Goal: Task Accomplishment & Management: Complete application form

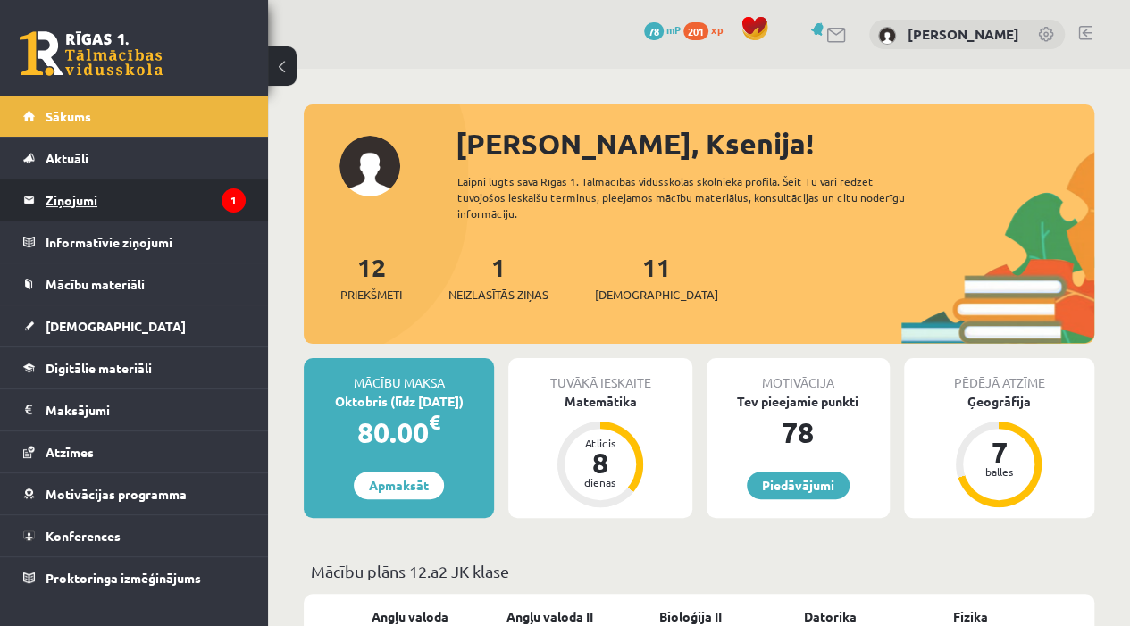
click at [207, 210] on legend "Ziņojumi 1" at bounding box center [146, 200] width 200 height 41
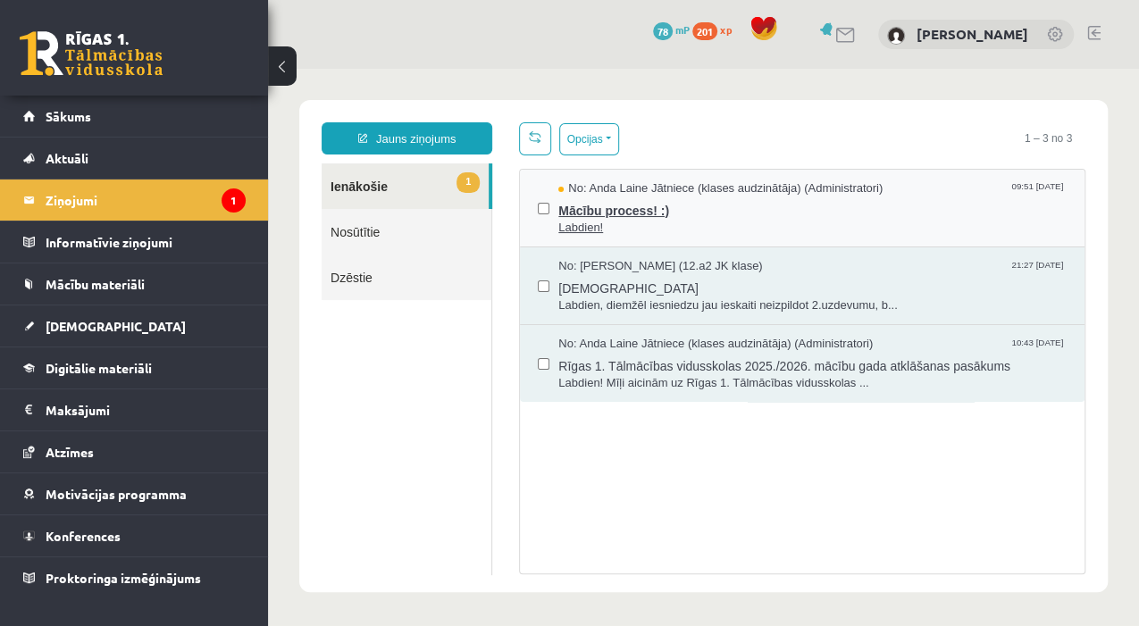
click at [634, 207] on span "Mācību process! :)" at bounding box center [812, 208] width 508 height 22
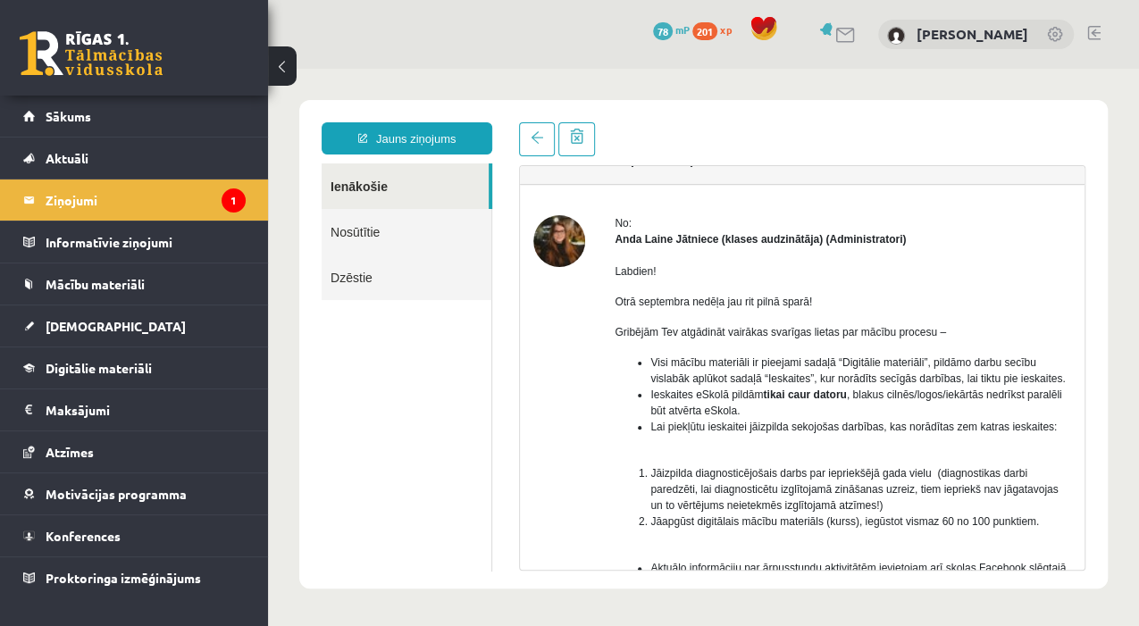
scroll to position [59, 0]
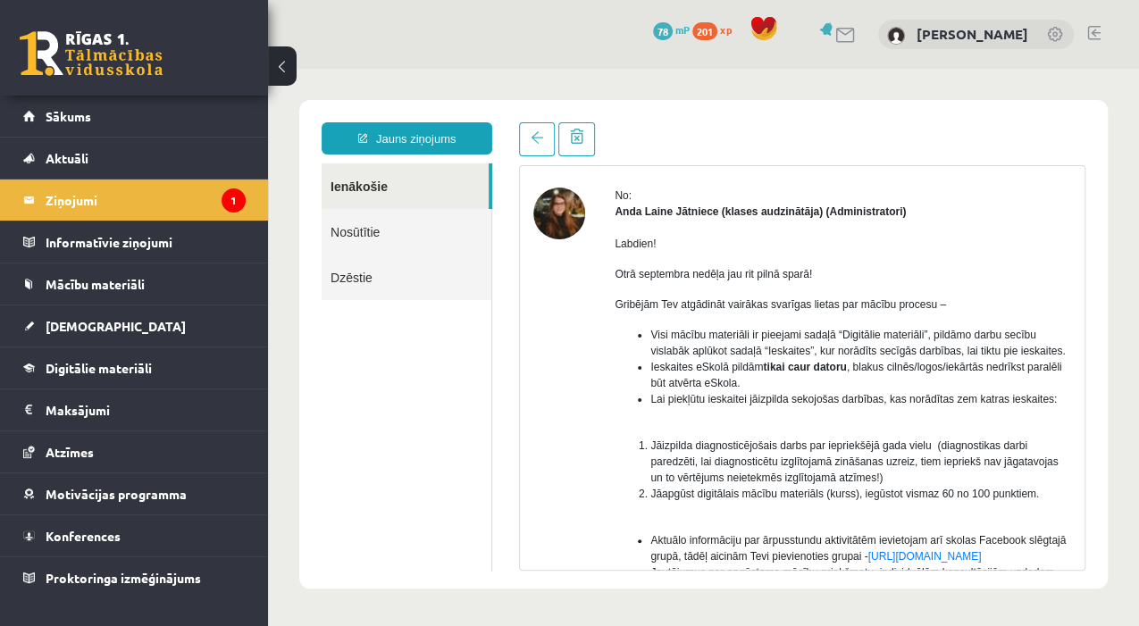
click at [563, 216] on img at bounding box center [559, 214] width 52 height 52
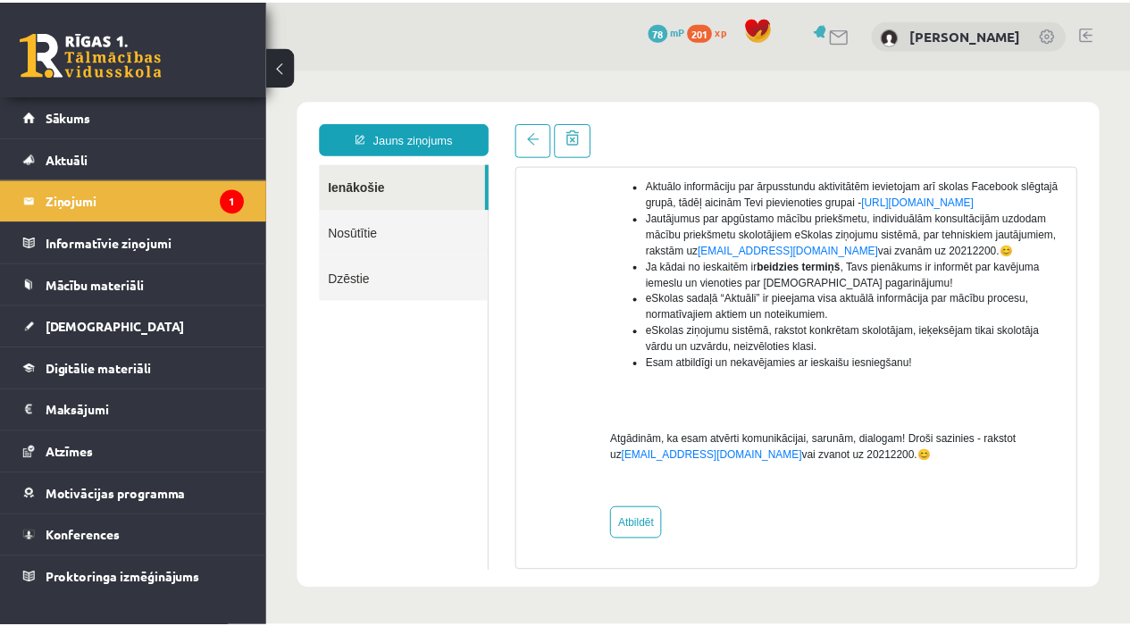
scroll to position [429, 0]
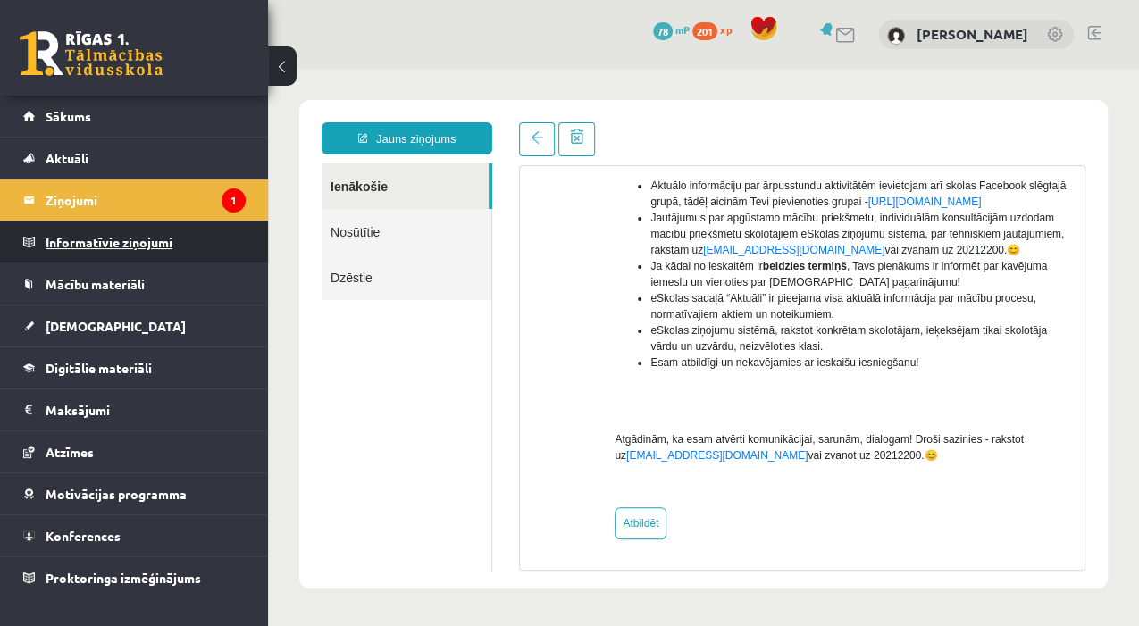
click at [190, 252] on legend "Informatīvie ziņojumi 0" at bounding box center [146, 242] width 200 height 41
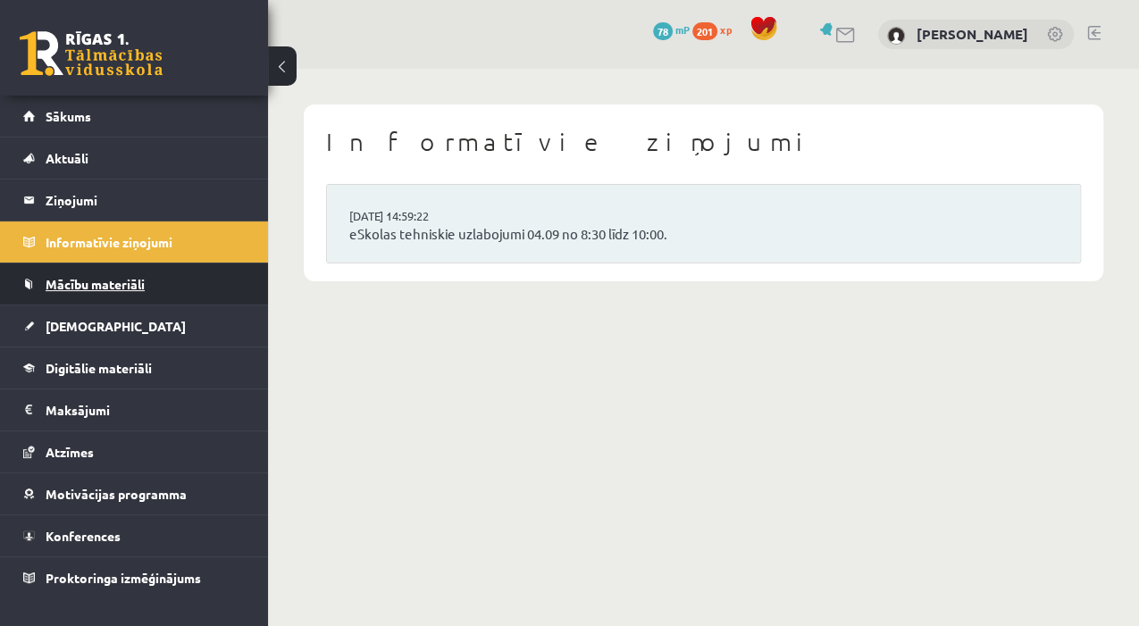
click at [147, 291] on link "Mācību materiāli" at bounding box center [134, 284] width 222 height 41
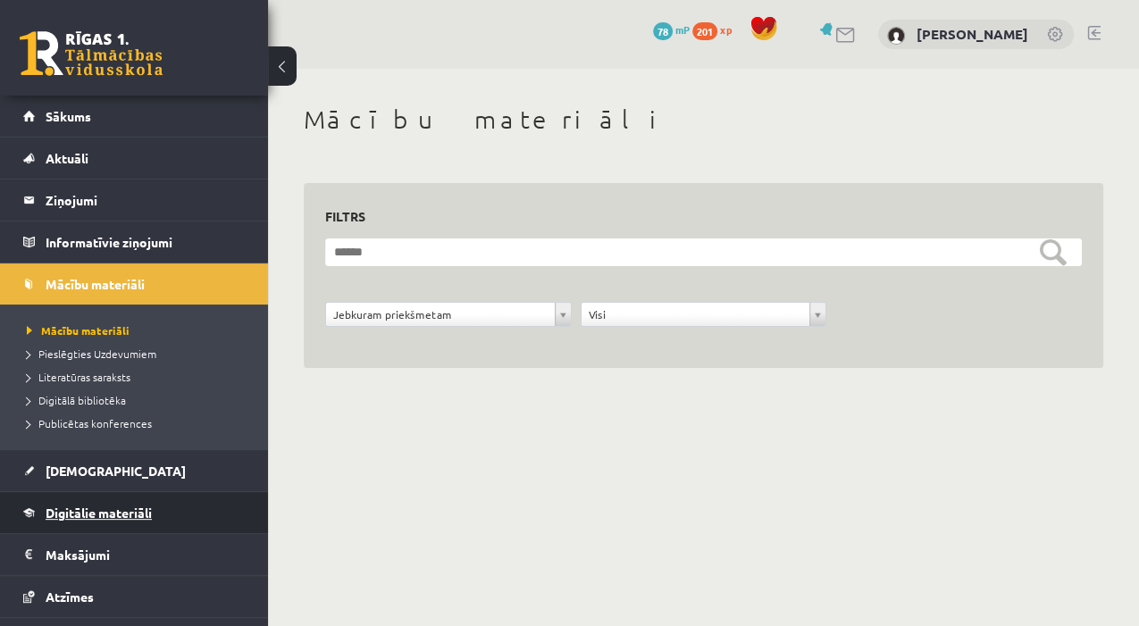
click at [93, 507] on span "Digitālie materiāli" at bounding box center [99, 513] width 106 height 16
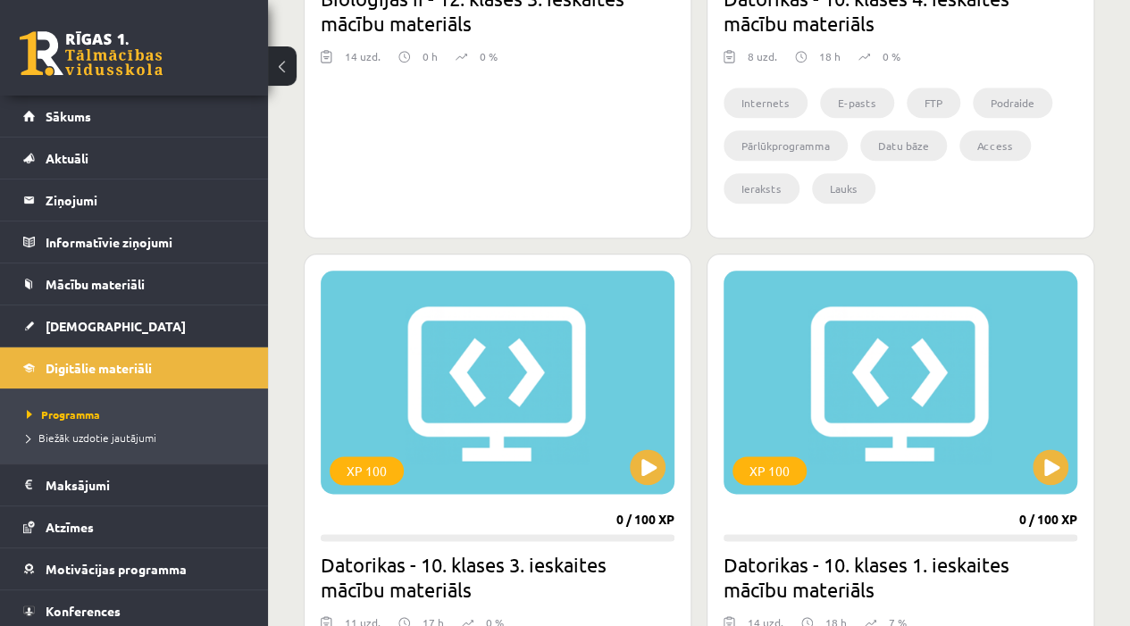
scroll to position [952, 0]
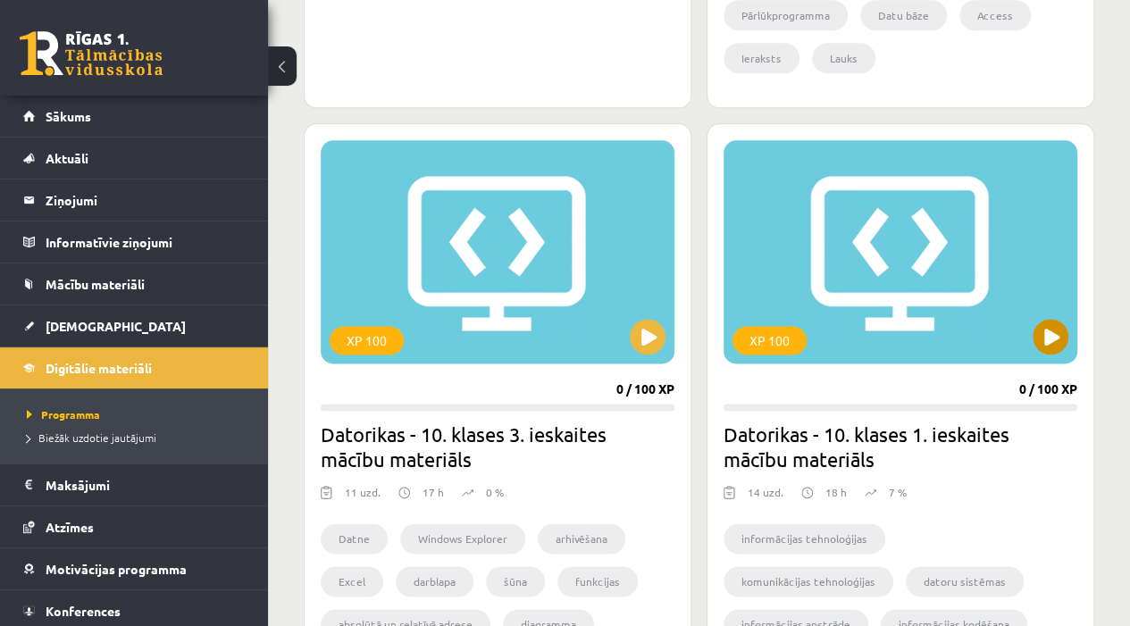
click at [958, 349] on div "XP 100" at bounding box center [901, 251] width 354 height 223
click at [959, 339] on div "XP 100" at bounding box center [901, 251] width 354 height 223
click at [981, 328] on div "XP 100" at bounding box center [901, 251] width 354 height 223
drag, startPoint x: 981, startPoint y: 328, endPoint x: 920, endPoint y: 393, distance: 89.1
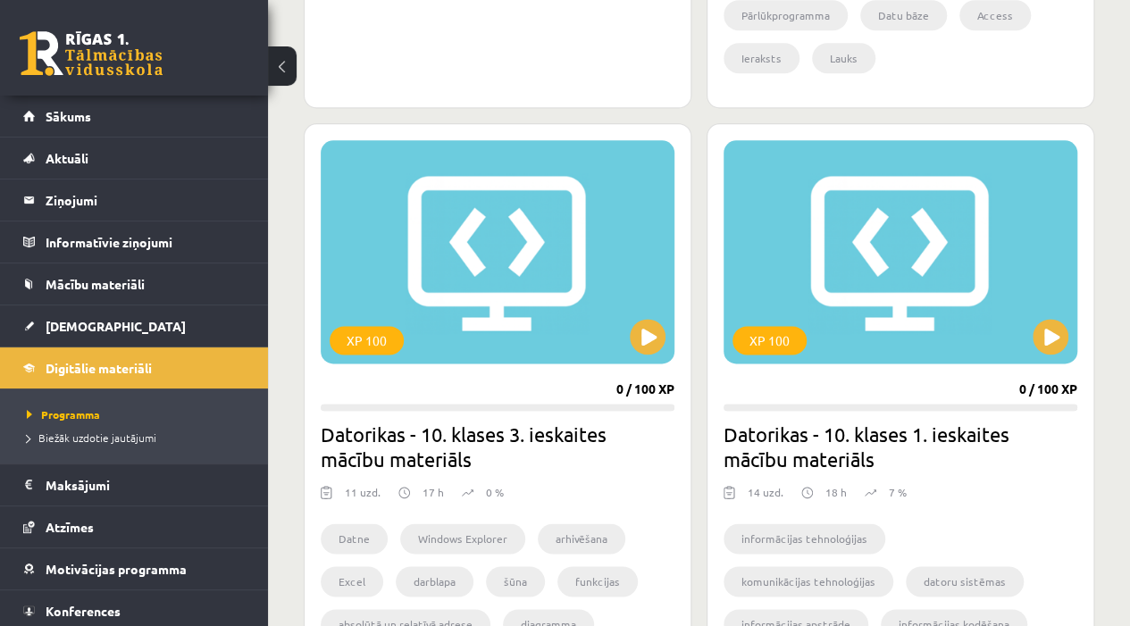
click at [920, 393] on div "XP 100 0 / 100 XP Datorikas - 10. klases 1. ieskaites mācību materiāls 14 uzd. …" at bounding box center [901, 398] width 388 height 551
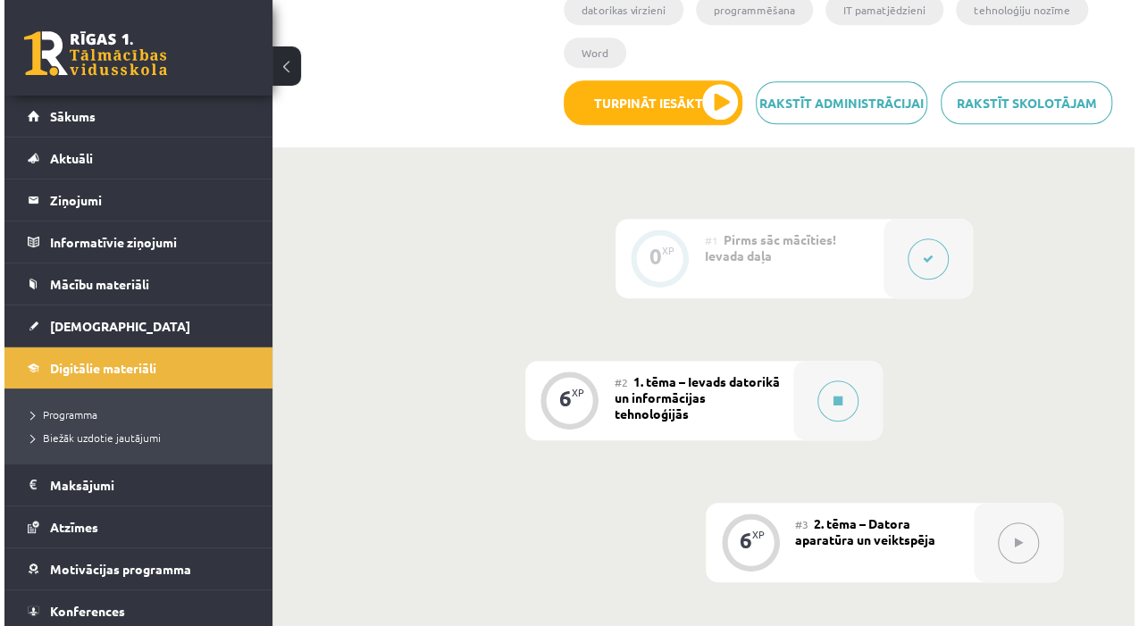
scroll to position [476, 0]
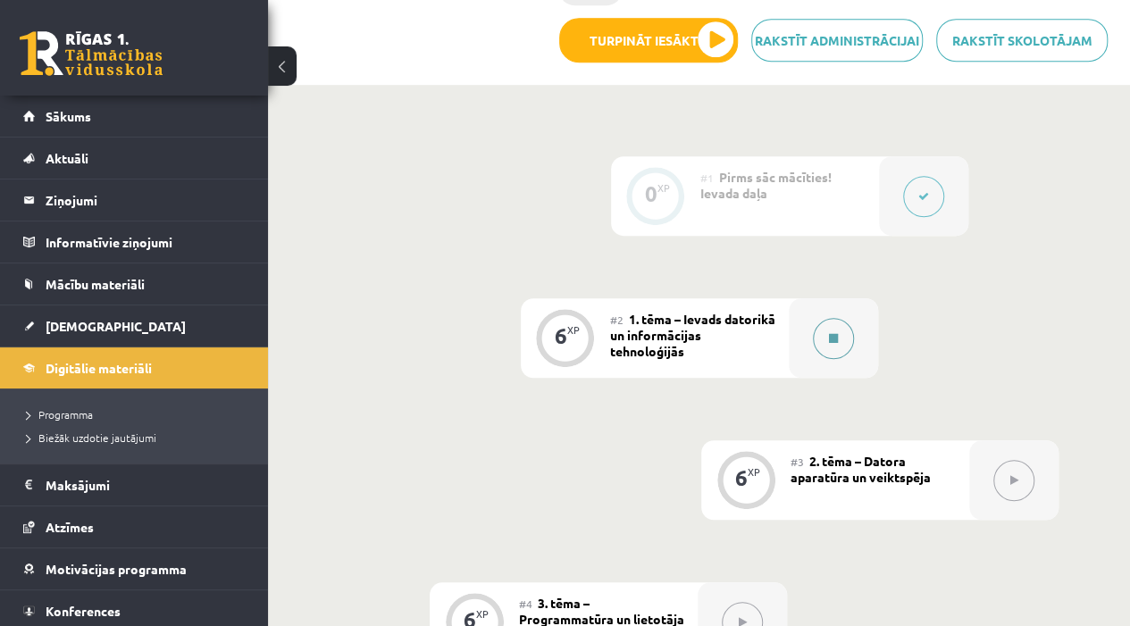
click at [805, 298] on div at bounding box center [833, 338] width 89 height 80
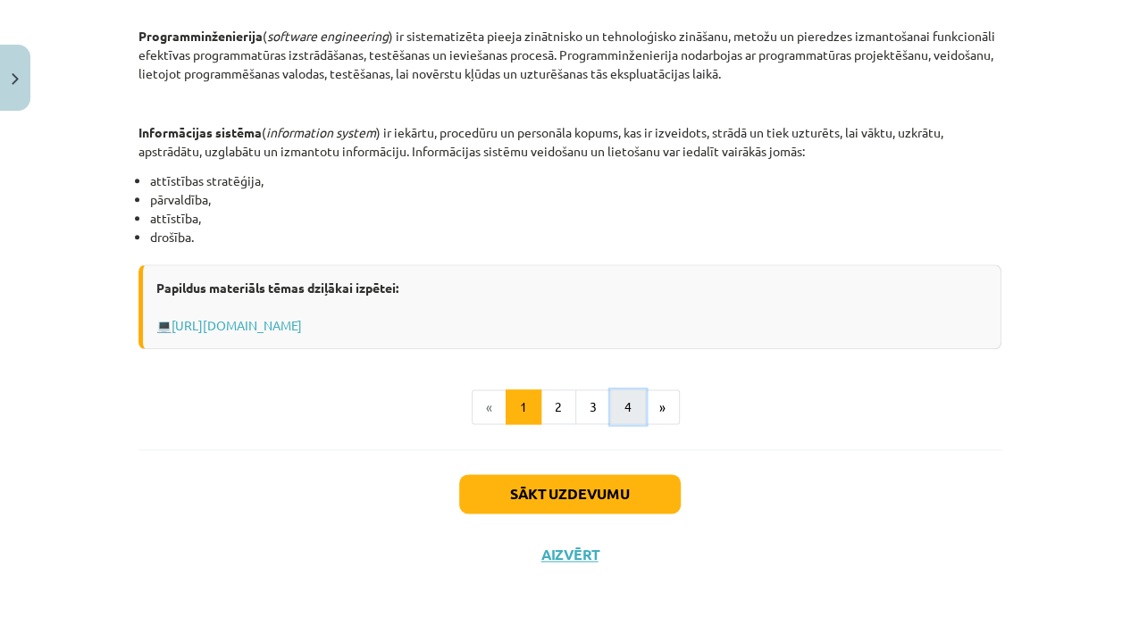
click at [614, 401] on button "4" at bounding box center [628, 408] width 36 height 36
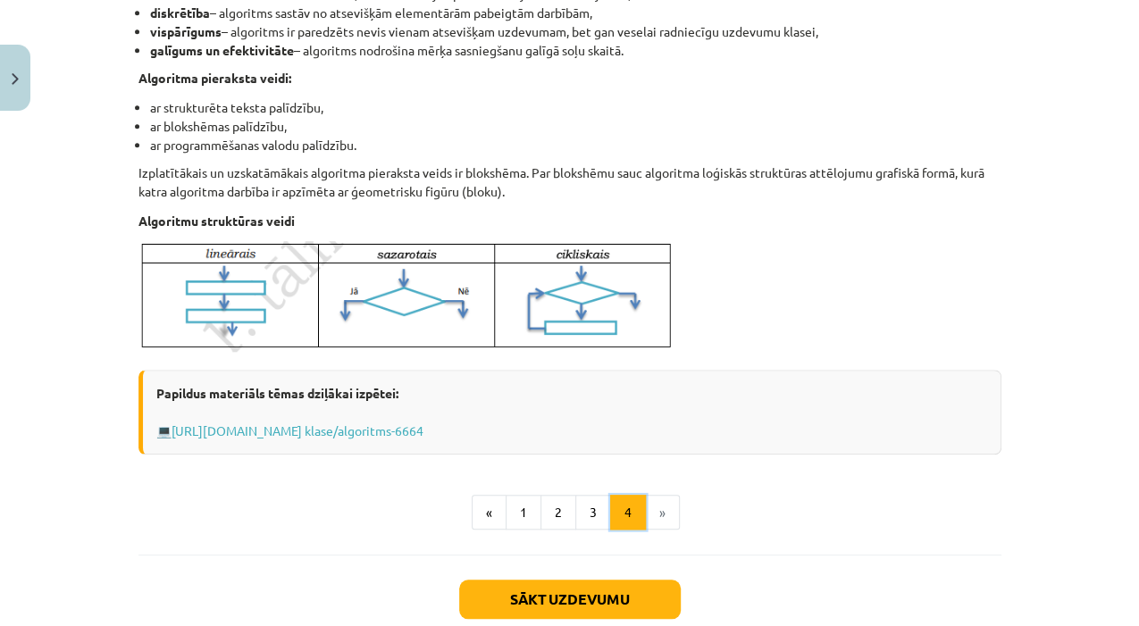
scroll to position [730, 0]
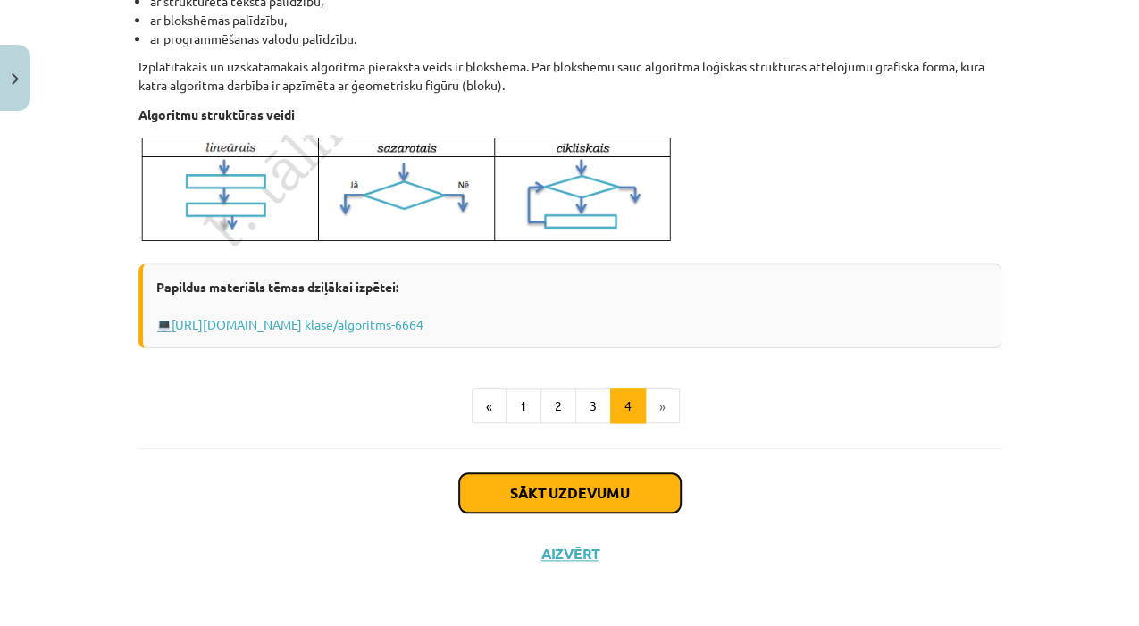
click at [637, 478] on button "Sākt uzdevumu" at bounding box center [570, 492] width 222 height 39
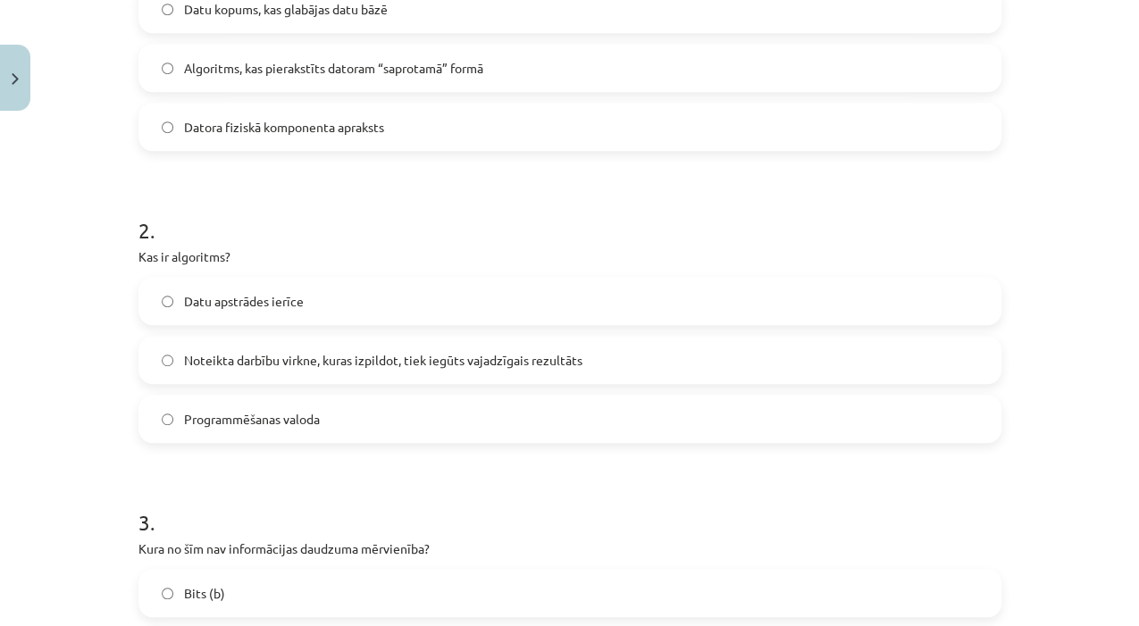
scroll to position [402, 0]
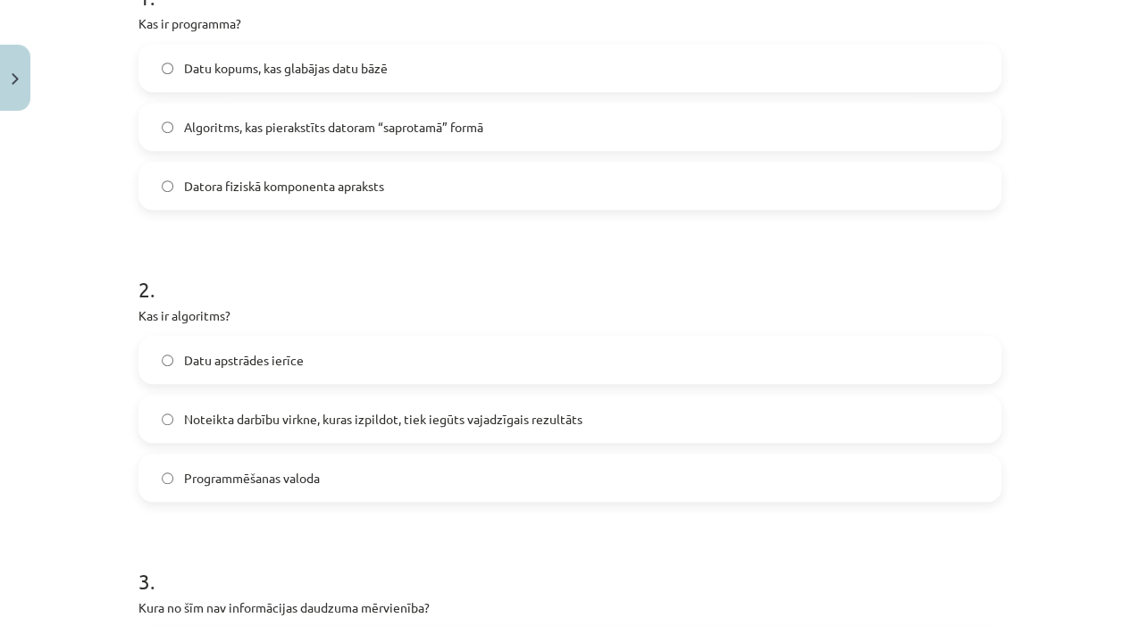
click at [352, 128] on span "Algoritms, kas pierakstīts datoram “saprotamā” formā" at bounding box center [333, 127] width 299 height 19
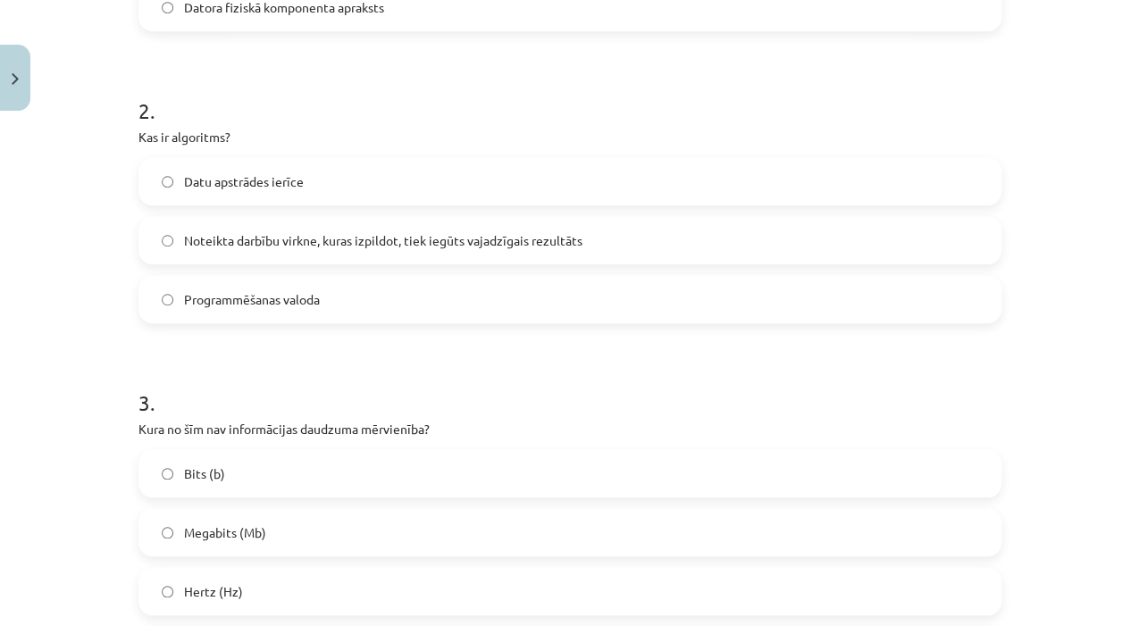
scroll to position [700, 0]
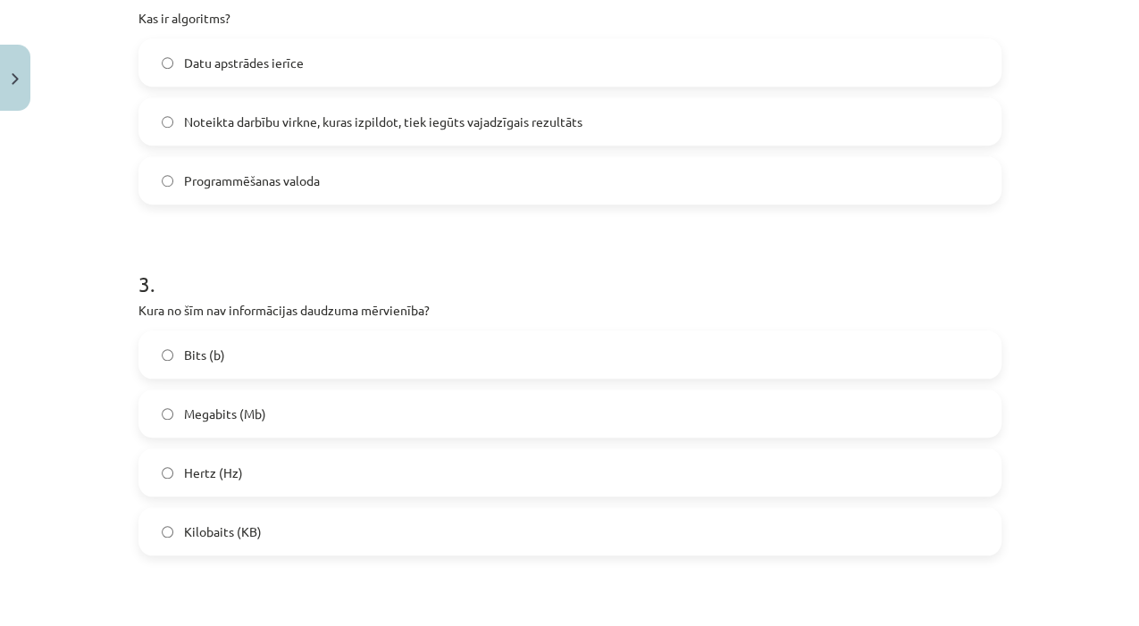
click at [286, 363] on label "Bits (b)" at bounding box center [569, 354] width 859 height 45
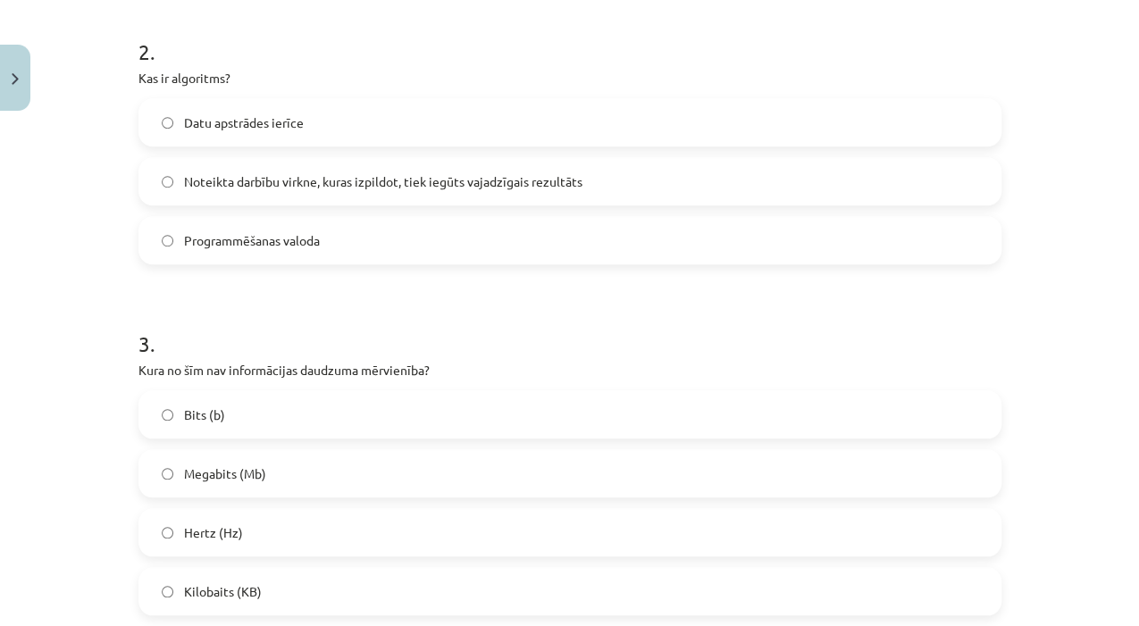
click at [412, 166] on label "Noteikta darbību virkne, kuras izpildot, tiek iegūts vajadzīgais rezultāts" at bounding box center [569, 181] width 859 height 45
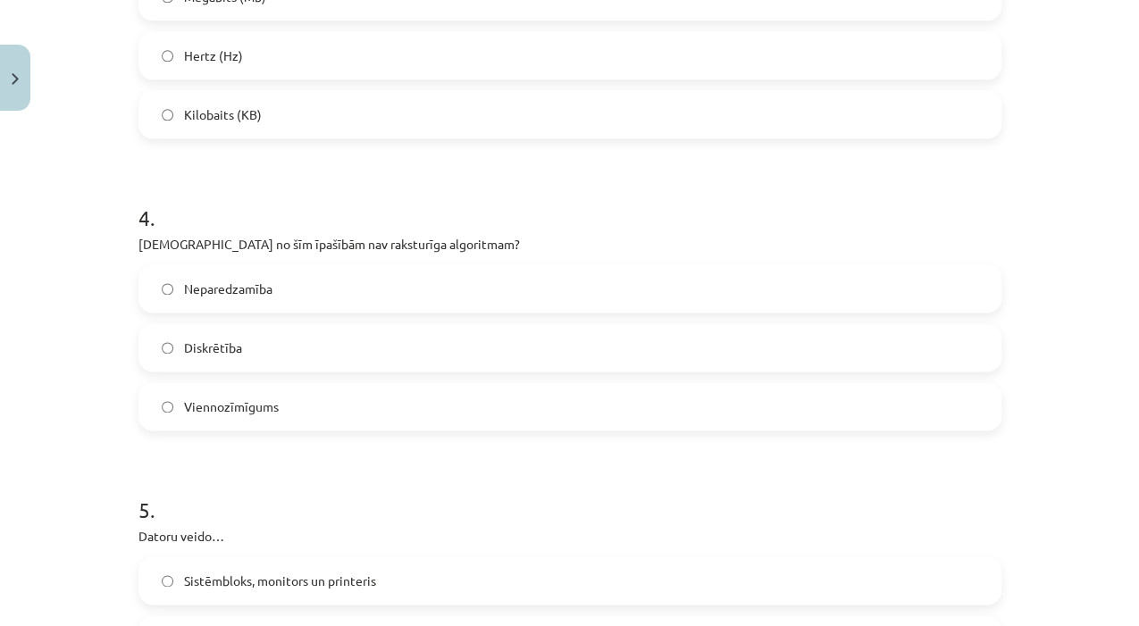
scroll to position [1176, 0]
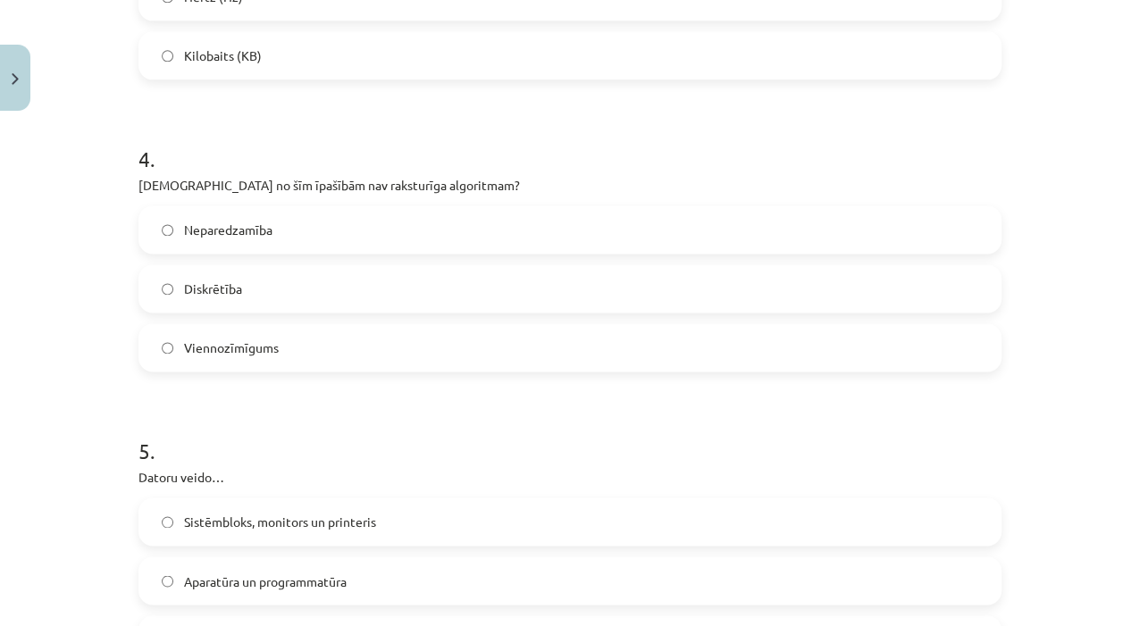
click at [239, 283] on label "Diskrētība" at bounding box center [569, 288] width 859 height 45
click at [264, 353] on span "Viennozīmīgums" at bounding box center [231, 348] width 95 height 19
click at [230, 236] on span "Neparedzamība" at bounding box center [228, 230] width 88 height 19
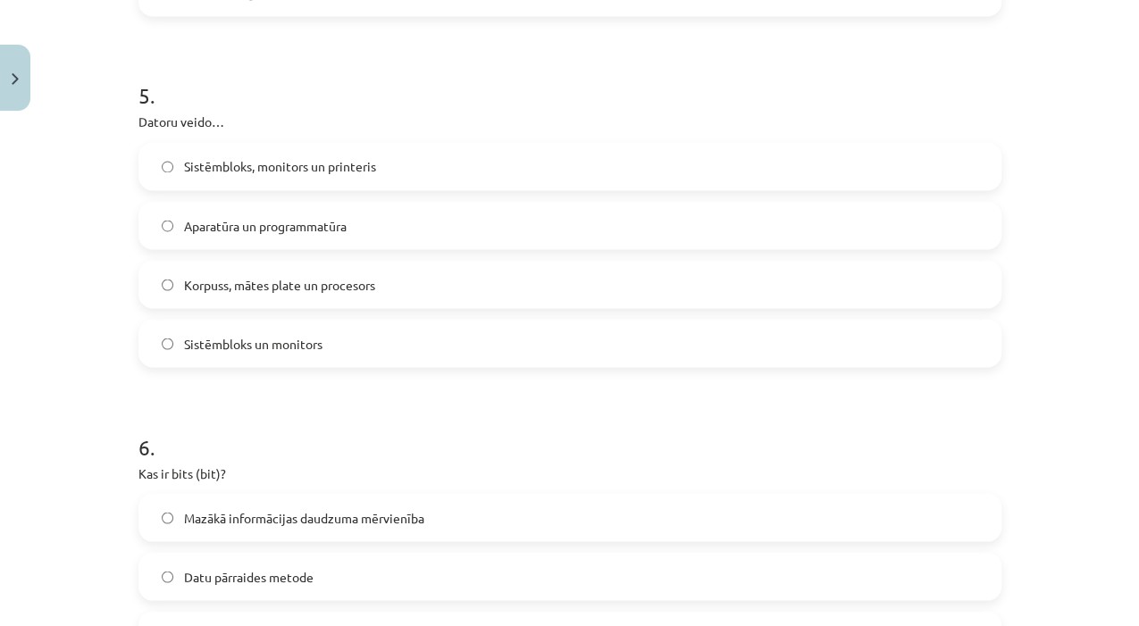
scroll to position [1533, 0]
click at [251, 227] on span "Aparatūra un programmatūra" at bounding box center [265, 223] width 163 height 19
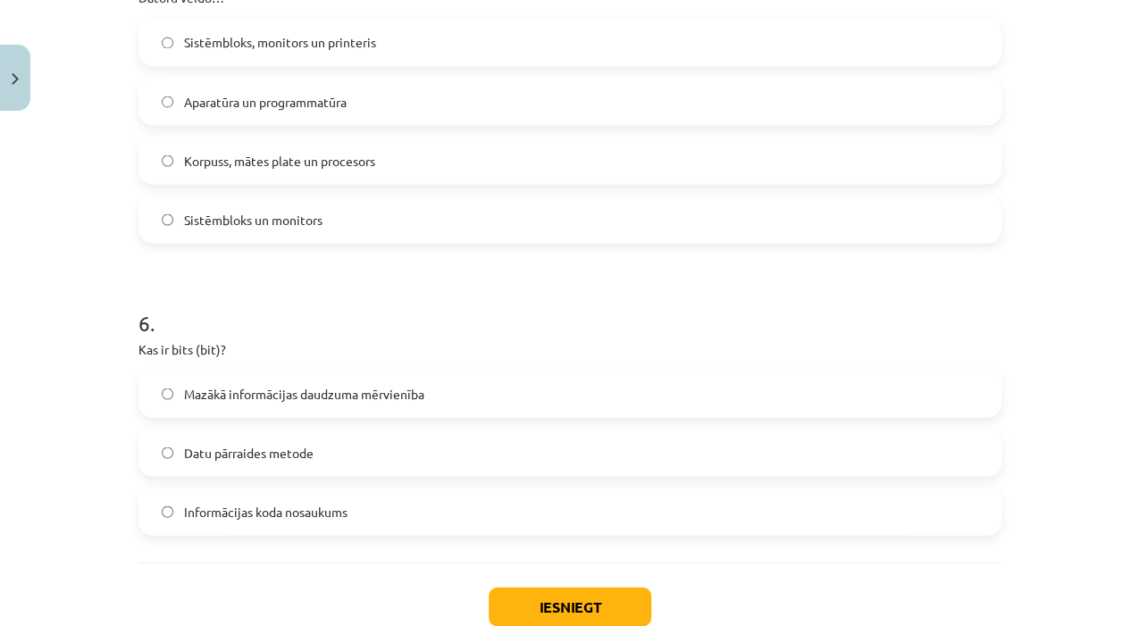
scroll to position [1771, 0]
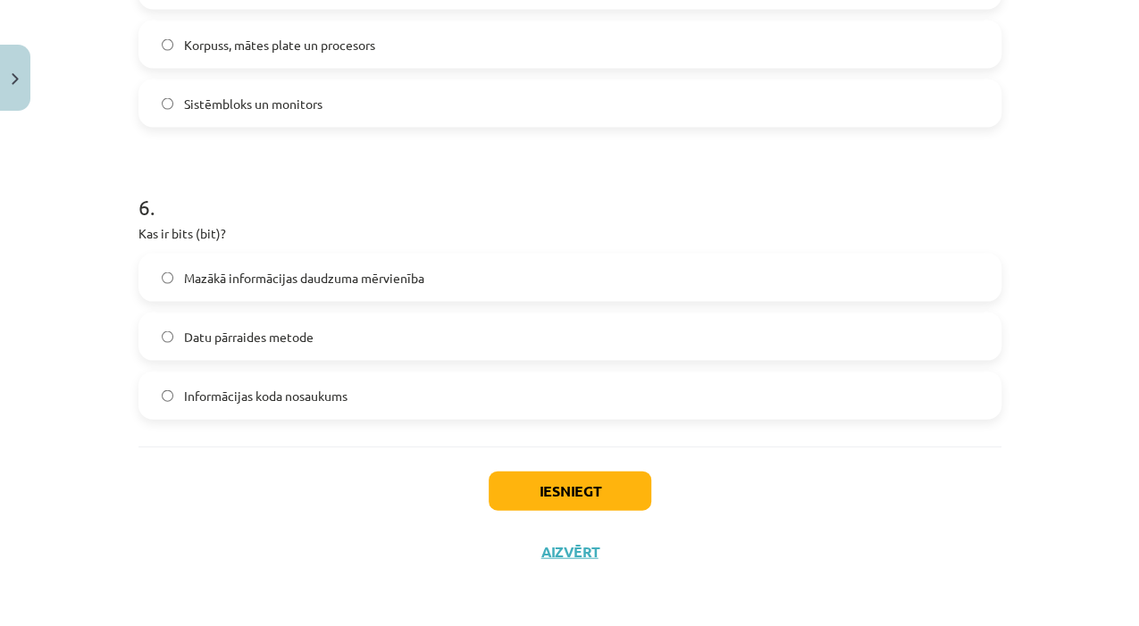
click at [209, 272] on span "Mazākā informācijas daudzuma mērvienība" at bounding box center [304, 278] width 240 height 19
click at [594, 484] on button "Iesniegt" at bounding box center [570, 491] width 163 height 39
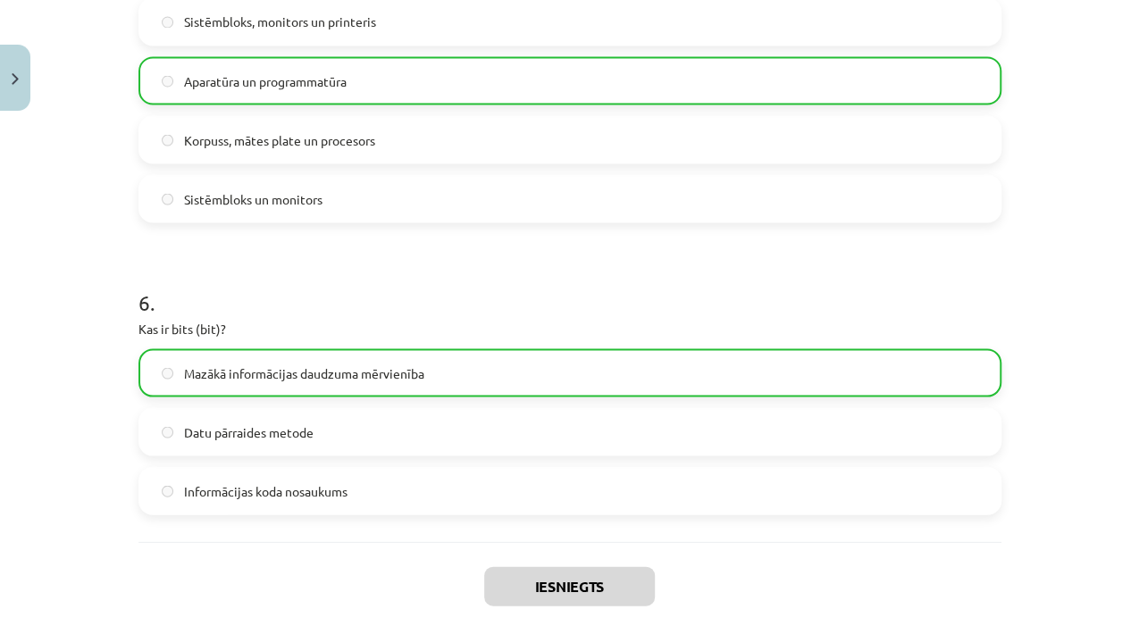
scroll to position [1826, 0]
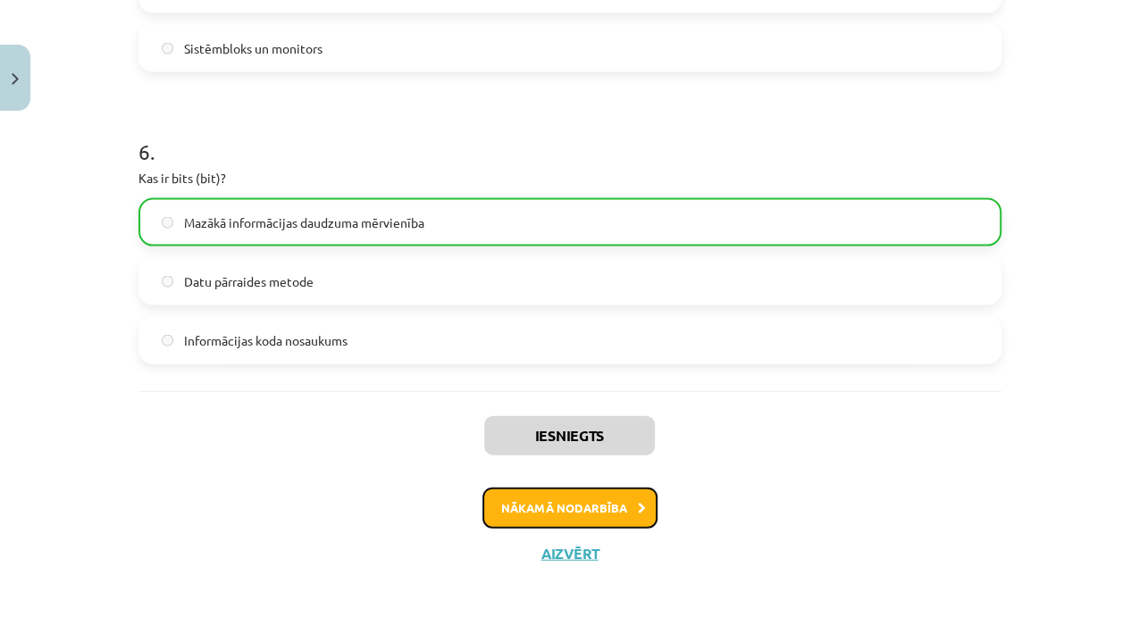
click at [583, 499] on button "Nākamā nodarbība" at bounding box center [569, 508] width 175 height 41
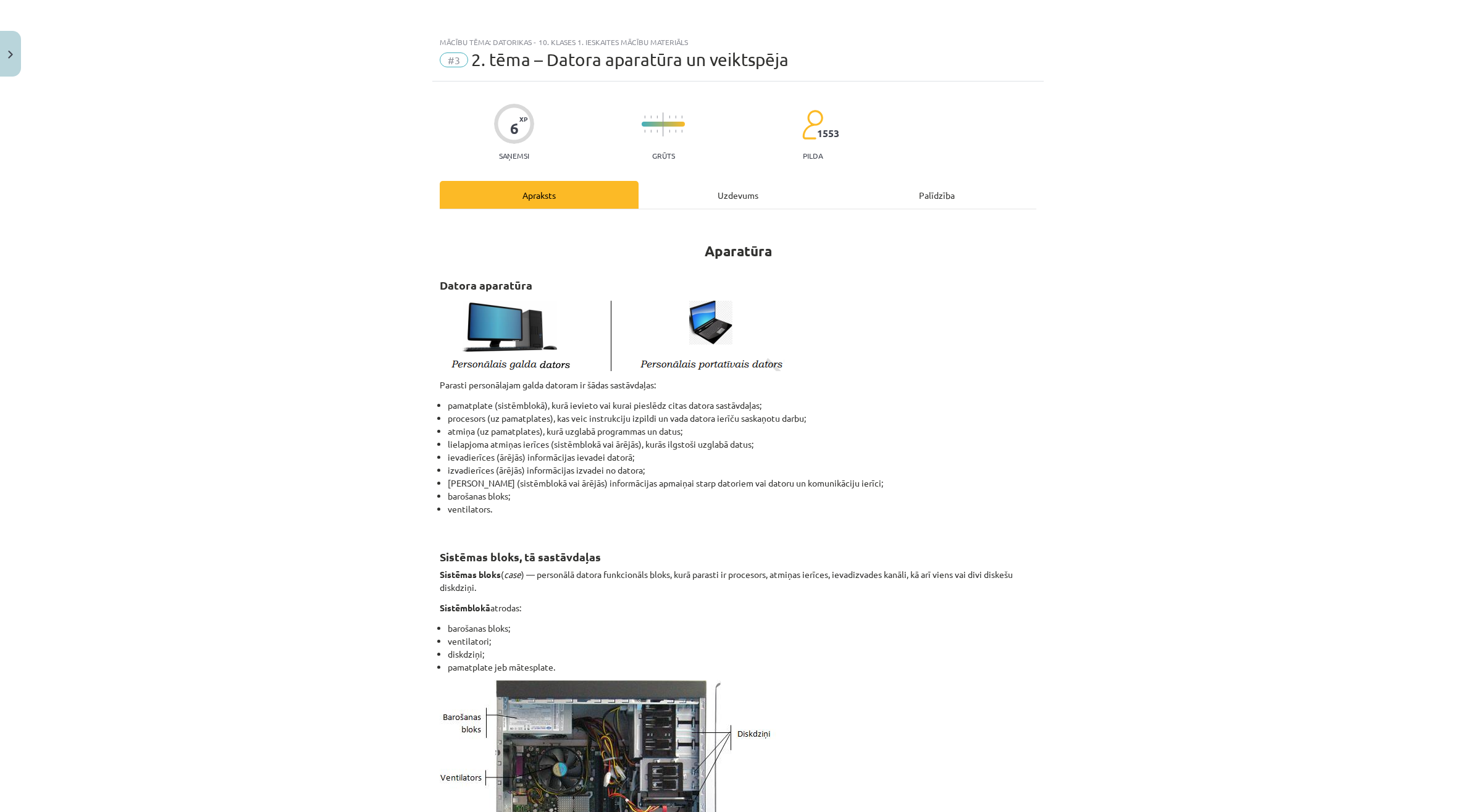
scroll to position [0, 0]
click at [196, 120] on div "Mācību tēma: Datorikas - 10. klases 1. ieskaites mācību materiāls #3 2. tēma – …" at bounding box center [738, 406] width 1476 height 812
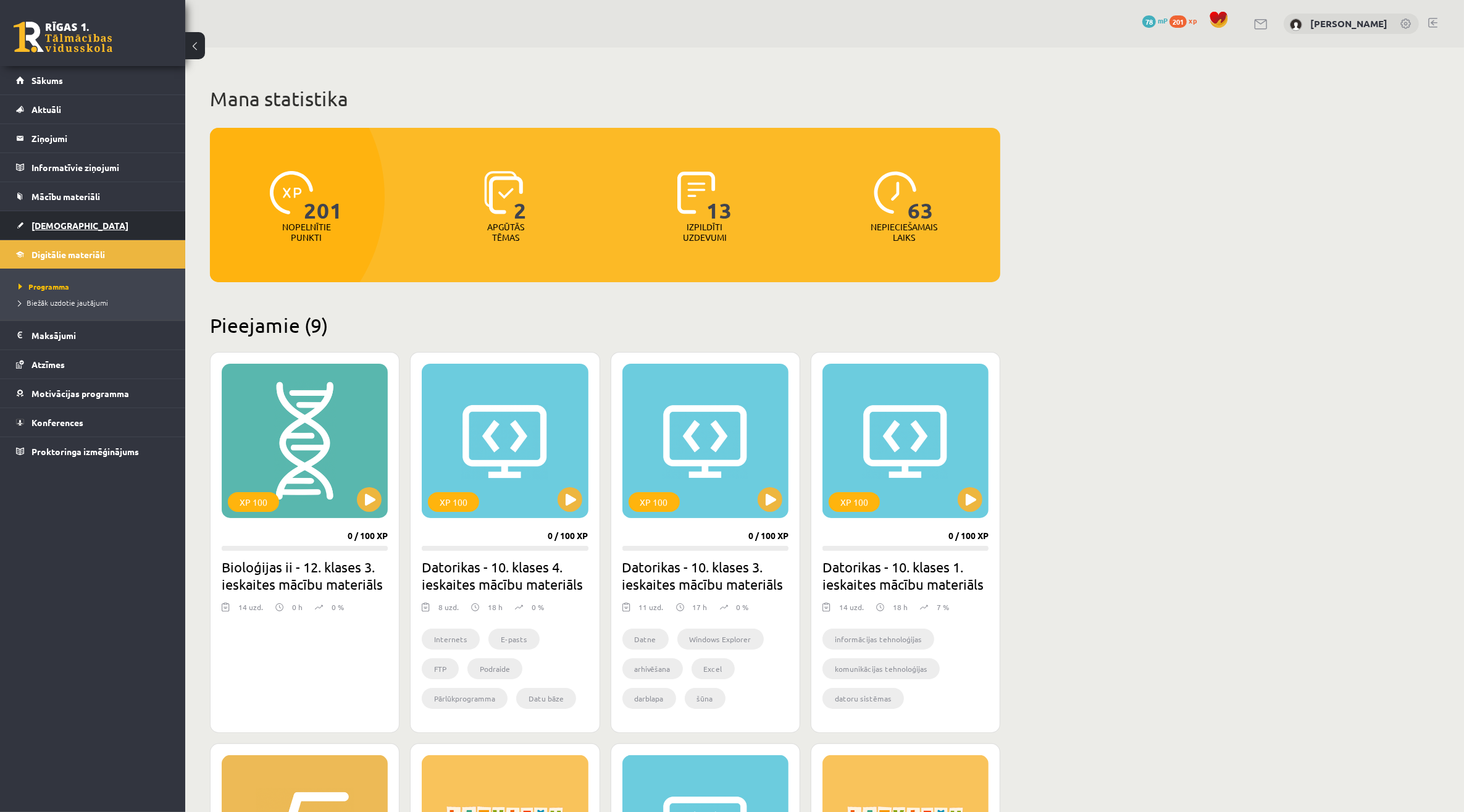
click at [62, 226] on span "[DEMOGRAPHIC_DATA]" at bounding box center [80, 225] width 97 height 11
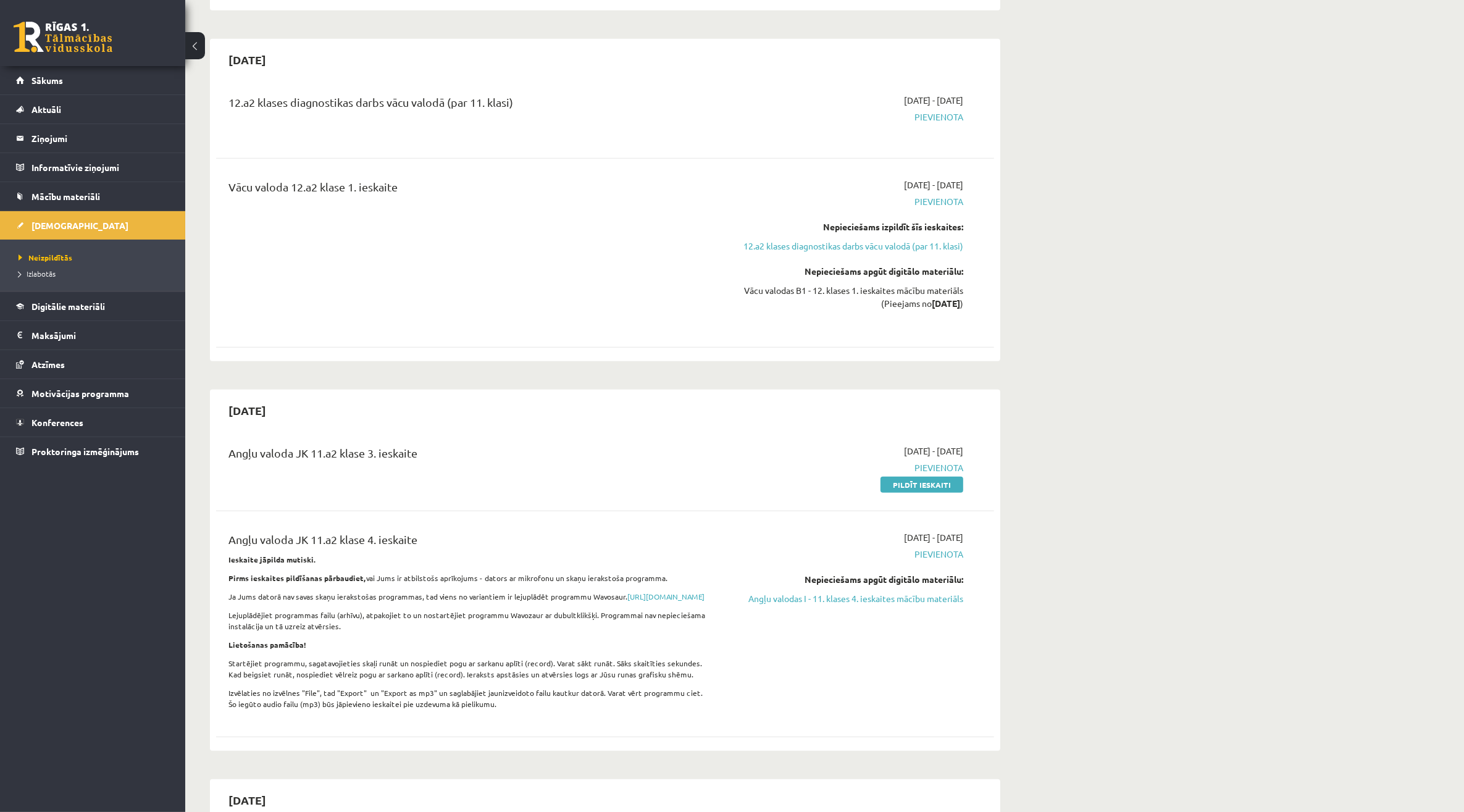
scroll to position [1235, 0]
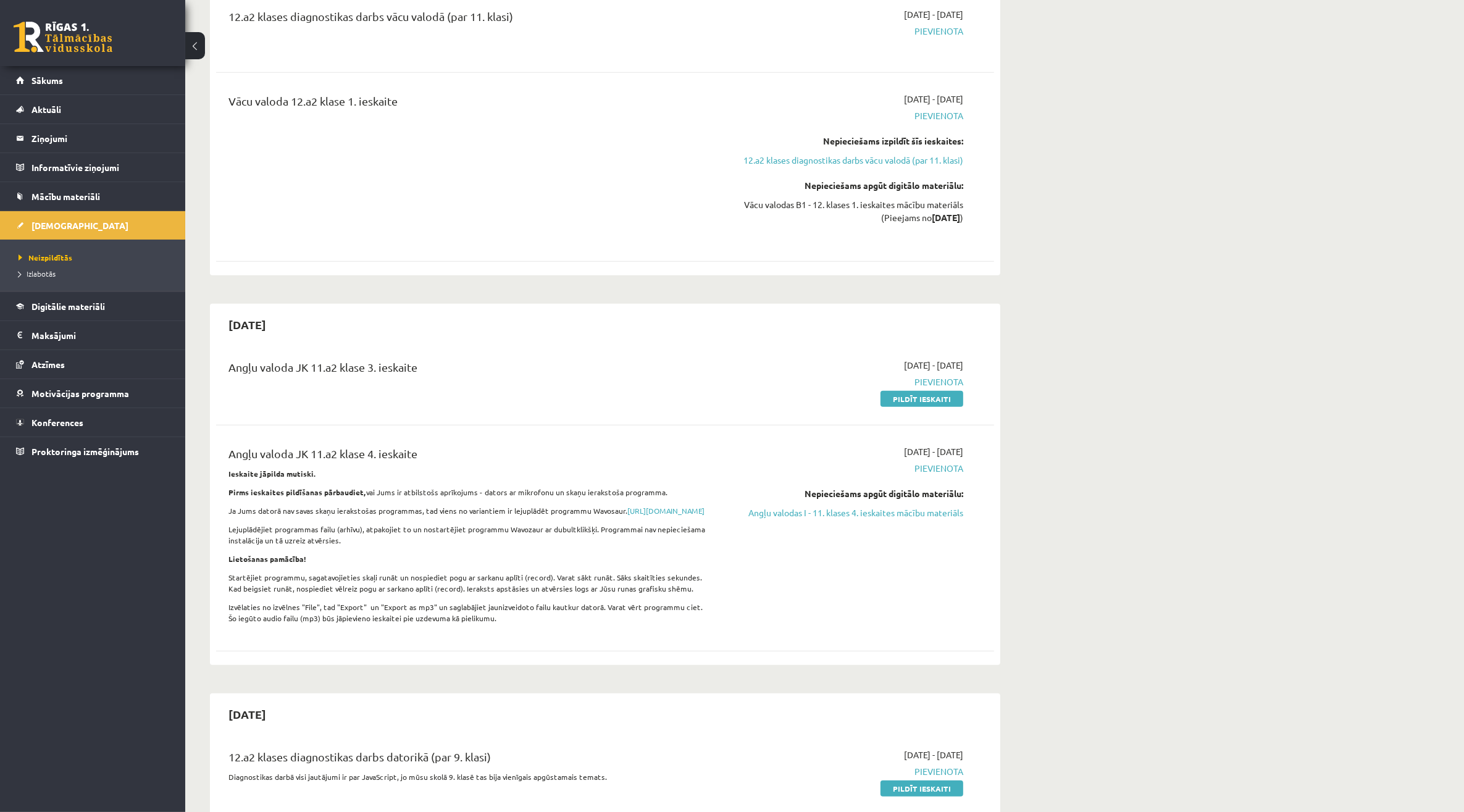
drag, startPoint x: 902, startPoint y: 364, endPoint x: 819, endPoint y: 45, distance: 329.6
click at [902, 391] on link "Pildīt ieskaiti" at bounding box center [922, 399] width 83 height 16
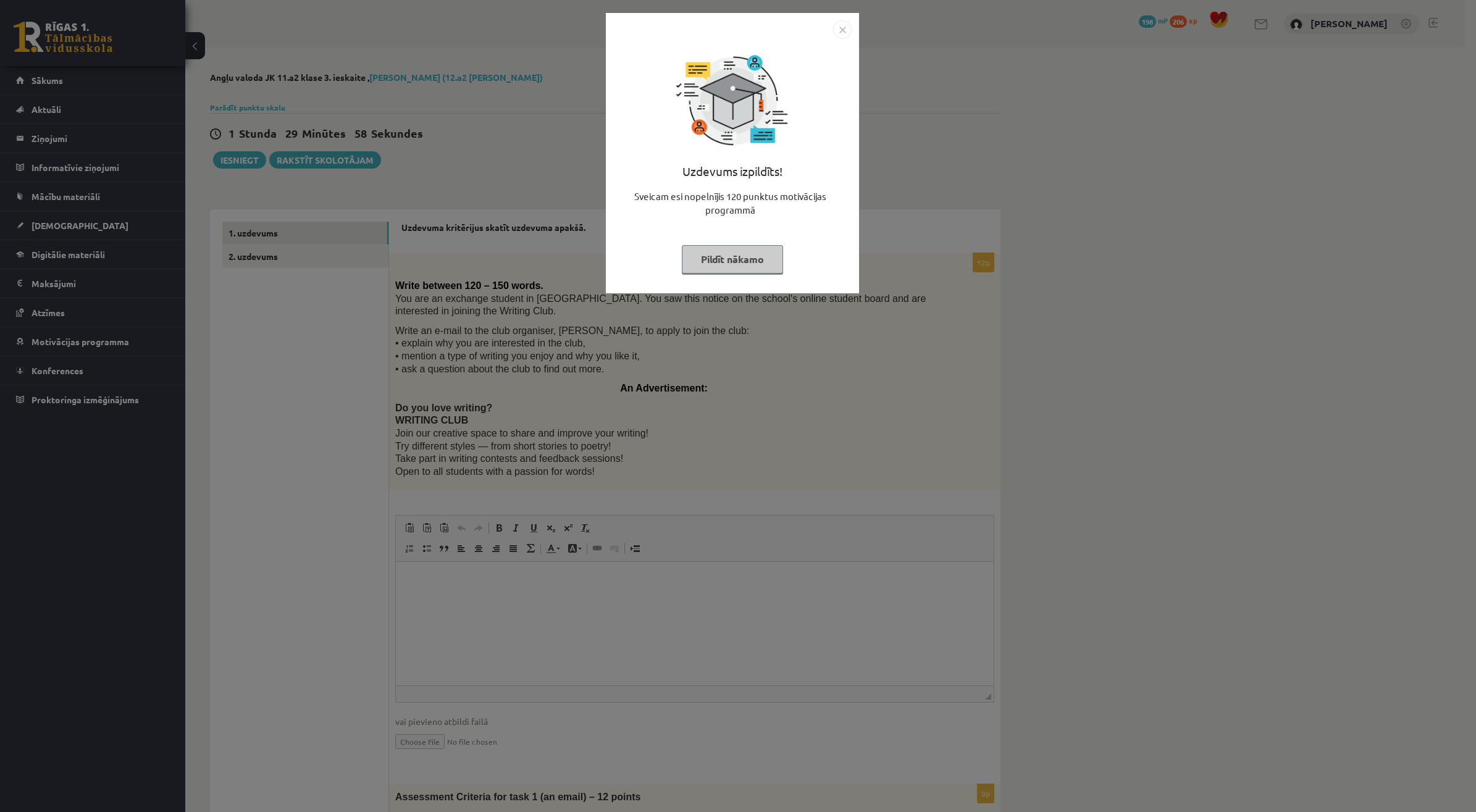
click at [857, 379] on div "Uzdevums izpildīts! Sveicam esi nopelnījis 120 punktus motivācijas programmā Pi…" at bounding box center [738, 406] width 1476 height 812
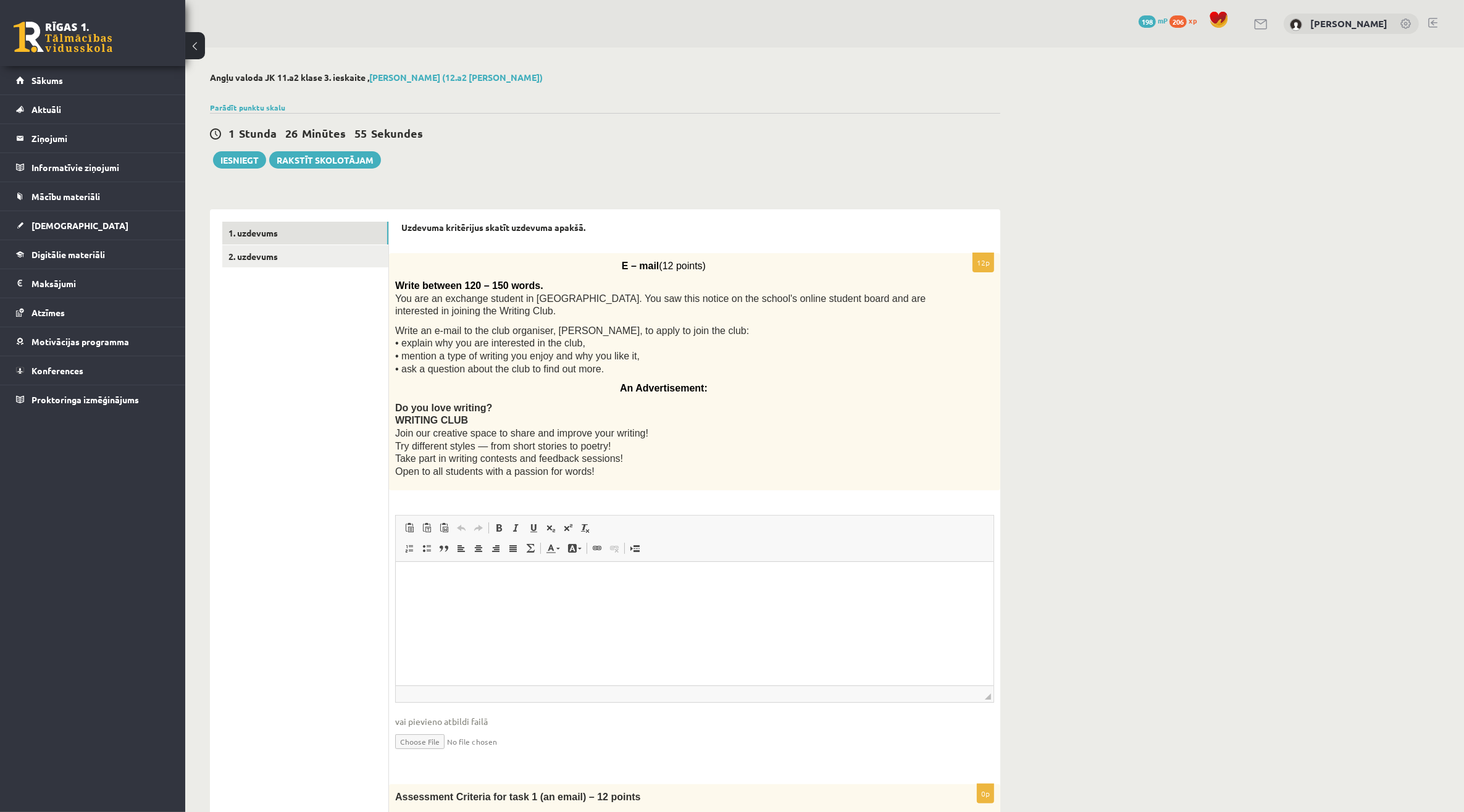
click at [516, 580] on p "Визуальный текстовый редактор, wiswyg-editor-user-answer-47024900208860" at bounding box center [694, 580] width 573 height 13
click at [443, 562] on html at bounding box center [694, 580] width 598 height 37
drag, startPoint x: 561, startPoint y: 328, endPoint x: 601, endPoint y: 324, distance: 40.2
click at [601, 325] on span "Write an e-mail to the club organiser, Ms Thompson, to apply to join the club: …" at bounding box center [572, 350] width 354 height 49
drag, startPoint x: 601, startPoint y: 324, endPoint x: 594, endPoint y: 329, distance: 8.6
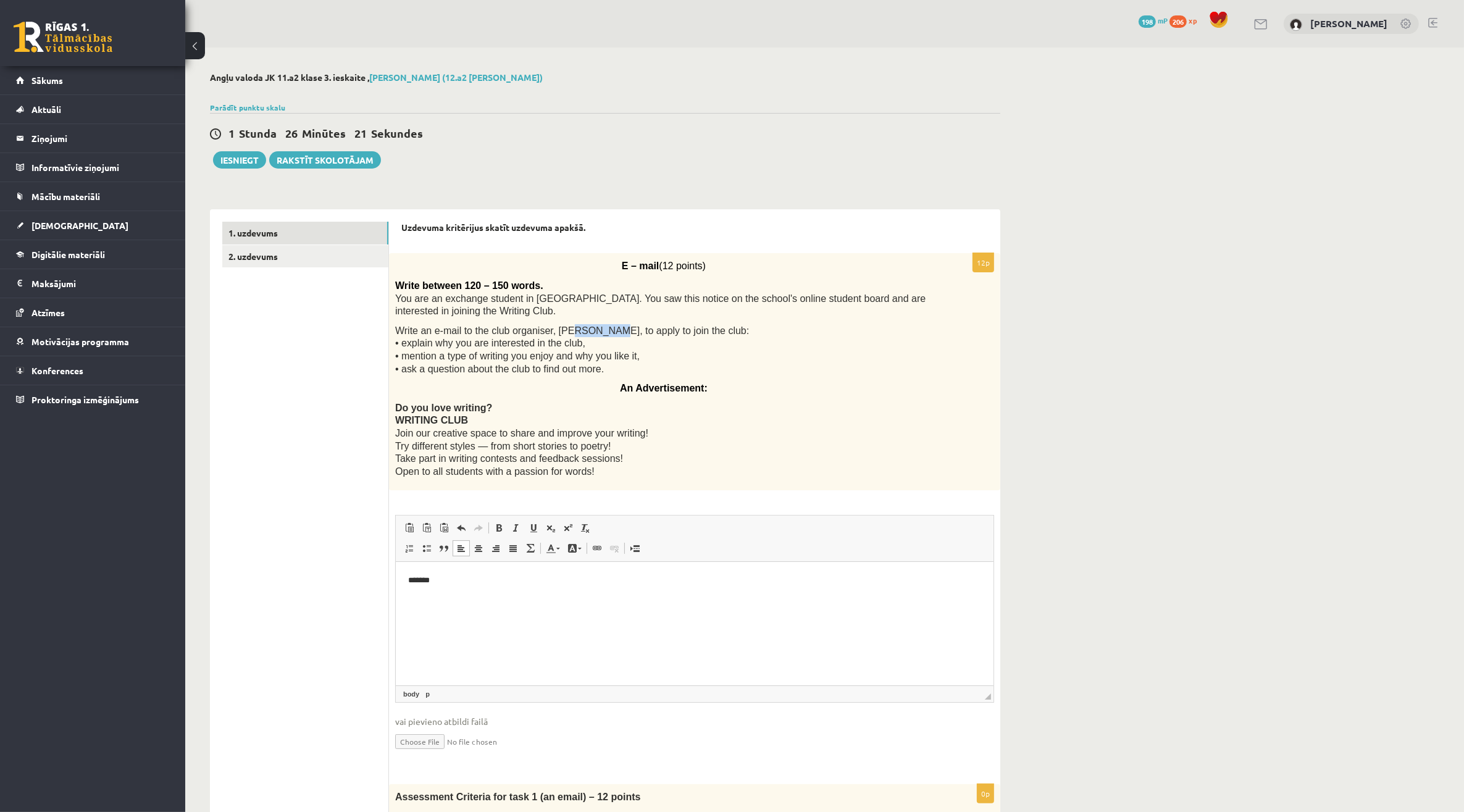
copy span "Thompson"
click at [469, 587] on html "*******" at bounding box center [694, 580] width 598 height 37
drag, startPoint x: 436, startPoint y: 345, endPoint x: 569, endPoint y: 346, distance: 133.0
click at [569, 346] on span "Write an e-mail to the club organiser, Ms Thompson, to apply to join the club: …" at bounding box center [572, 350] width 354 height 49
click at [440, 626] on p "Визуальный текстовый редактор, wiswyg-editor-user-answer-47024900208860" at bounding box center [694, 622] width 573 height 13
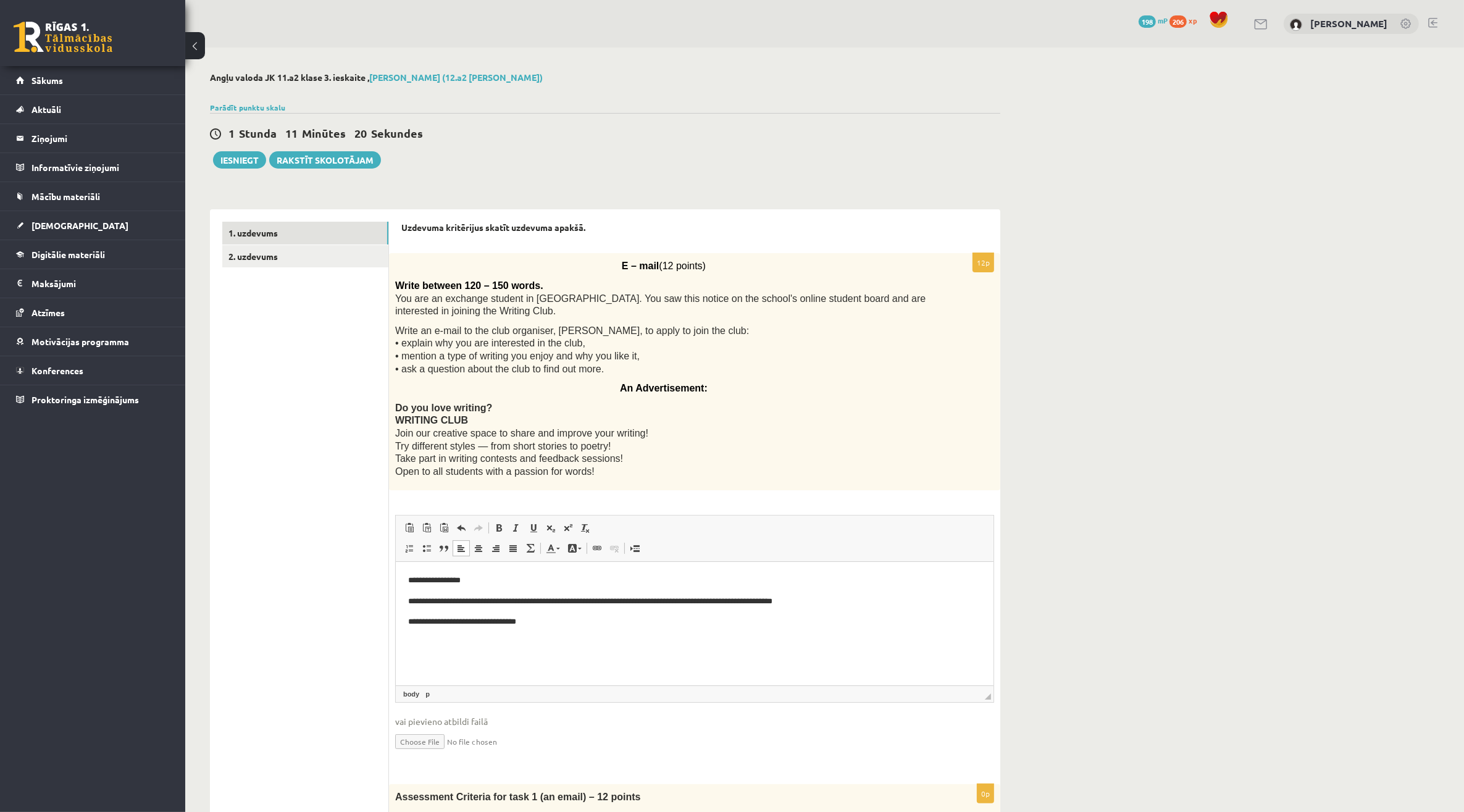
click at [270, 261] on link "2. uzdevums" at bounding box center [306, 256] width 166 height 23
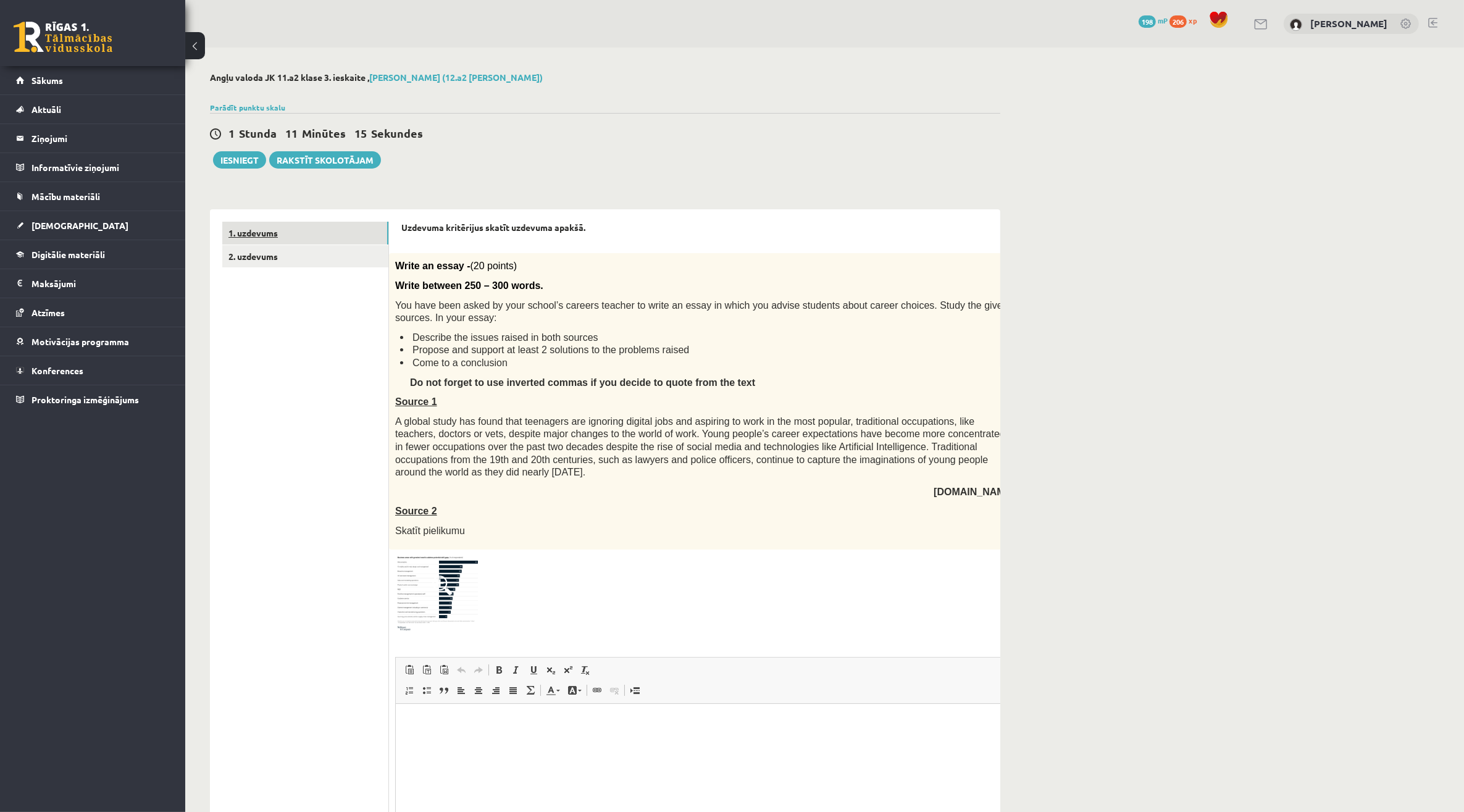
click at [316, 236] on link "1. uzdevums" at bounding box center [306, 233] width 166 height 23
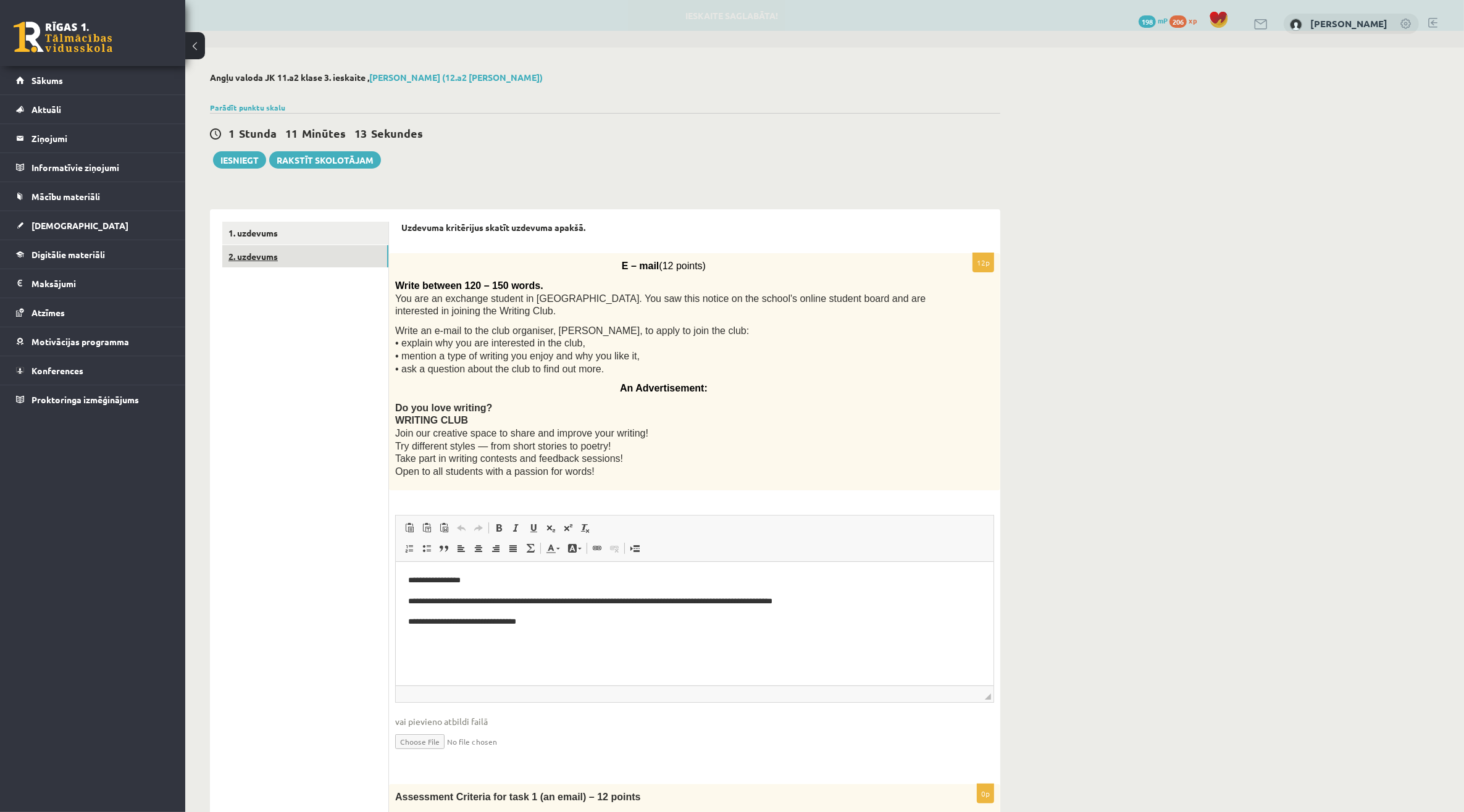
click at [341, 253] on link "2. uzdevums" at bounding box center [306, 256] width 166 height 23
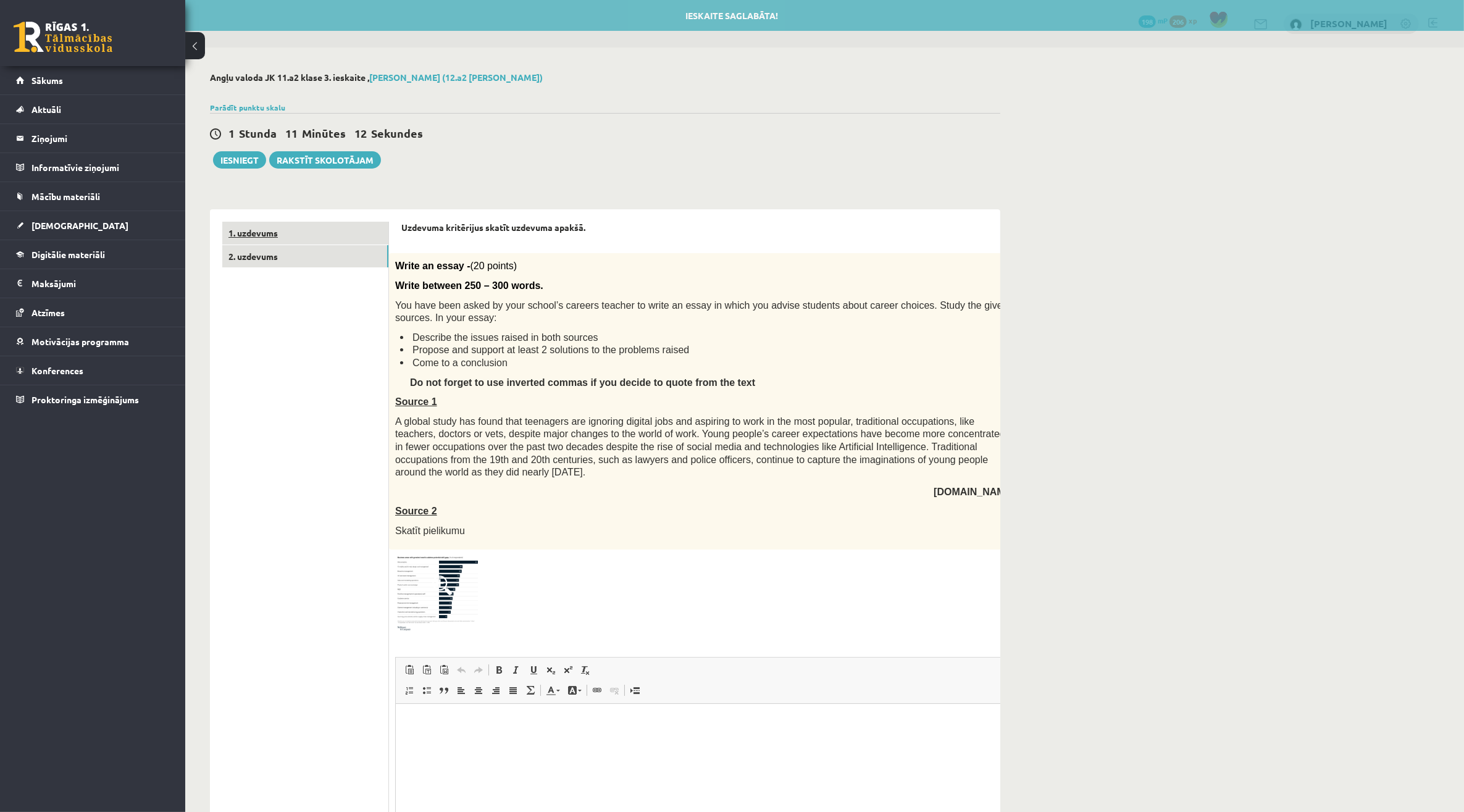
click at [331, 229] on link "1. uzdevums" at bounding box center [306, 233] width 166 height 23
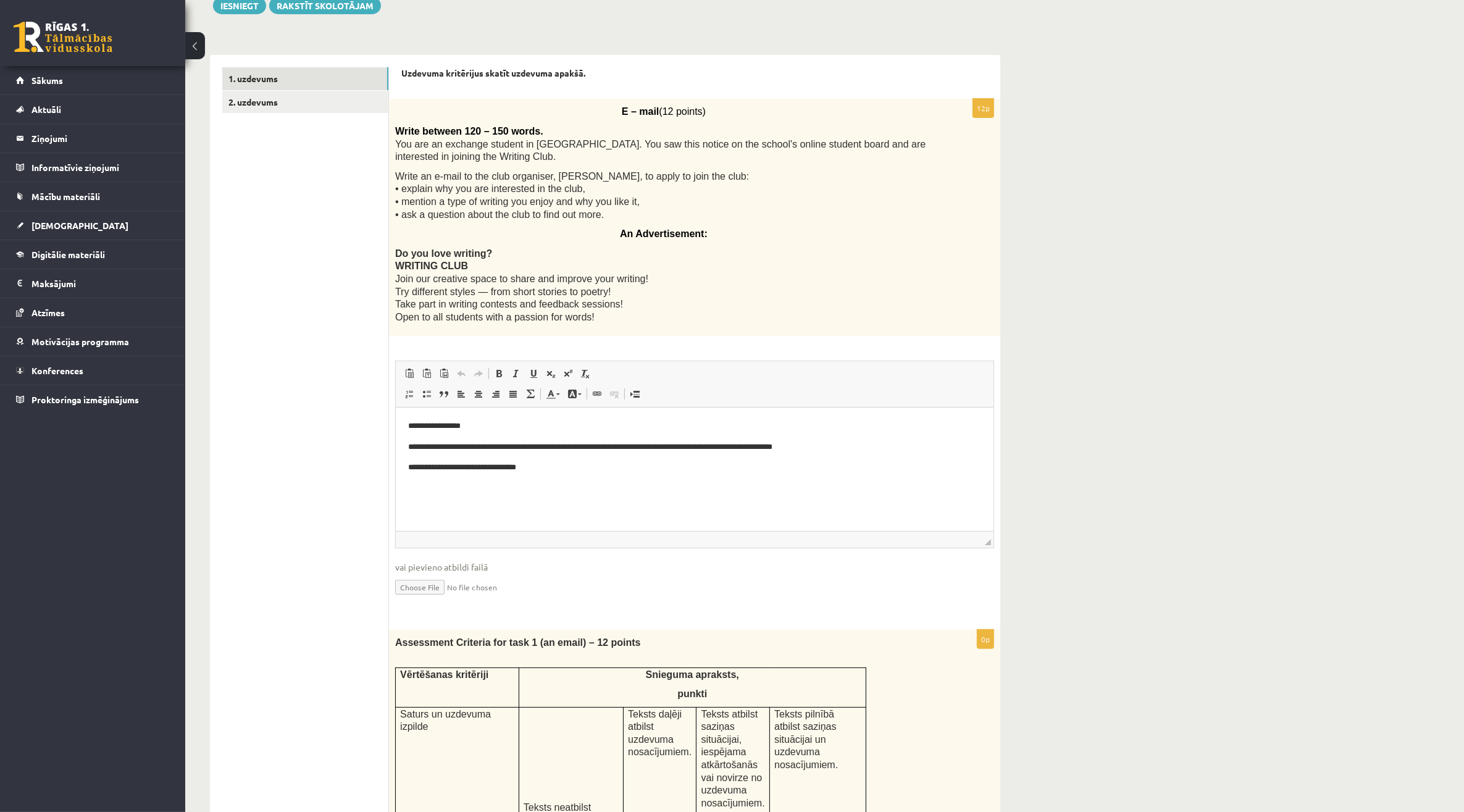
click at [528, 469] on p "**********" at bounding box center [694, 467] width 573 height 13
drag, startPoint x: 859, startPoint y: 1075, endPoint x: 701, endPoint y: 456, distance: 638.8
click at [701, 456] on body "**********" at bounding box center [694, 446] width 573 height 55
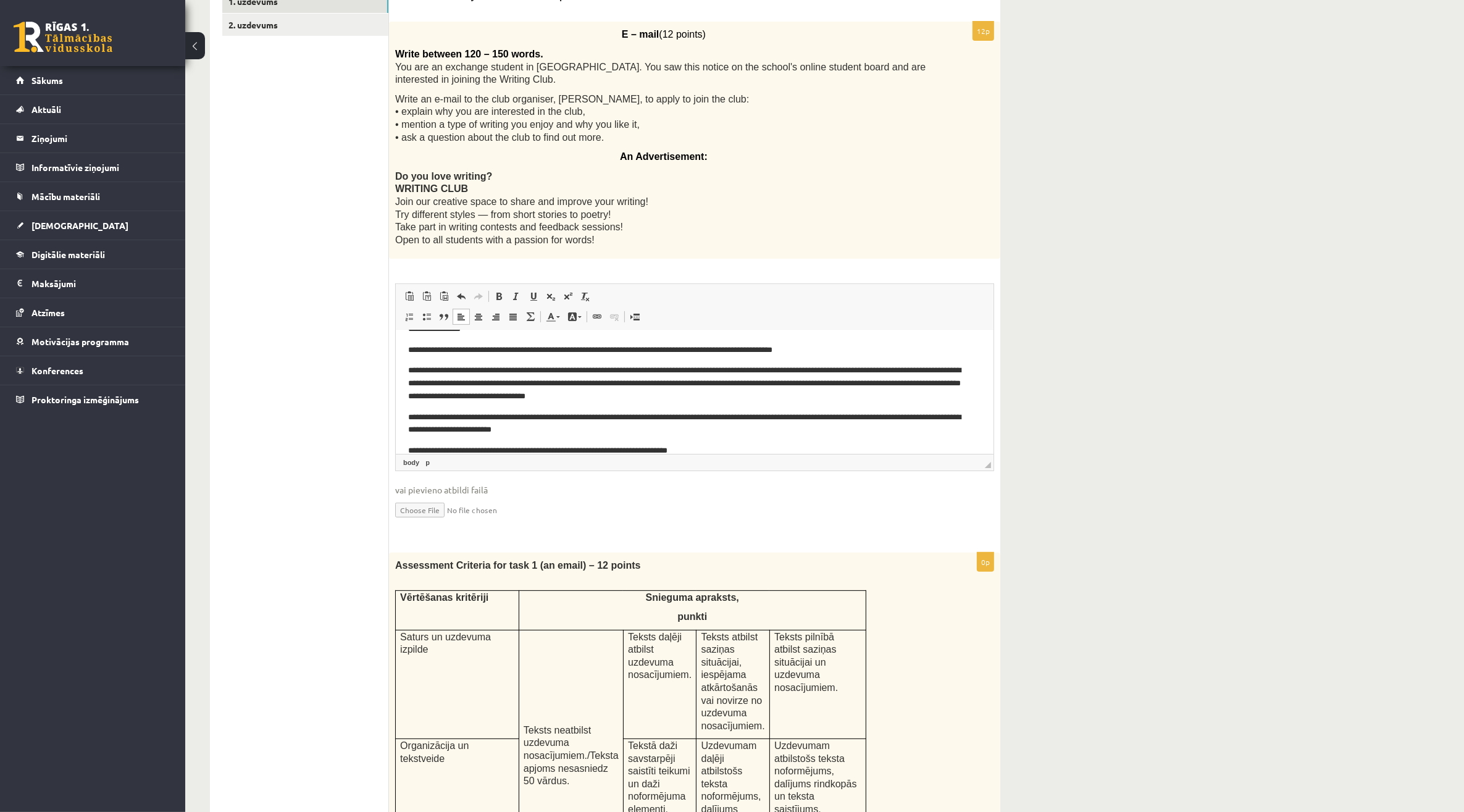
scroll to position [36, 0]
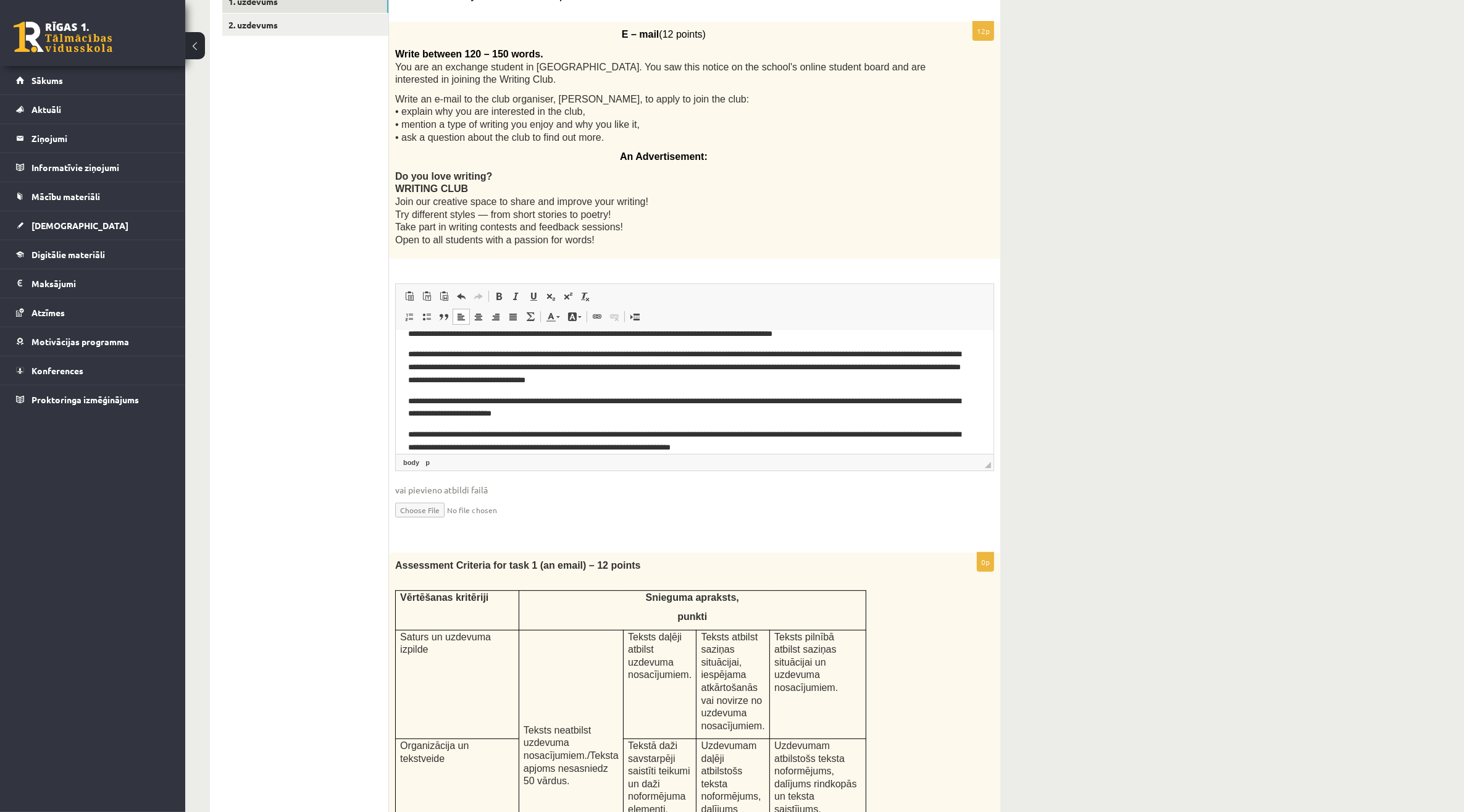
click at [585, 445] on p "**********" at bounding box center [688, 442] width 561 height 26
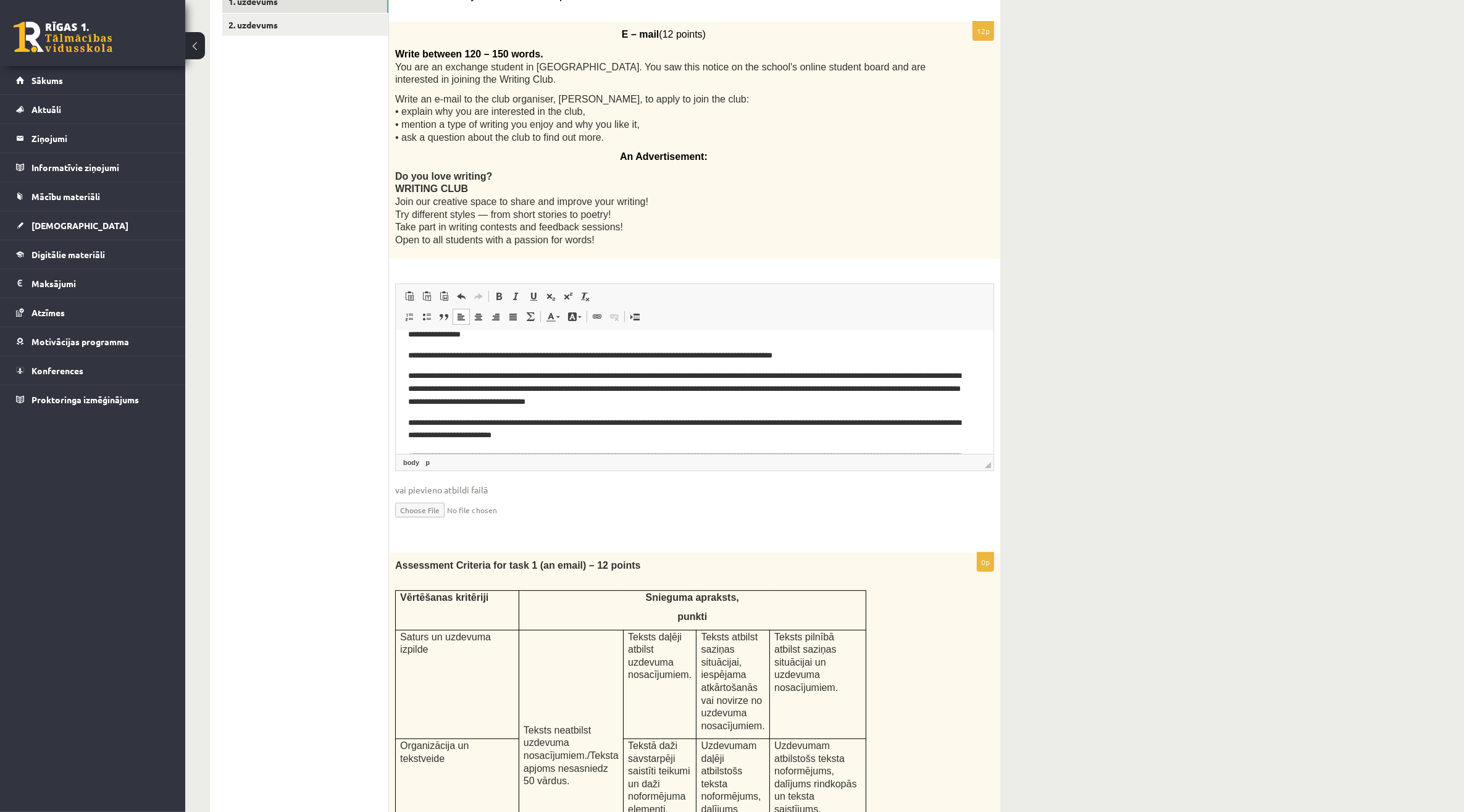
scroll to position [0, 0]
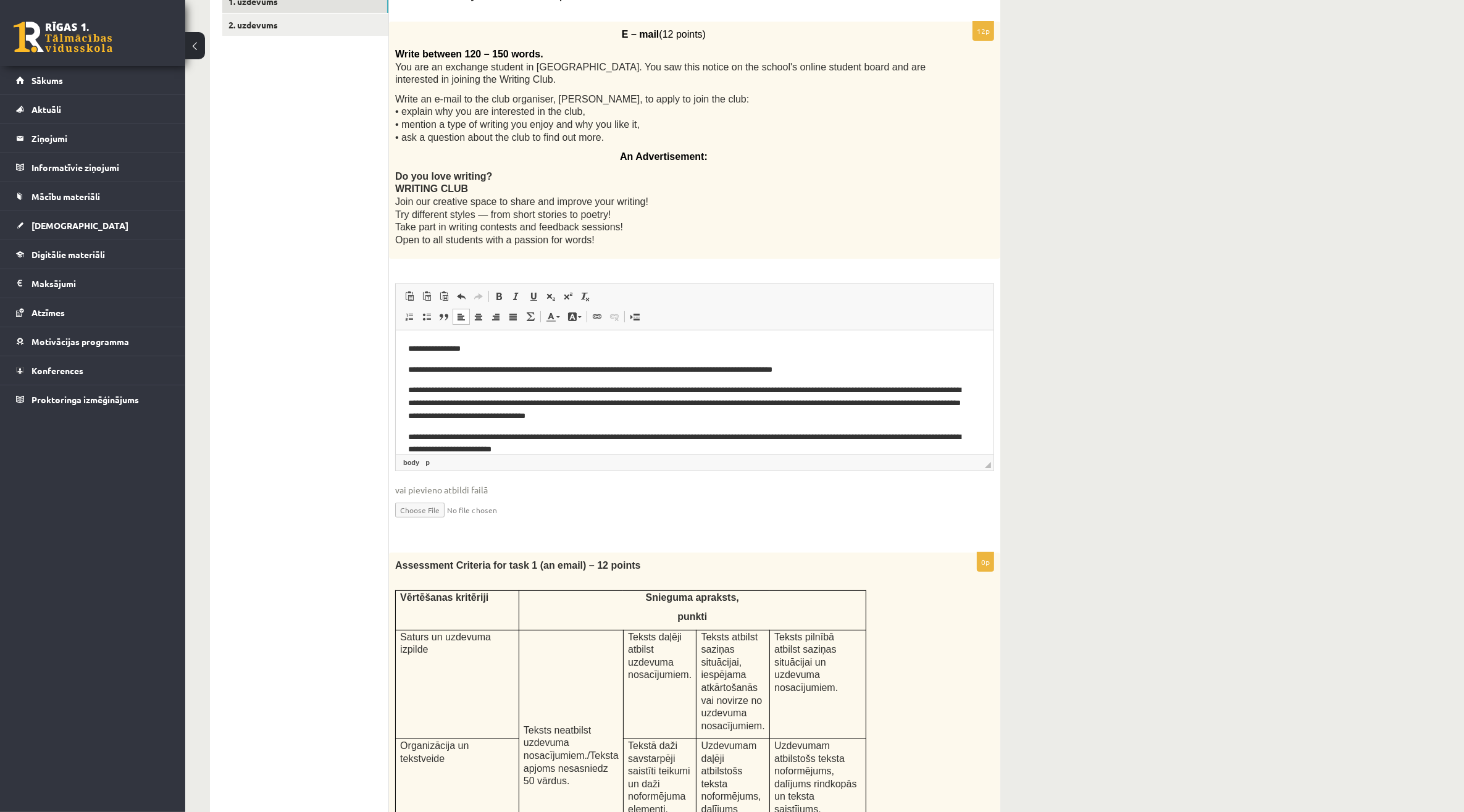
click at [708, 240] on p "Do you love writing? WRITING CLUB Join our creative space to share and improve …" at bounding box center [664, 208] width 537 height 77
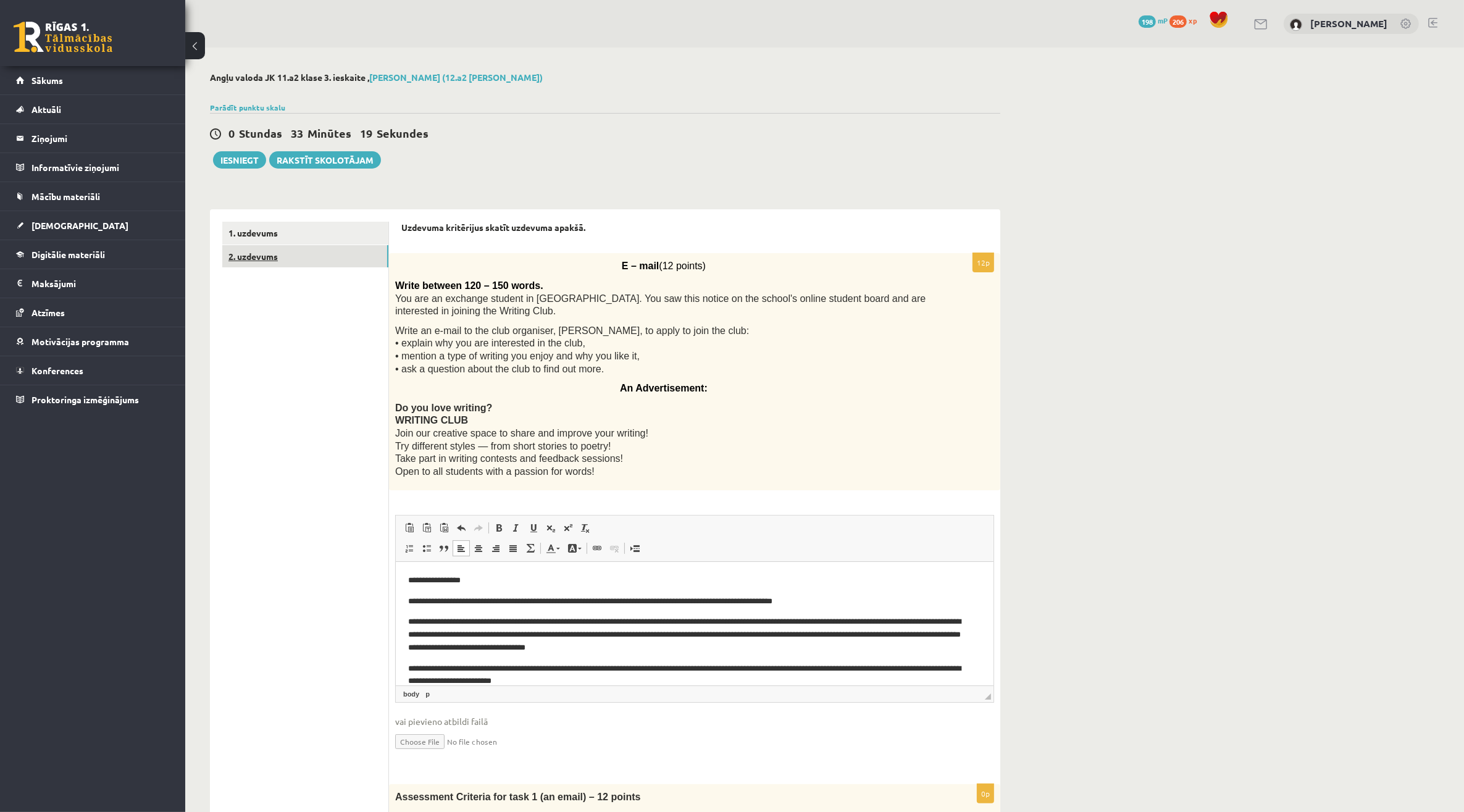
click at [350, 261] on link "2. uzdevums" at bounding box center [306, 256] width 166 height 23
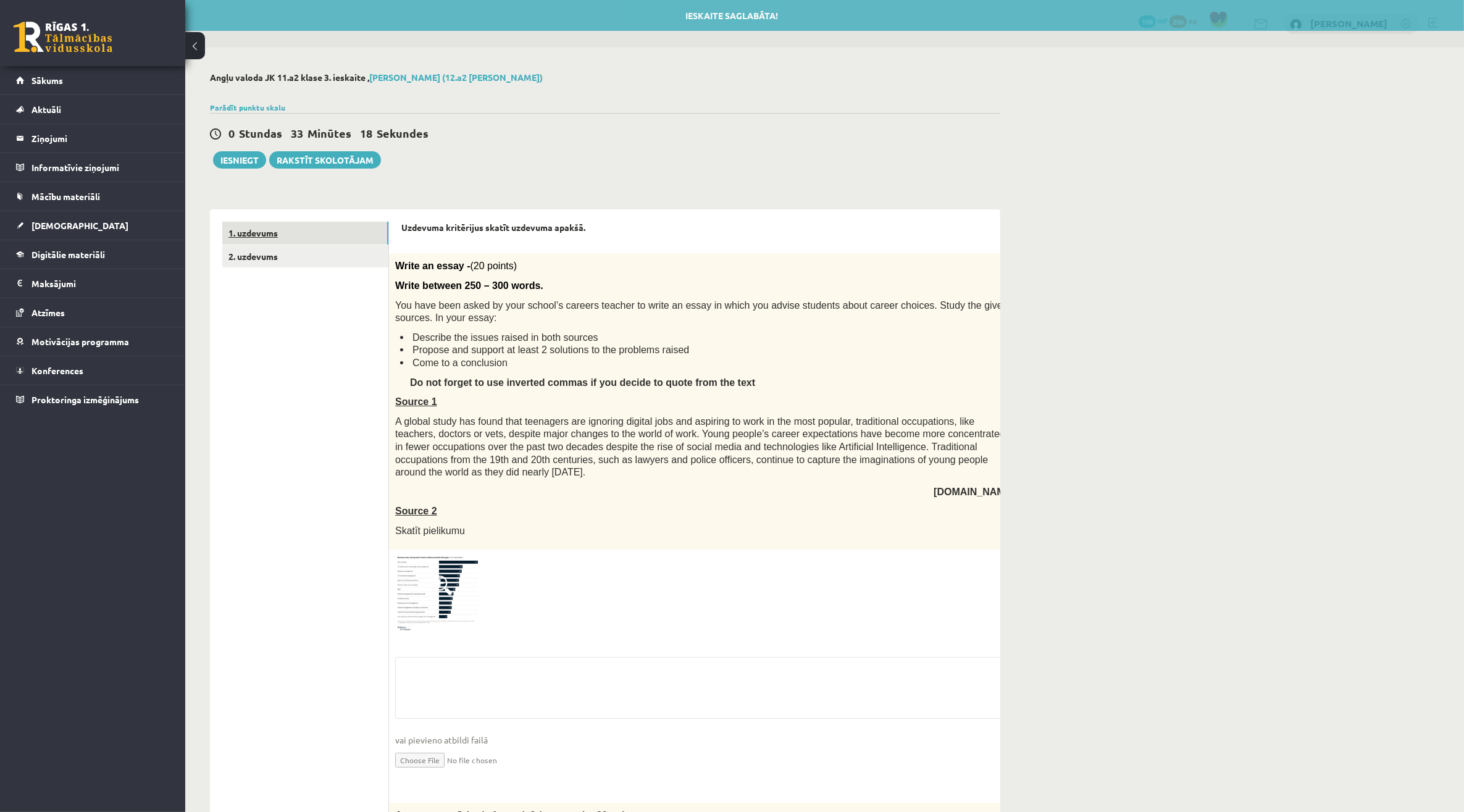
click at [348, 238] on link "1. uzdevums" at bounding box center [306, 233] width 166 height 23
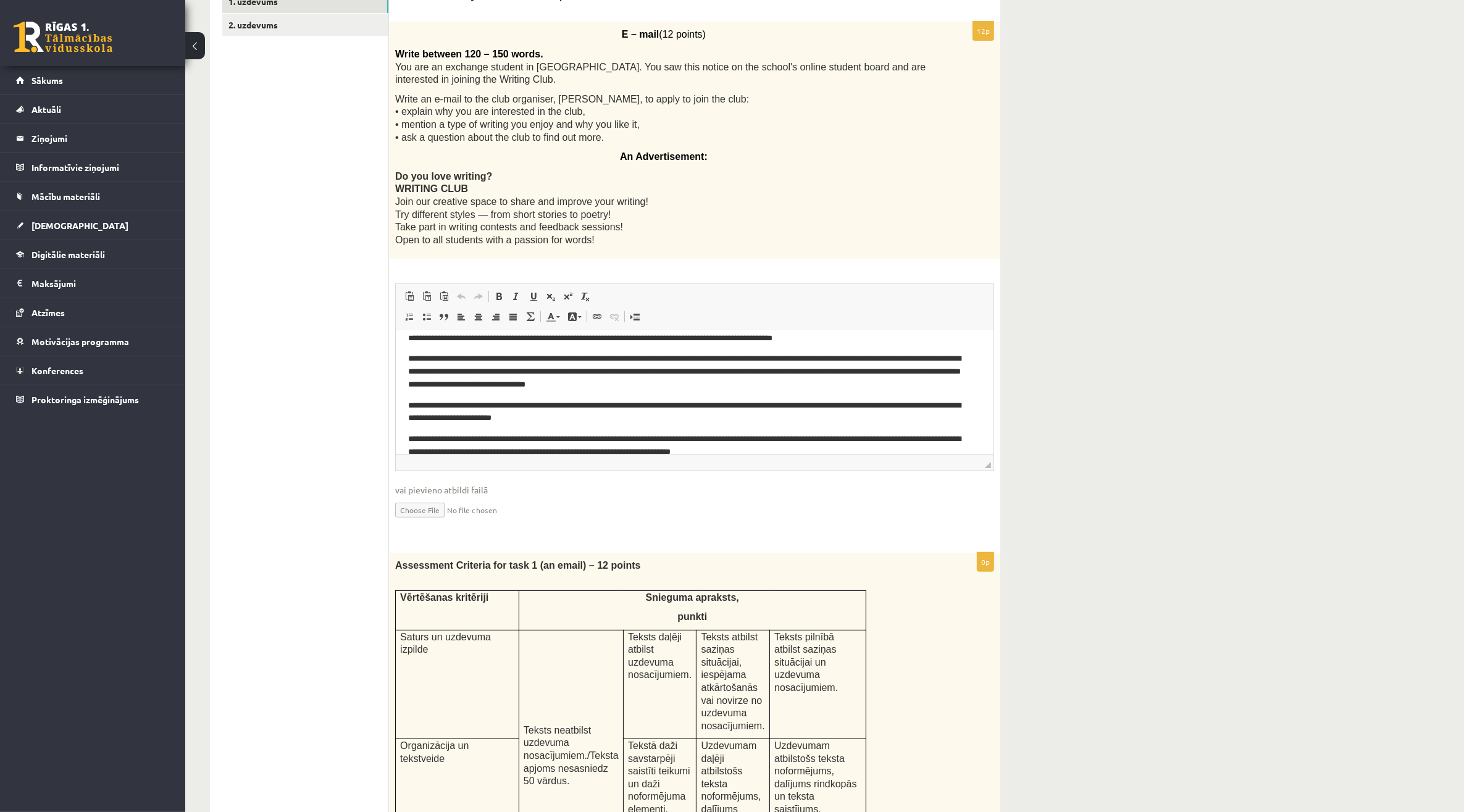
scroll to position [48, 0]
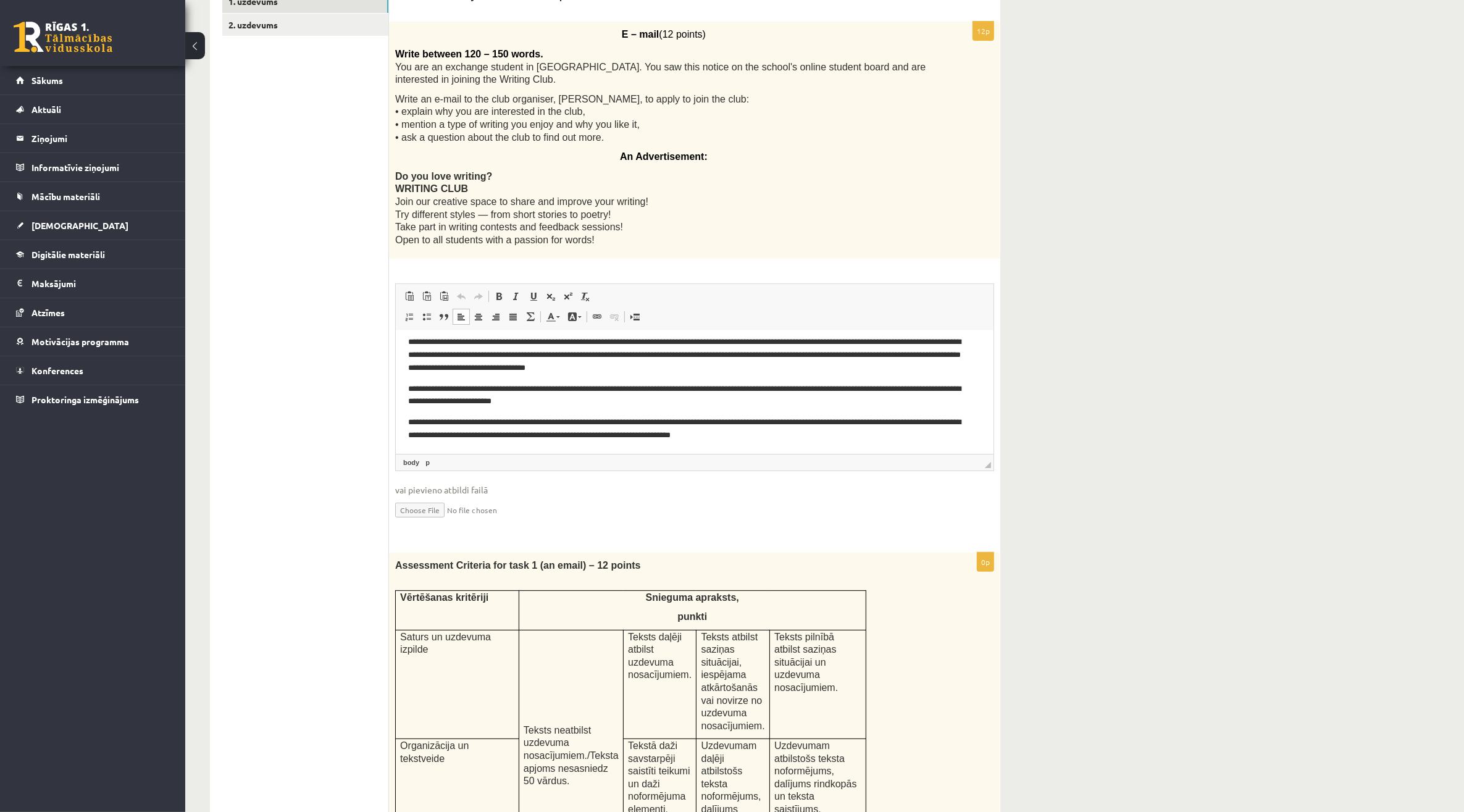
click at [808, 431] on p "**********" at bounding box center [688, 429] width 561 height 26
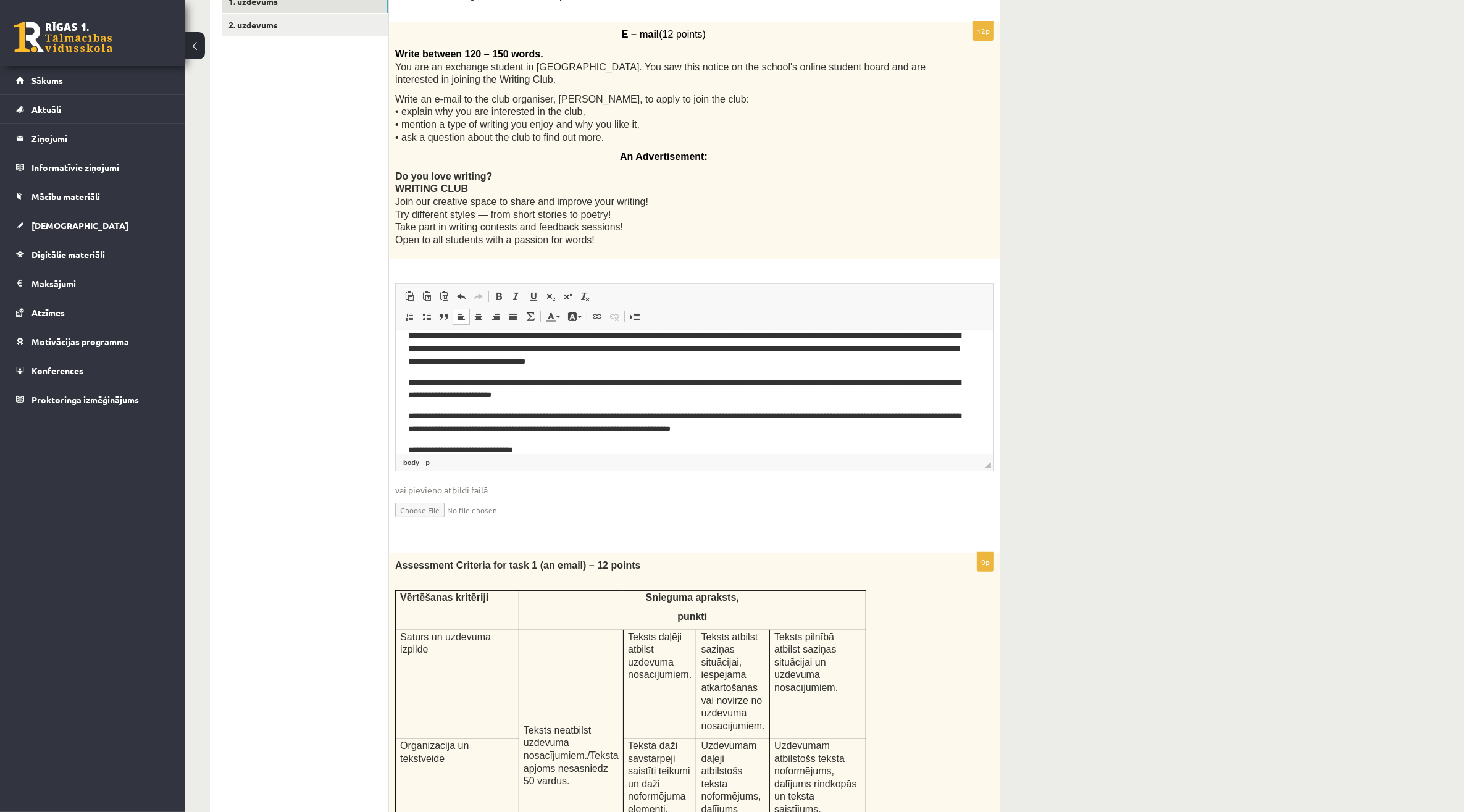
click at [512, 444] on p "**********" at bounding box center [688, 450] width 561 height 13
click at [553, 444] on p "**********" at bounding box center [688, 450] width 561 height 13
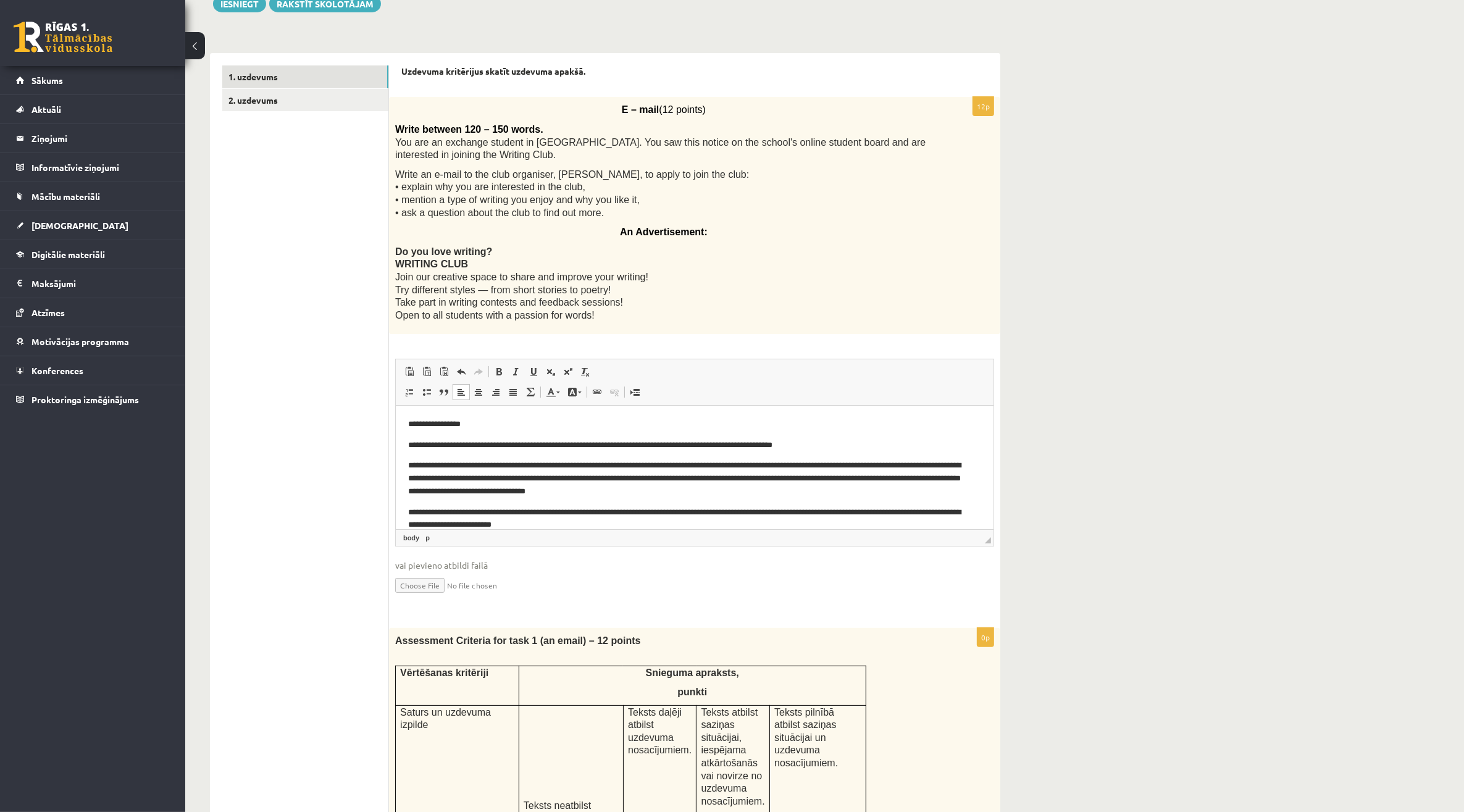
scroll to position [0, 0]
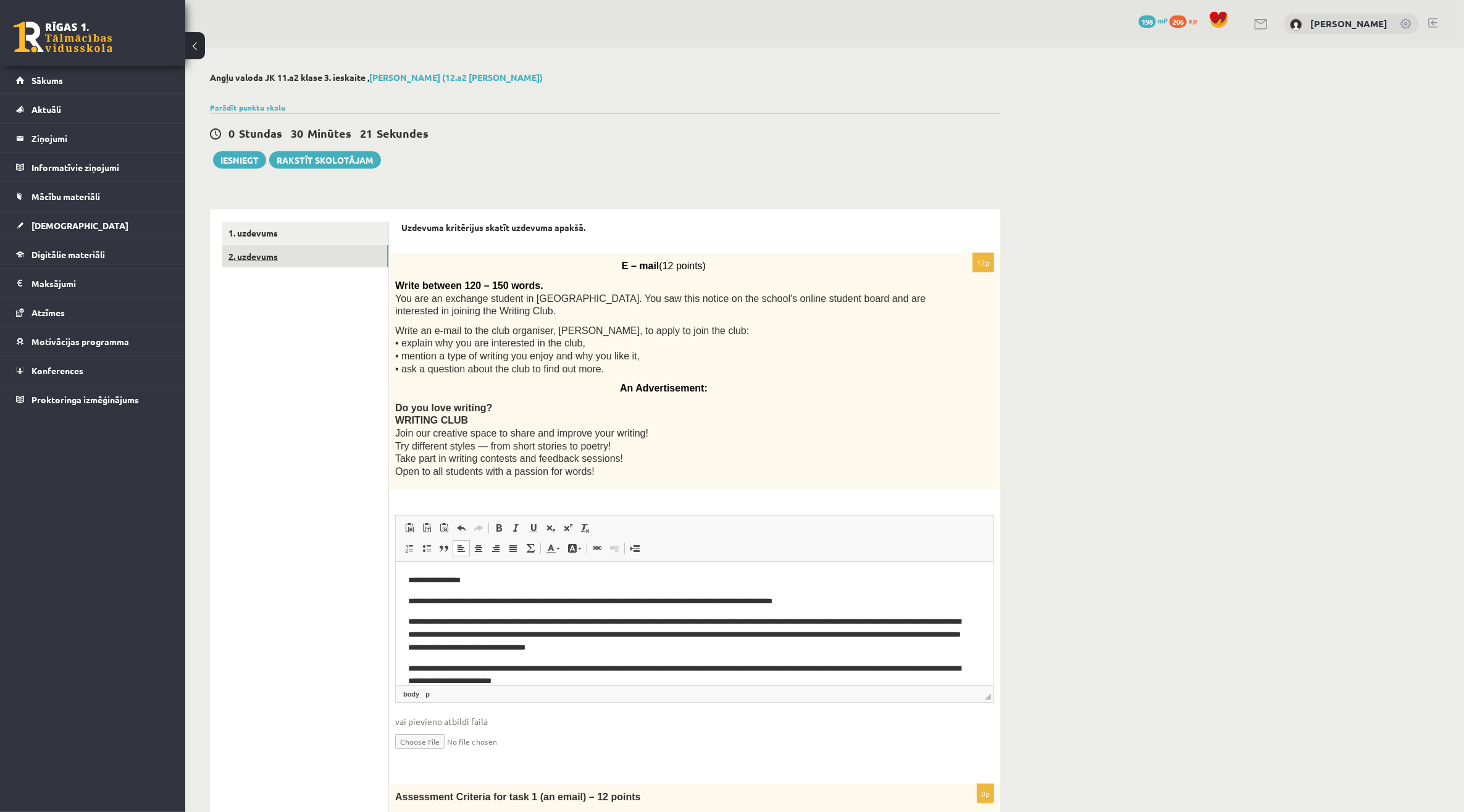
click at [255, 250] on link "2. uzdevums" at bounding box center [306, 256] width 166 height 23
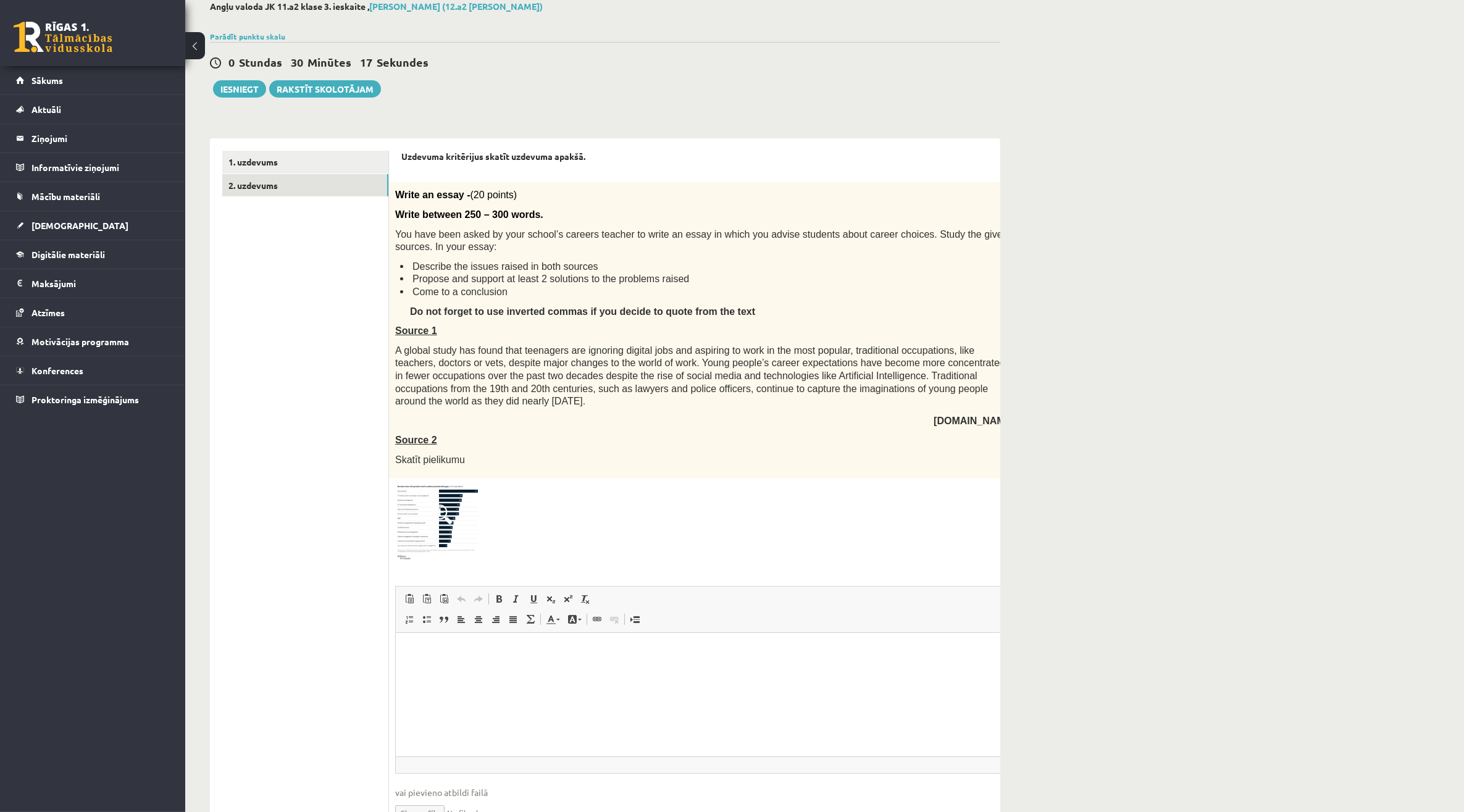
scroll to position [108, 0]
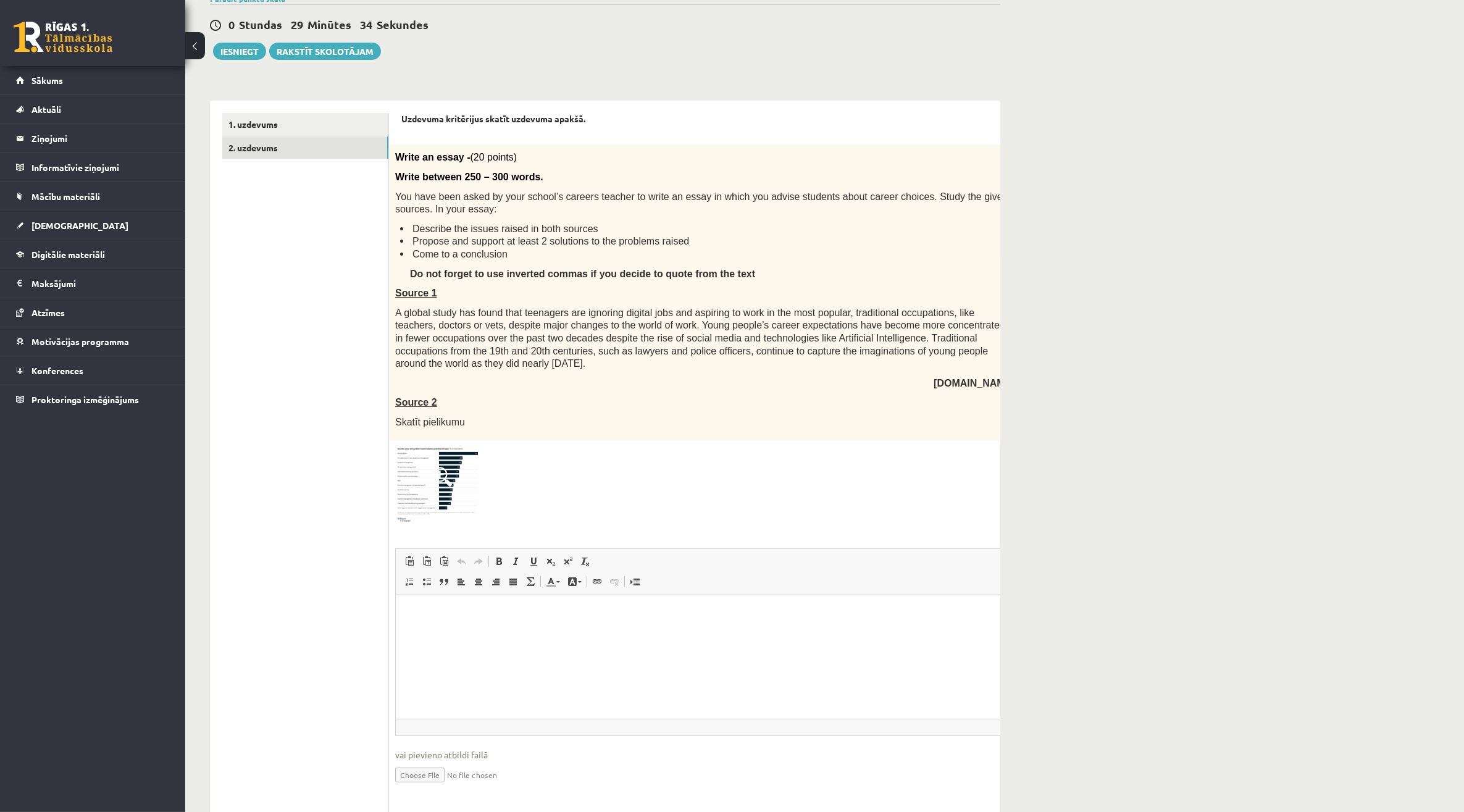
click at [427, 478] on img at bounding box center [442, 485] width 93 height 77
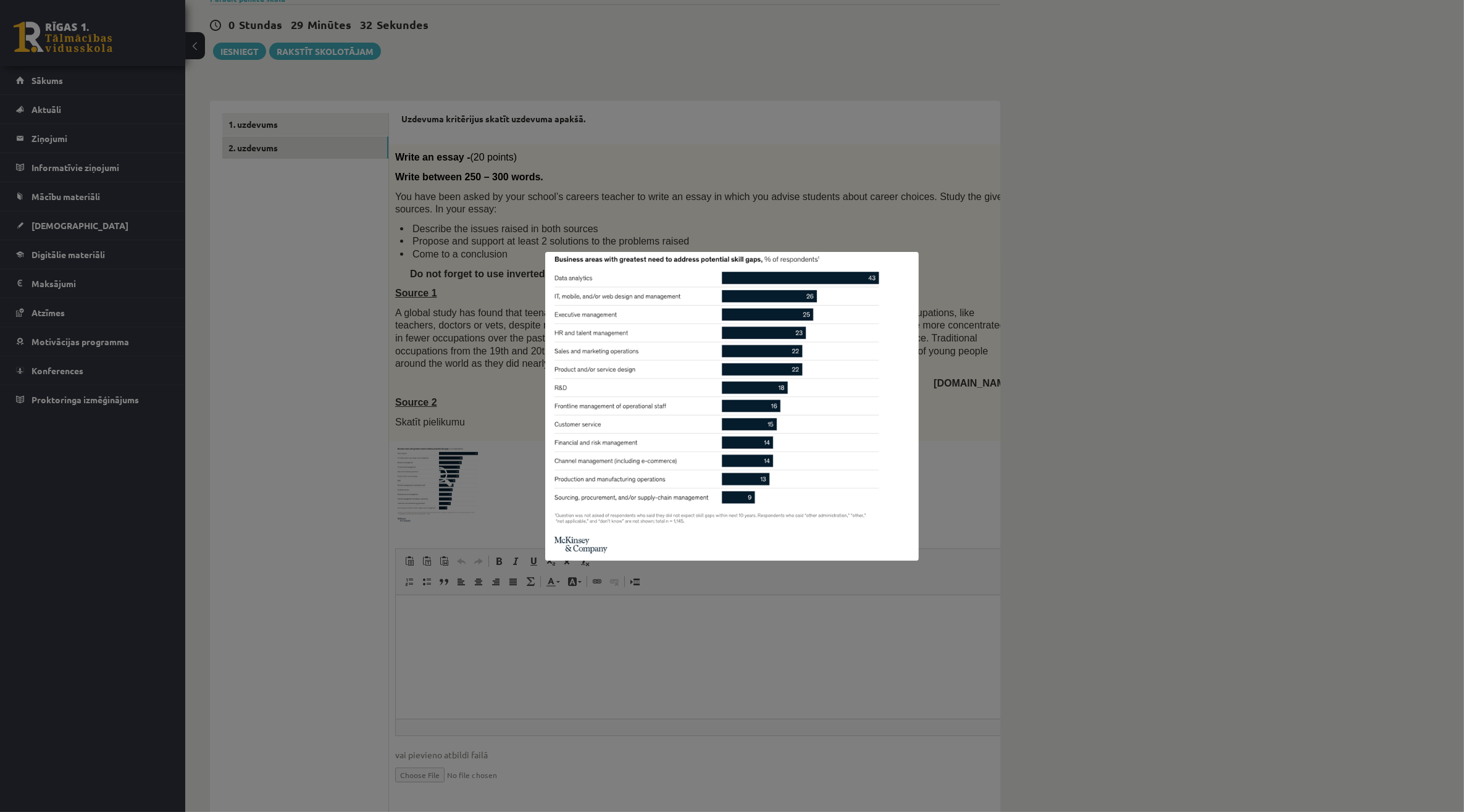
click at [443, 492] on div at bounding box center [732, 406] width 1464 height 812
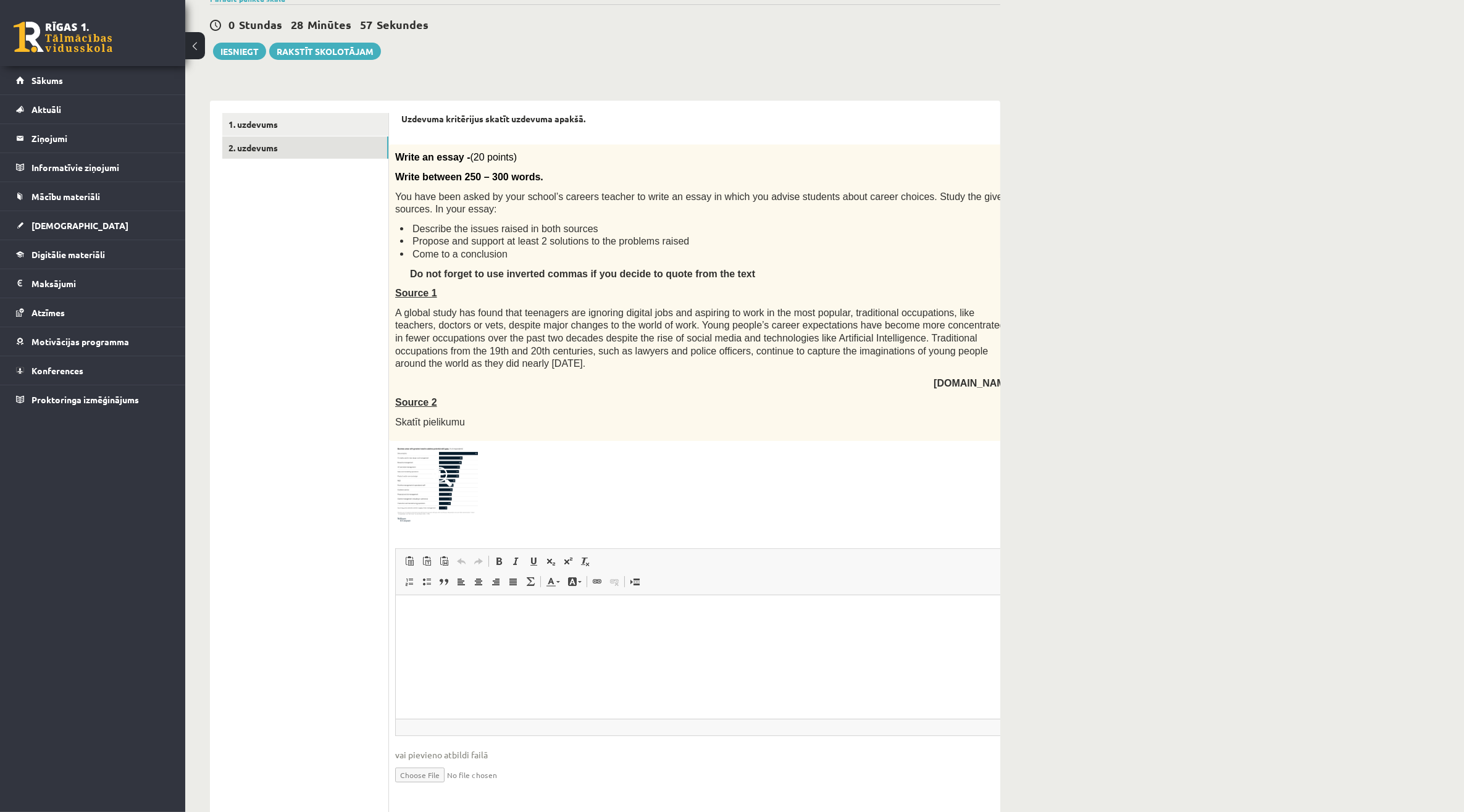
click at [453, 462] on img at bounding box center [442, 485] width 93 height 77
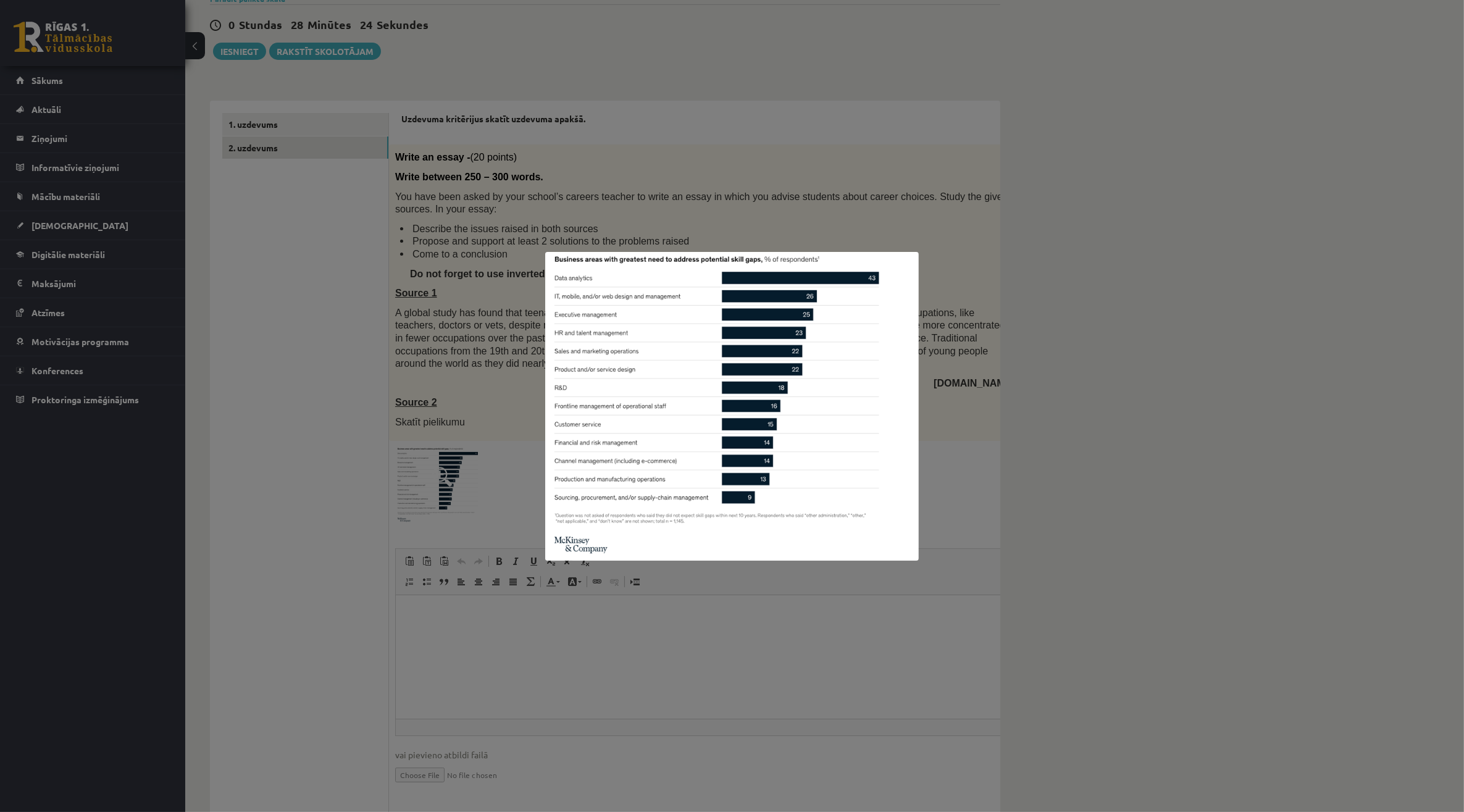
click at [547, 730] on div at bounding box center [732, 406] width 1464 height 812
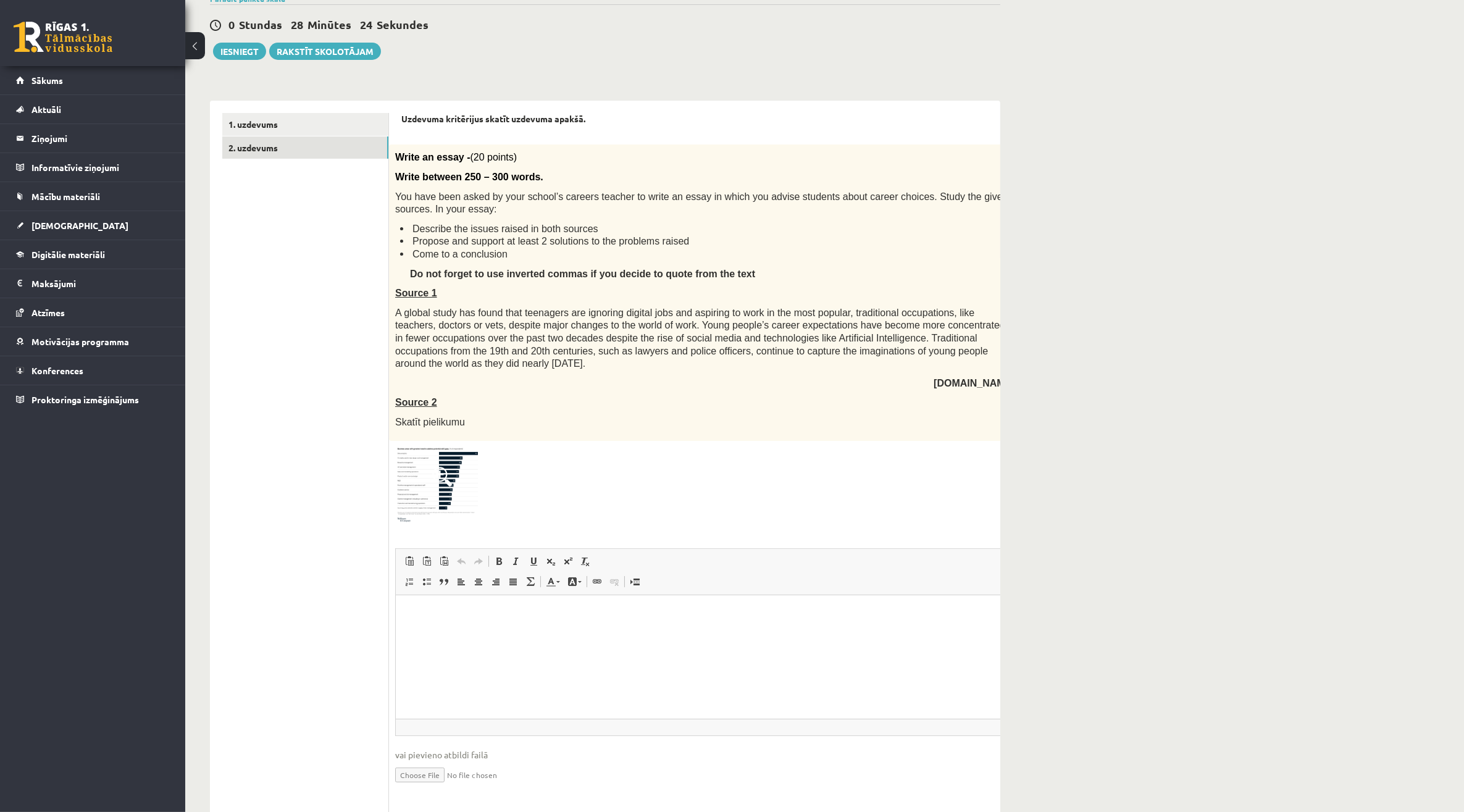
click at [576, 633] on html at bounding box center [735, 614] width 681 height 37
drag, startPoint x: 538, startPoint y: 313, endPoint x: 570, endPoint y: 320, distance: 32.8
click at [570, 320] on span "A global study has found that teenagers are ignoring digital jobs and aspiring …" at bounding box center [700, 338] width 610 height 61
drag, startPoint x: 572, startPoint y: 315, endPoint x: 551, endPoint y: 446, distance: 132.7
click at [551, 446] on div "20p Write an essay - (20 points) Write between 250 – 300 words. You have been a…" at bounding box center [736, 475] width 694 height 661
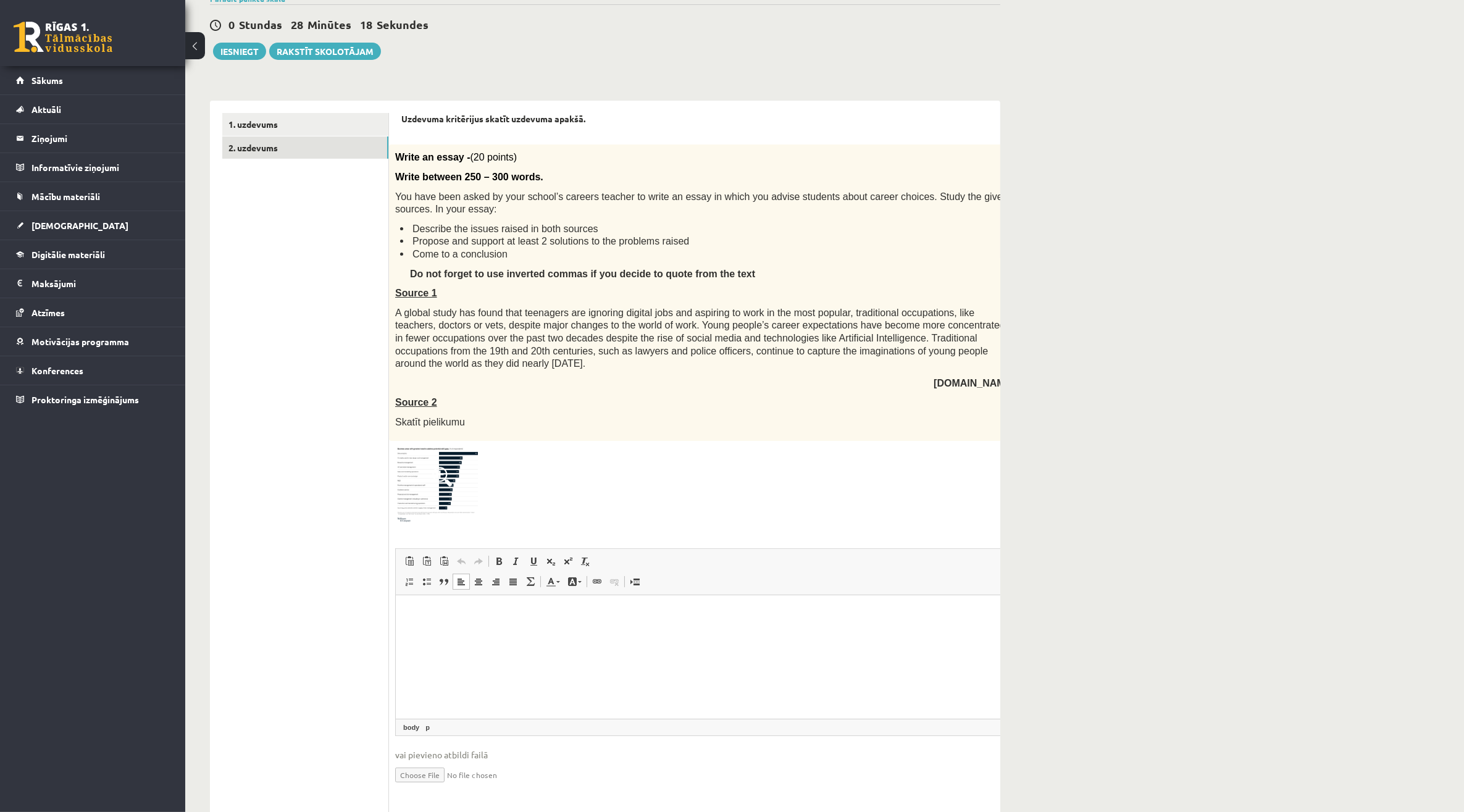
click at [405, 633] on html at bounding box center [735, 614] width 681 height 37
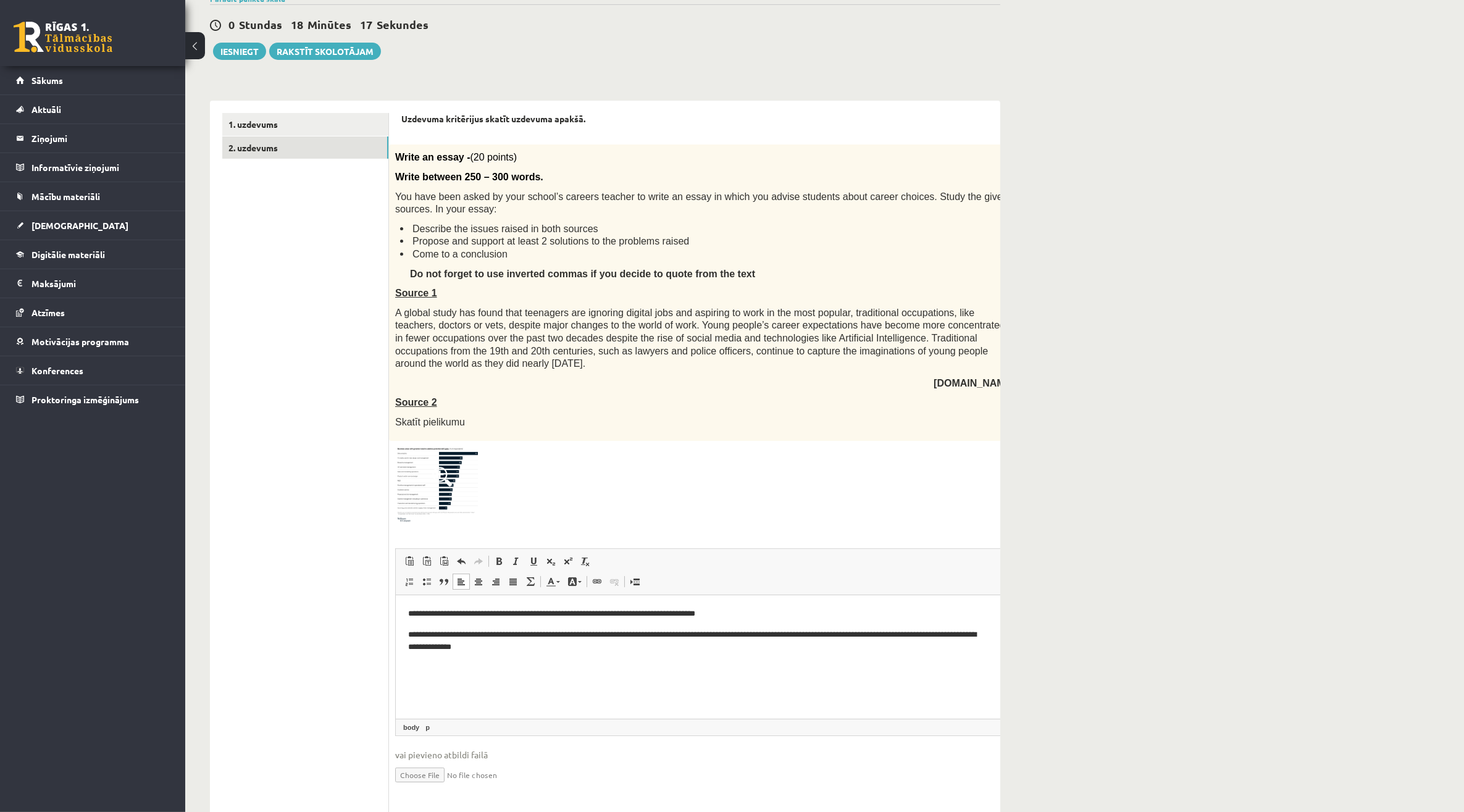
click at [523, 648] on p "**********" at bounding box center [694, 641] width 573 height 26
click at [430, 479] on img at bounding box center [442, 485] width 93 height 77
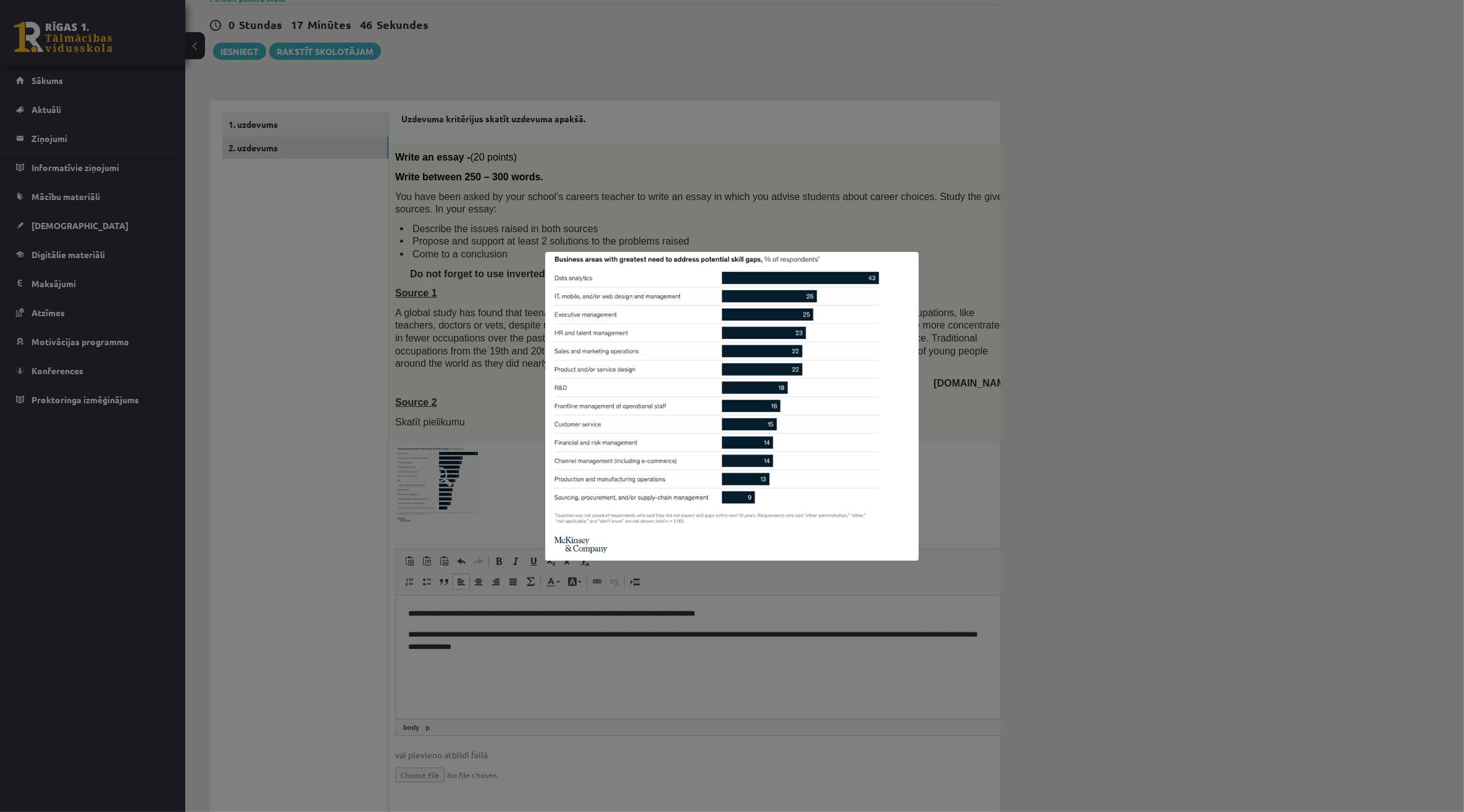
click at [1020, 428] on div at bounding box center [732, 406] width 1464 height 812
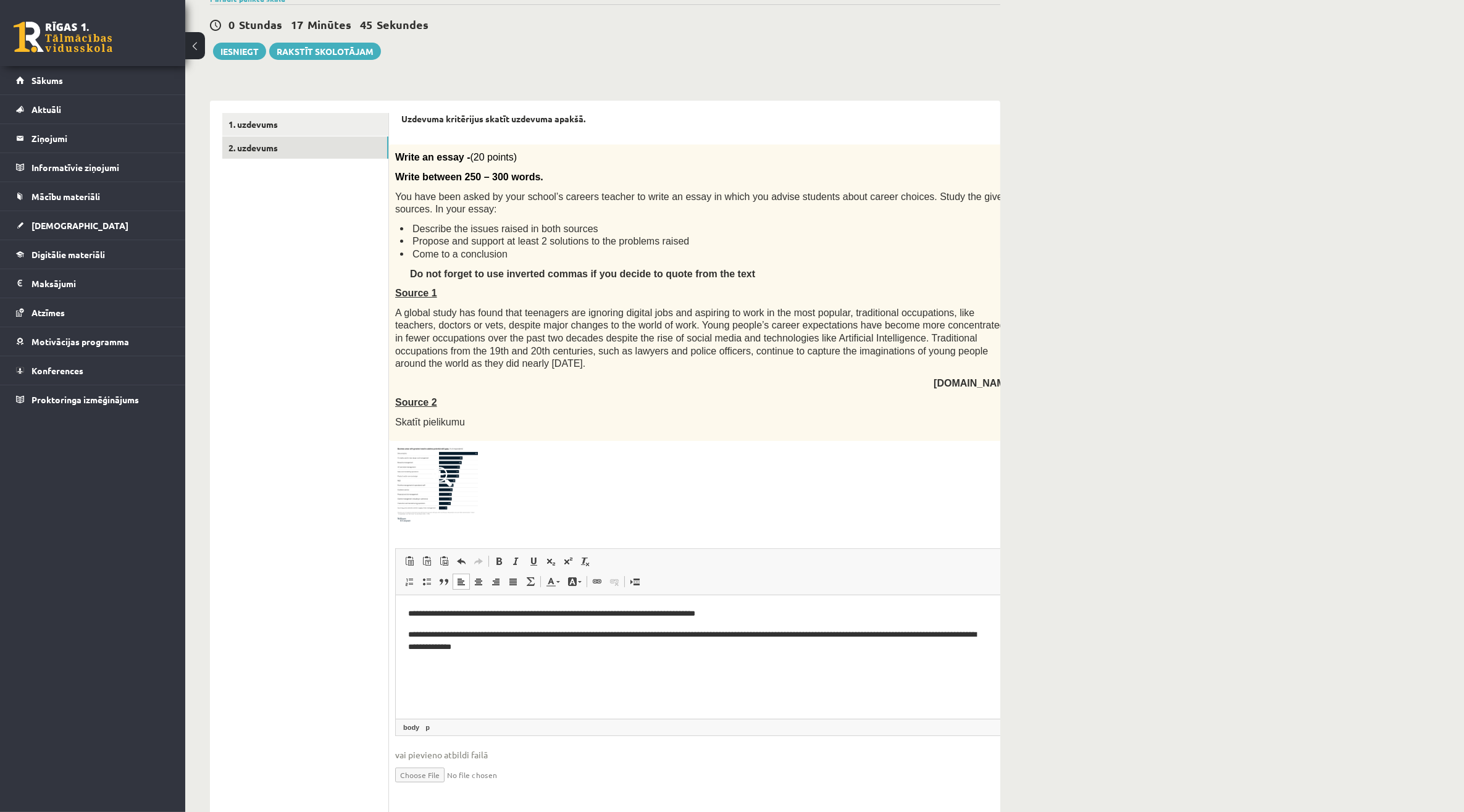
click at [603, 652] on p "**********" at bounding box center [694, 641] width 573 height 26
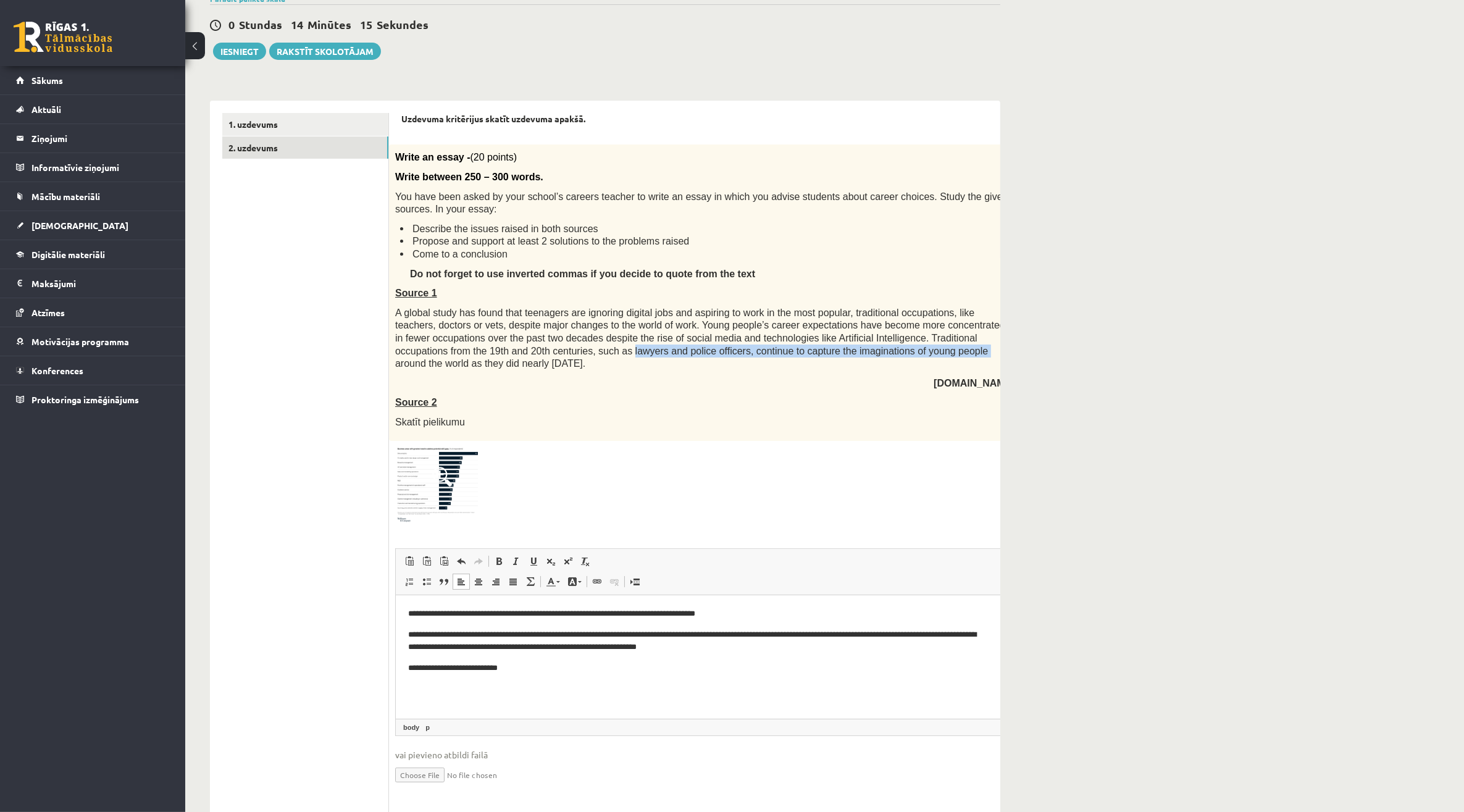
drag, startPoint x: 712, startPoint y: 353, endPoint x: 517, endPoint y: 366, distance: 195.4
click at [517, 366] on span "A global study has found that teenagers are ignoring digital jobs and aspiring …" at bounding box center [700, 338] width 610 height 61
drag, startPoint x: 517, startPoint y: 366, endPoint x: 496, endPoint y: 362, distance: 21.4
copy span "lawyers and police officers, continue to capture the imaginations of young peop…"
click at [563, 672] on p "**********" at bounding box center [694, 668] width 573 height 13
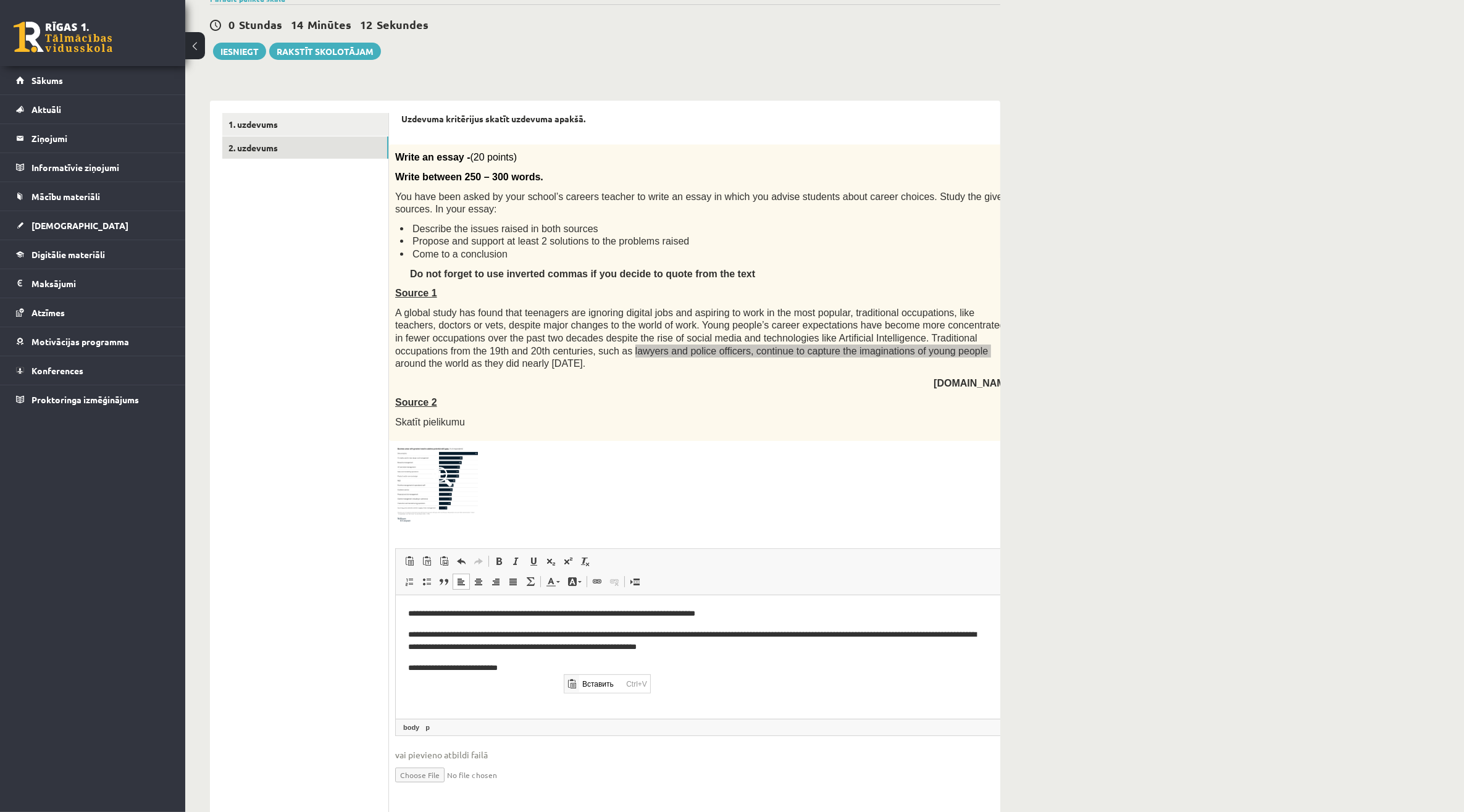
scroll to position [0, 0]
click at [601, 688] on span "Вставить" at bounding box center [601, 683] width 44 height 18
drag, startPoint x: 554, startPoint y: 673, endPoint x: 545, endPoint y: 689, distance: 18.4
click at [554, 674] on p "**********" at bounding box center [694, 668] width 573 height 13
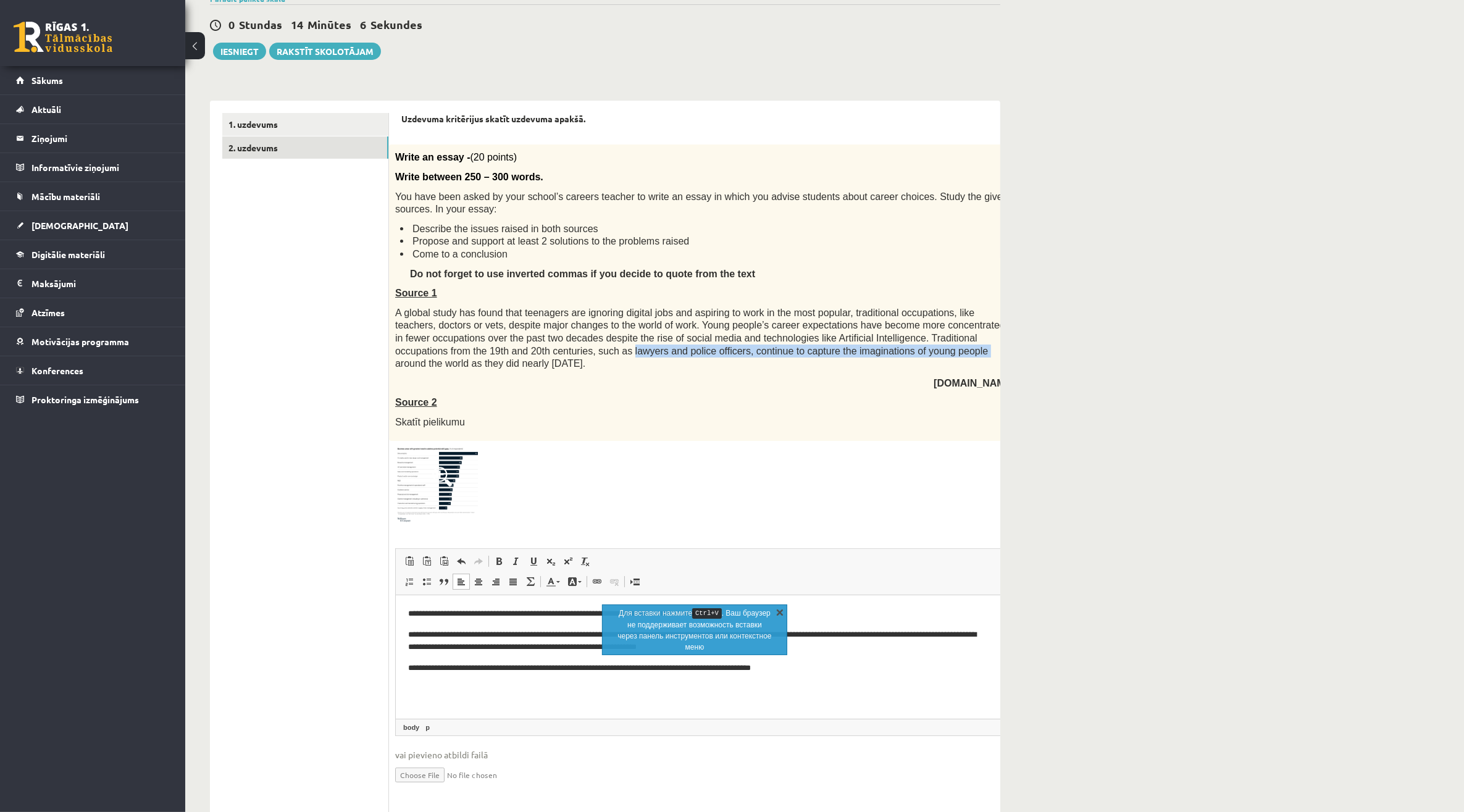
click at [780, 605] on link "X" at bounding box center [780, 612] width 12 height 12
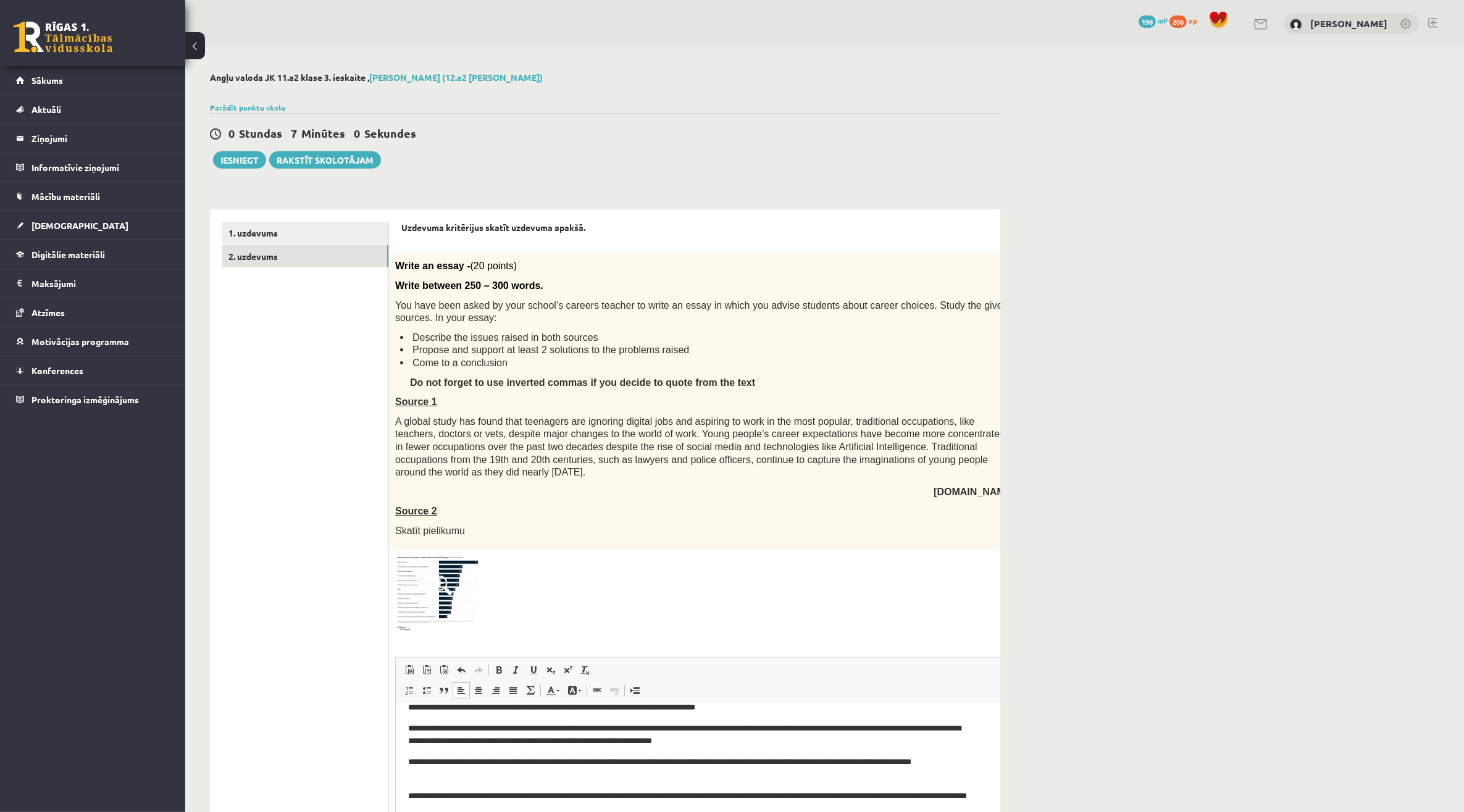
click at [682, 478] on span "A global study has found that teenagers are ignoring digital jobs and aspiring …" at bounding box center [700, 446] width 610 height 61
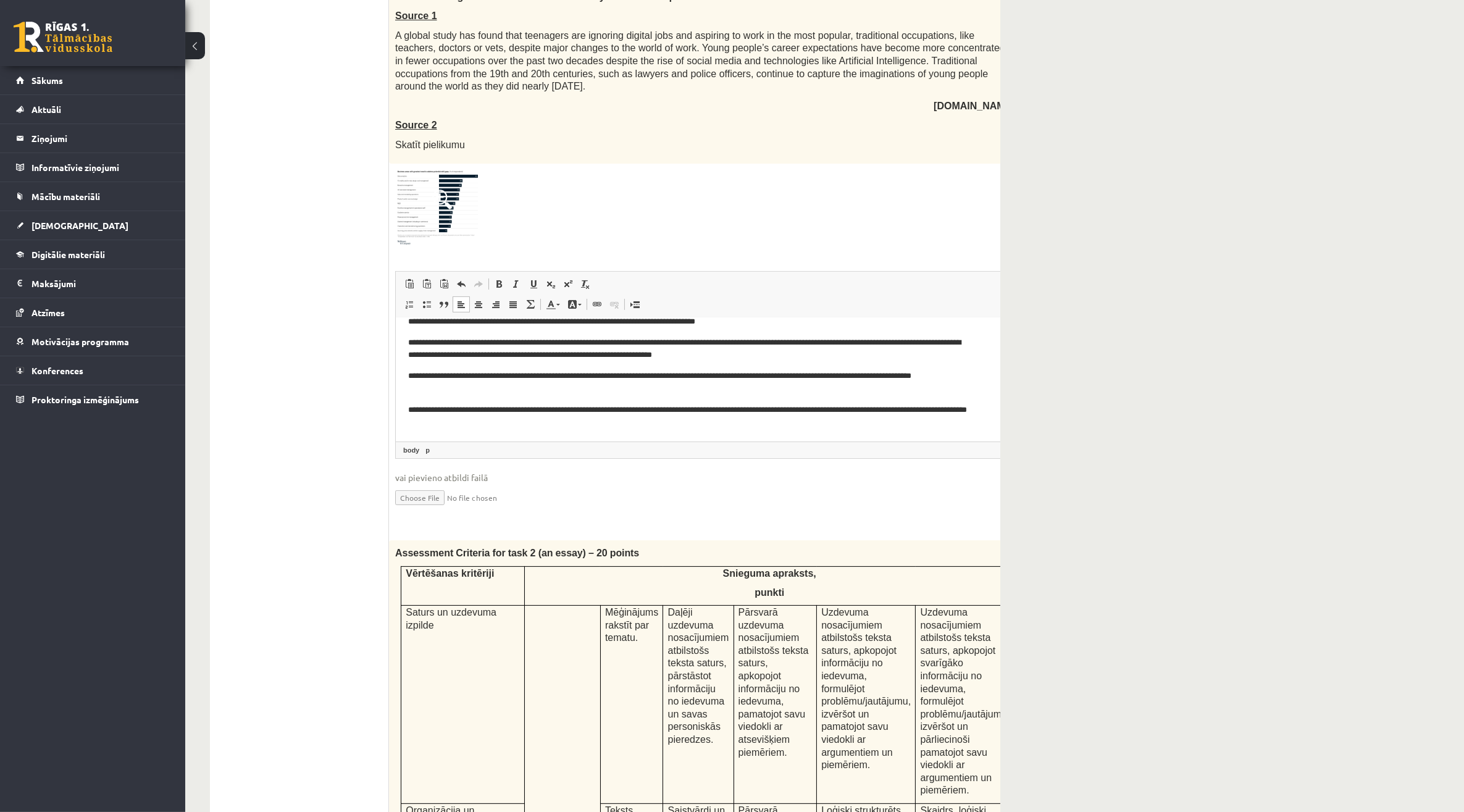
click at [585, 386] on p "**********" at bounding box center [688, 383] width 561 height 26
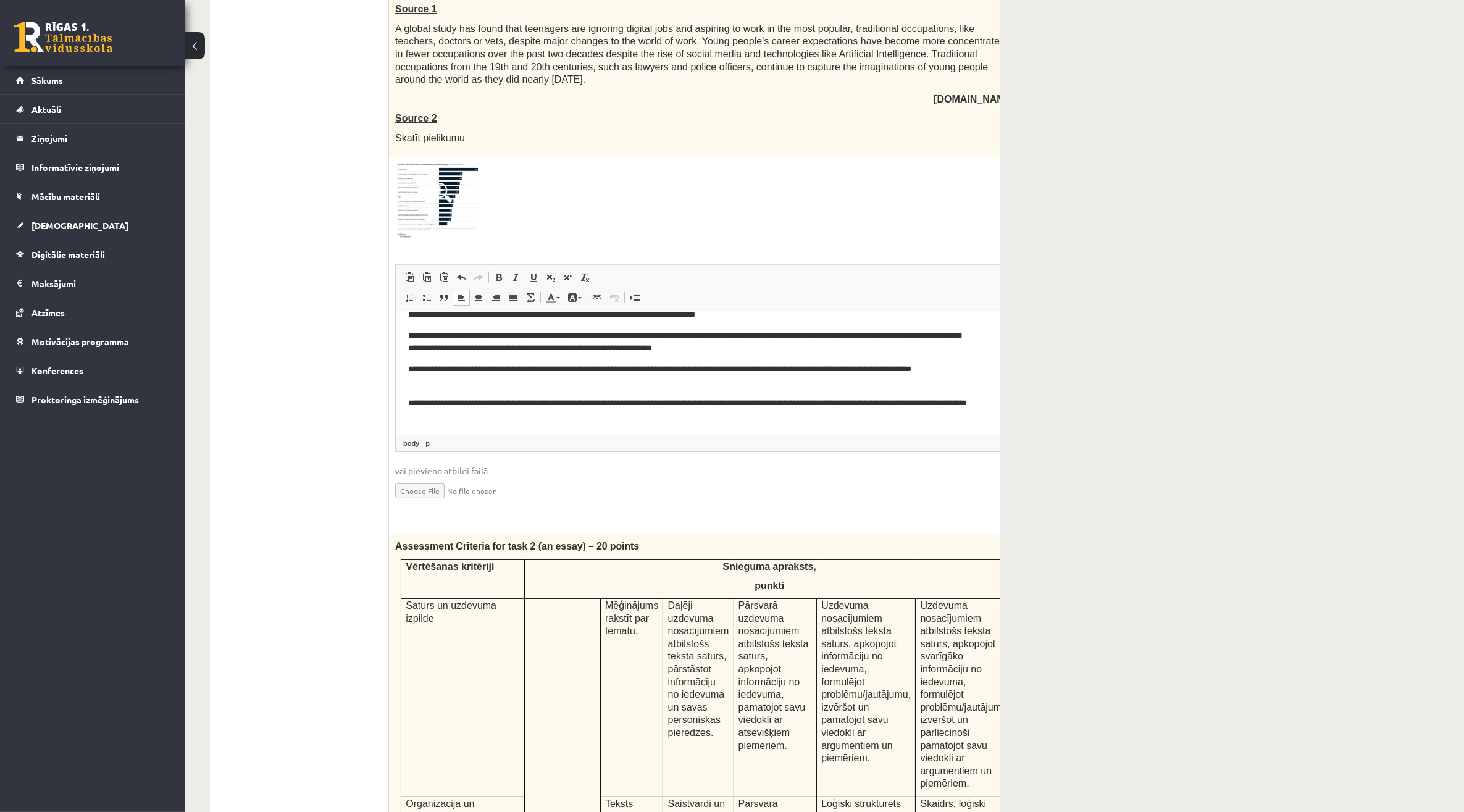
scroll to position [386, 0]
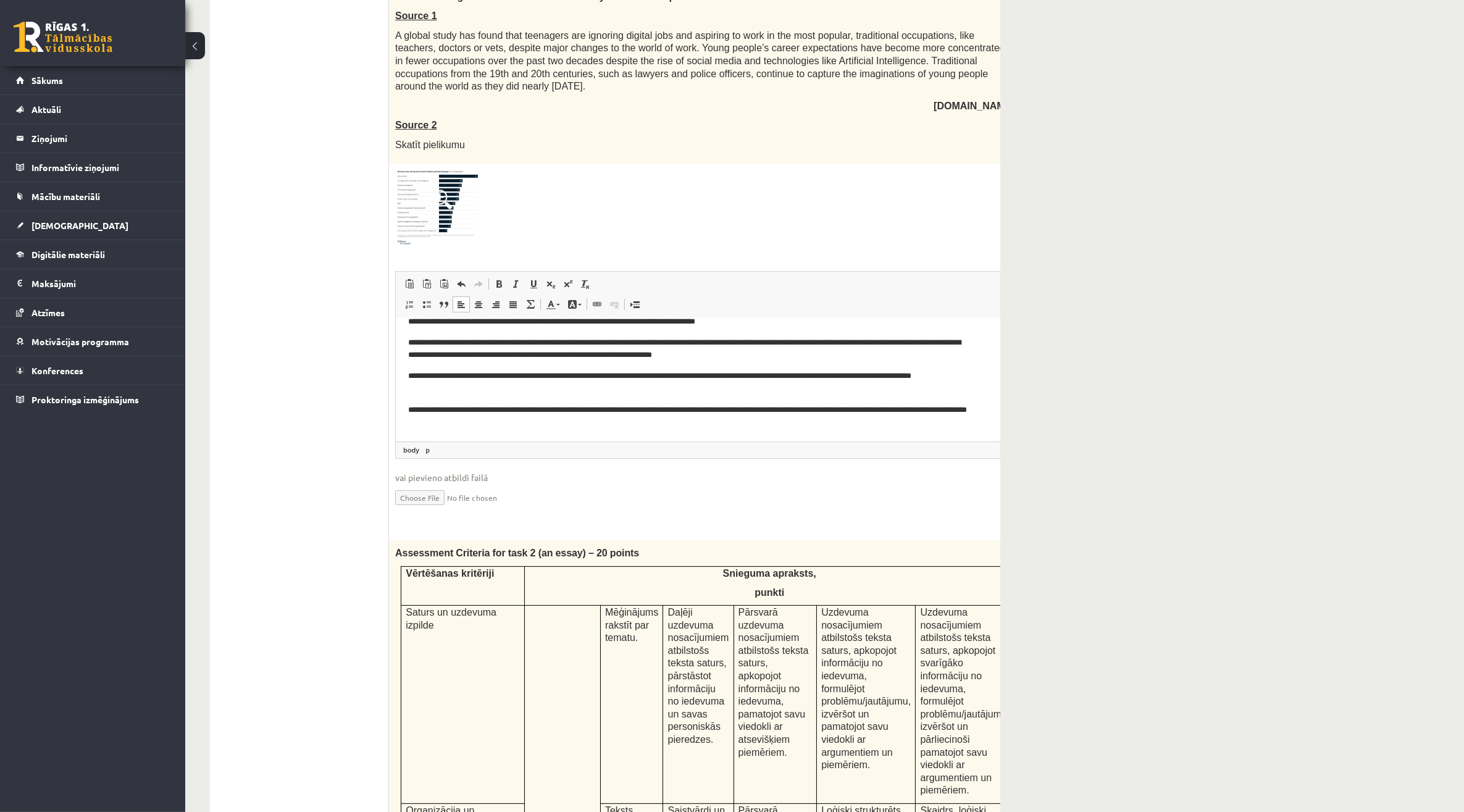
click at [547, 423] on p "**********" at bounding box center [688, 417] width 561 height 26
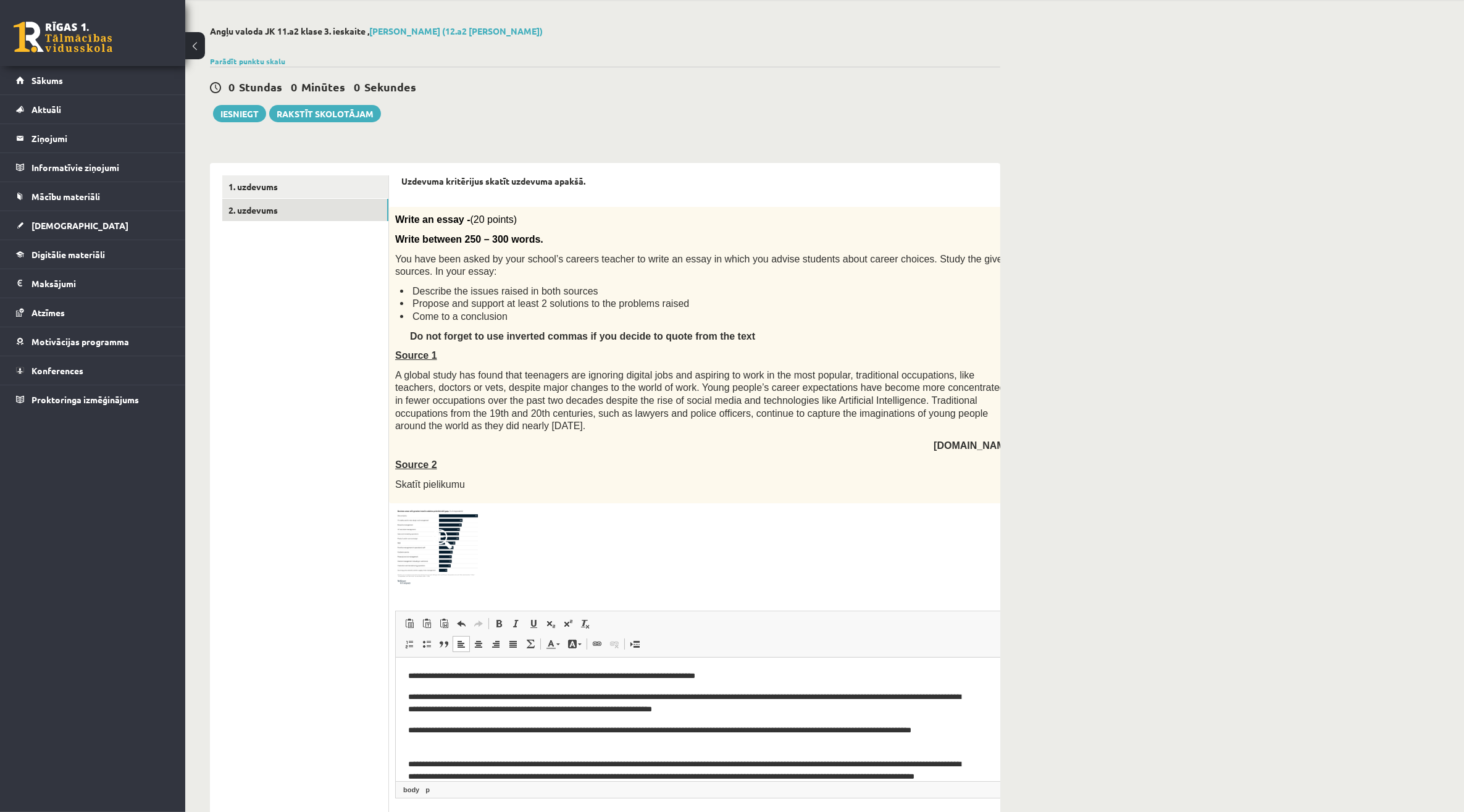
scroll to position [0, 0]
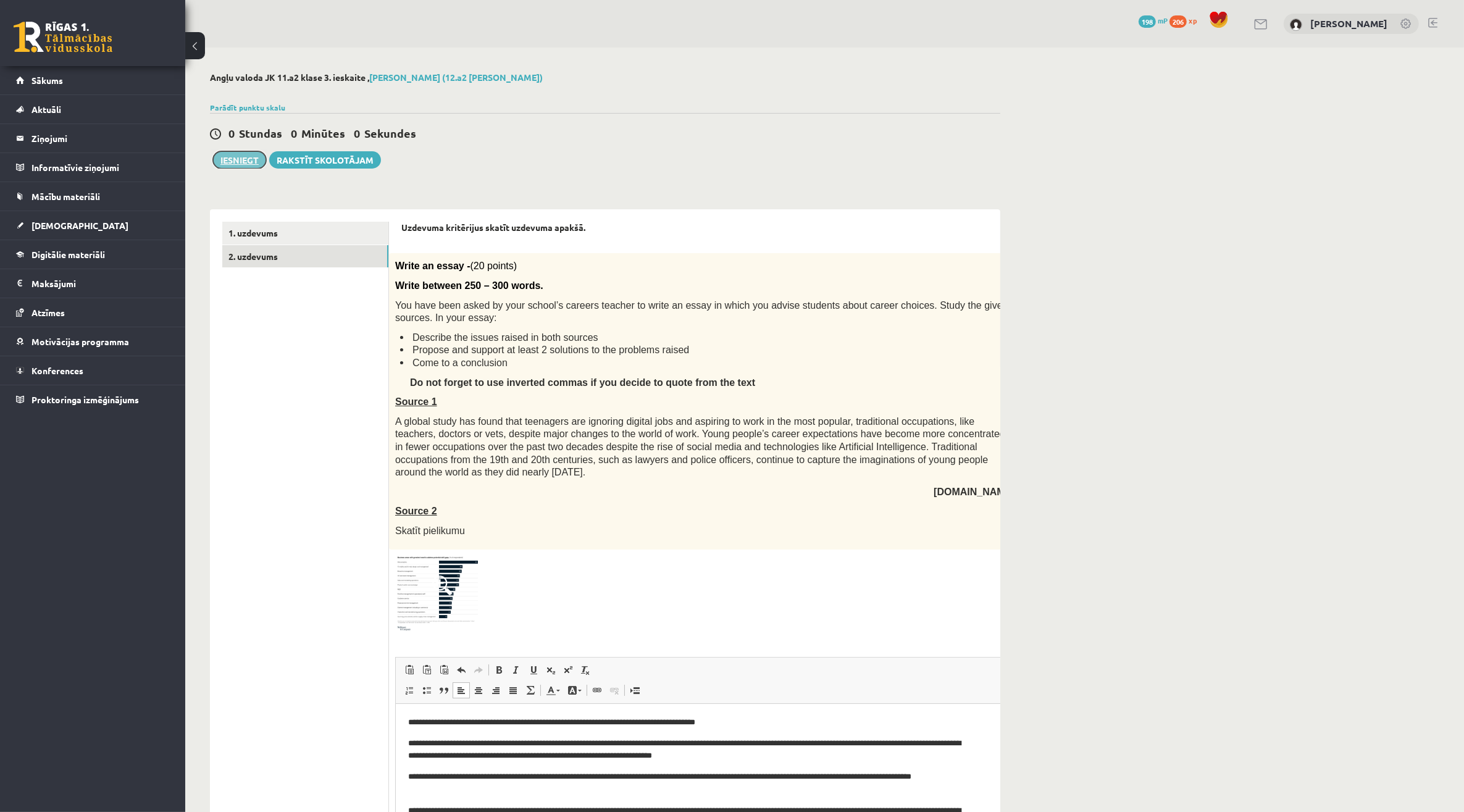
click at [234, 159] on button "Iesniegt" at bounding box center [239, 160] width 53 height 17
click at [243, 161] on button "Iesniegt" at bounding box center [239, 160] width 53 height 17
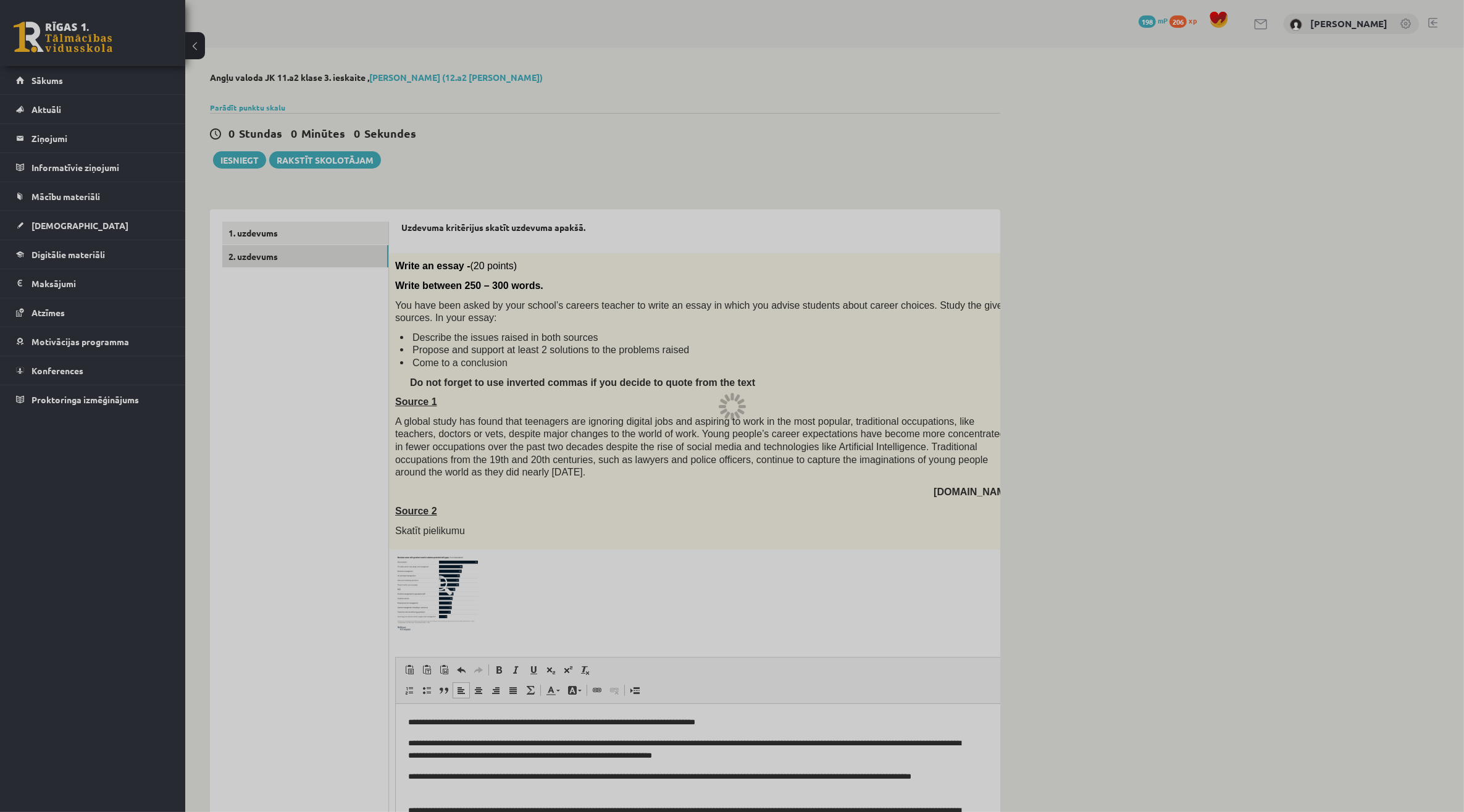
click at [760, 419] on div at bounding box center [732, 406] width 1464 height 812
click at [234, 159] on div at bounding box center [732, 406] width 1464 height 812
click at [263, 159] on div at bounding box center [732, 406] width 1464 height 812
click at [751, 360] on div at bounding box center [732, 406] width 1464 height 812
click at [248, 156] on div at bounding box center [732, 406] width 1464 height 812
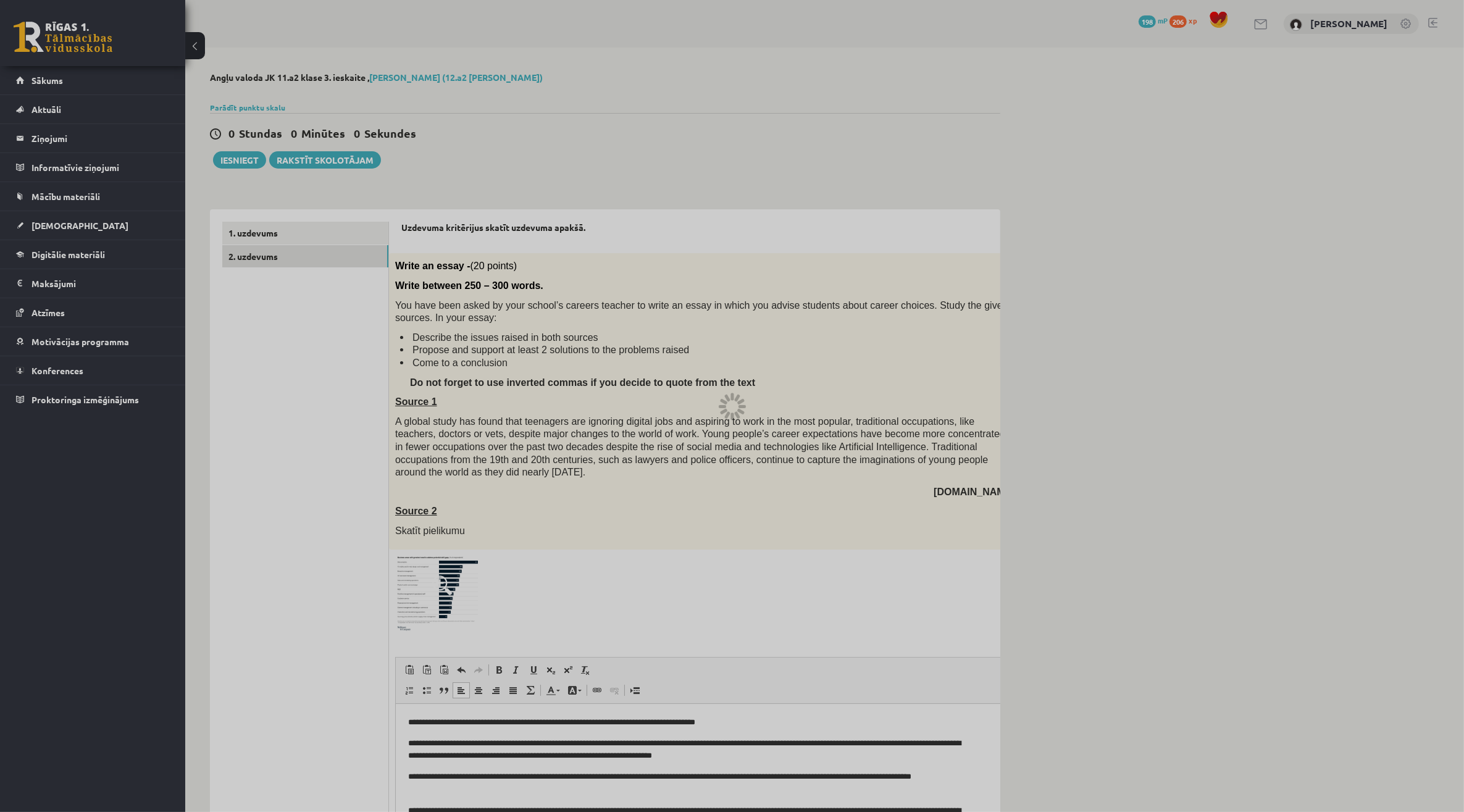
click at [248, 156] on div at bounding box center [732, 406] width 1464 height 812
click at [236, 160] on div at bounding box center [732, 406] width 1464 height 812
click at [254, 161] on div at bounding box center [732, 406] width 1464 height 812
click at [242, 155] on div at bounding box center [732, 406] width 1464 height 812
click at [227, 153] on div at bounding box center [732, 406] width 1464 height 812
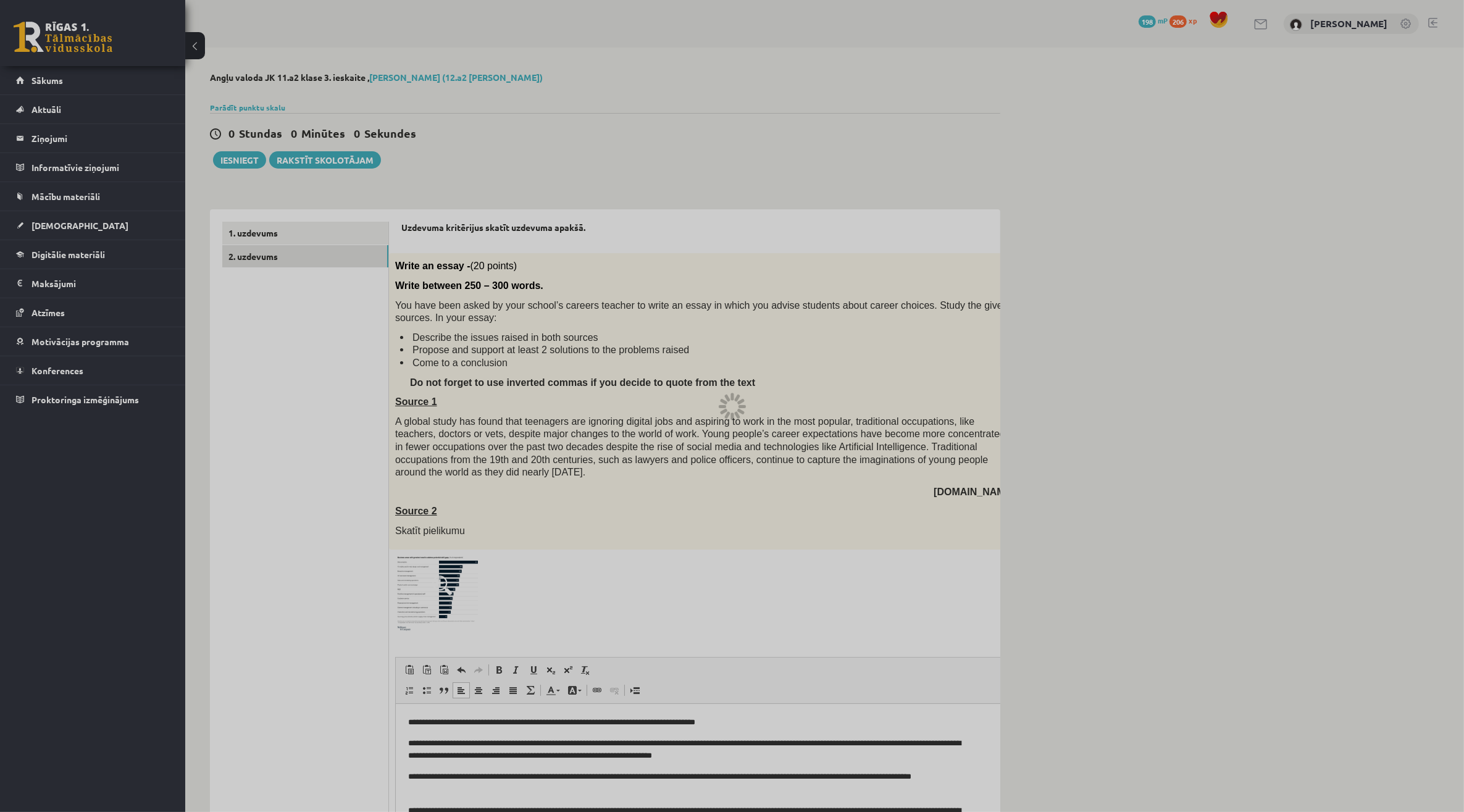
click at [227, 168] on div at bounding box center [732, 406] width 1464 height 812
click at [232, 158] on div at bounding box center [732, 406] width 1464 height 812
click at [664, 399] on div at bounding box center [732, 406] width 1464 height 812
click at [253, 155] on div at bounding box center [732, 406] width 1464 height 812
click at [693, 364] on div at bounding box center [732, 406] width 1464 height 812
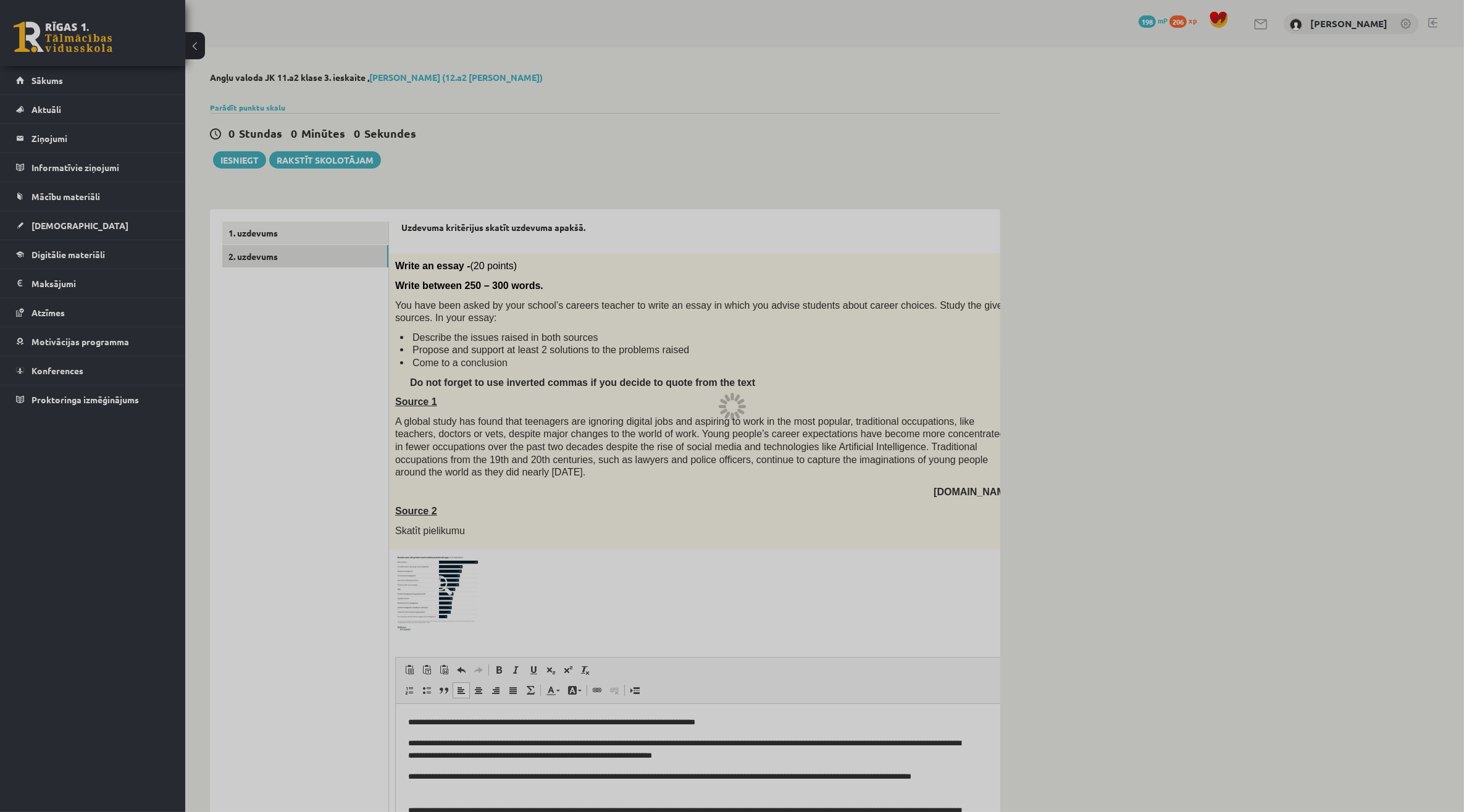
click at [716, 414] on div at bounding box center [732, 406] width 1464 height 812
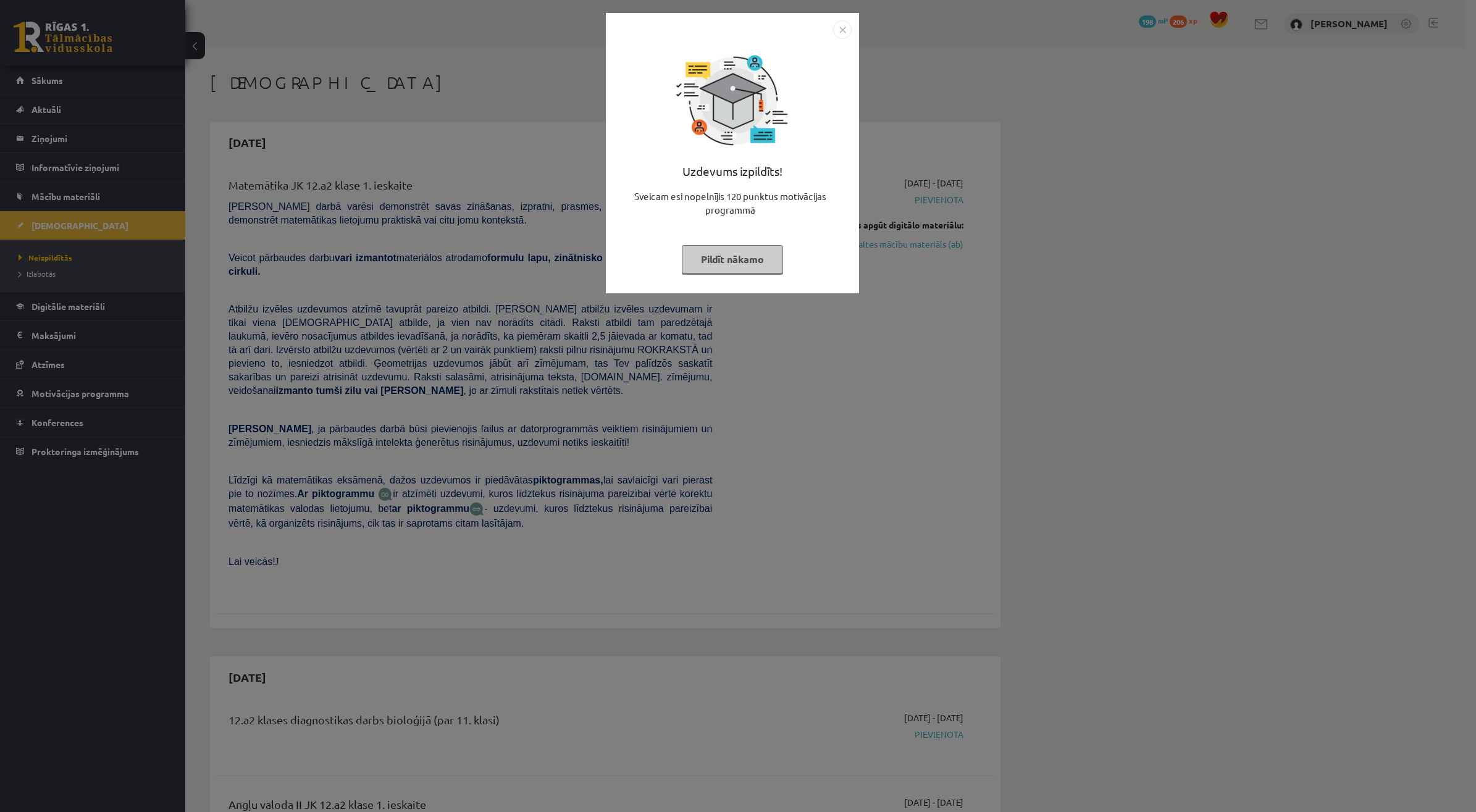
click at [716, 260] on button "Pildīt nākamo" at bounding box center [732, 259] width 102 height 28
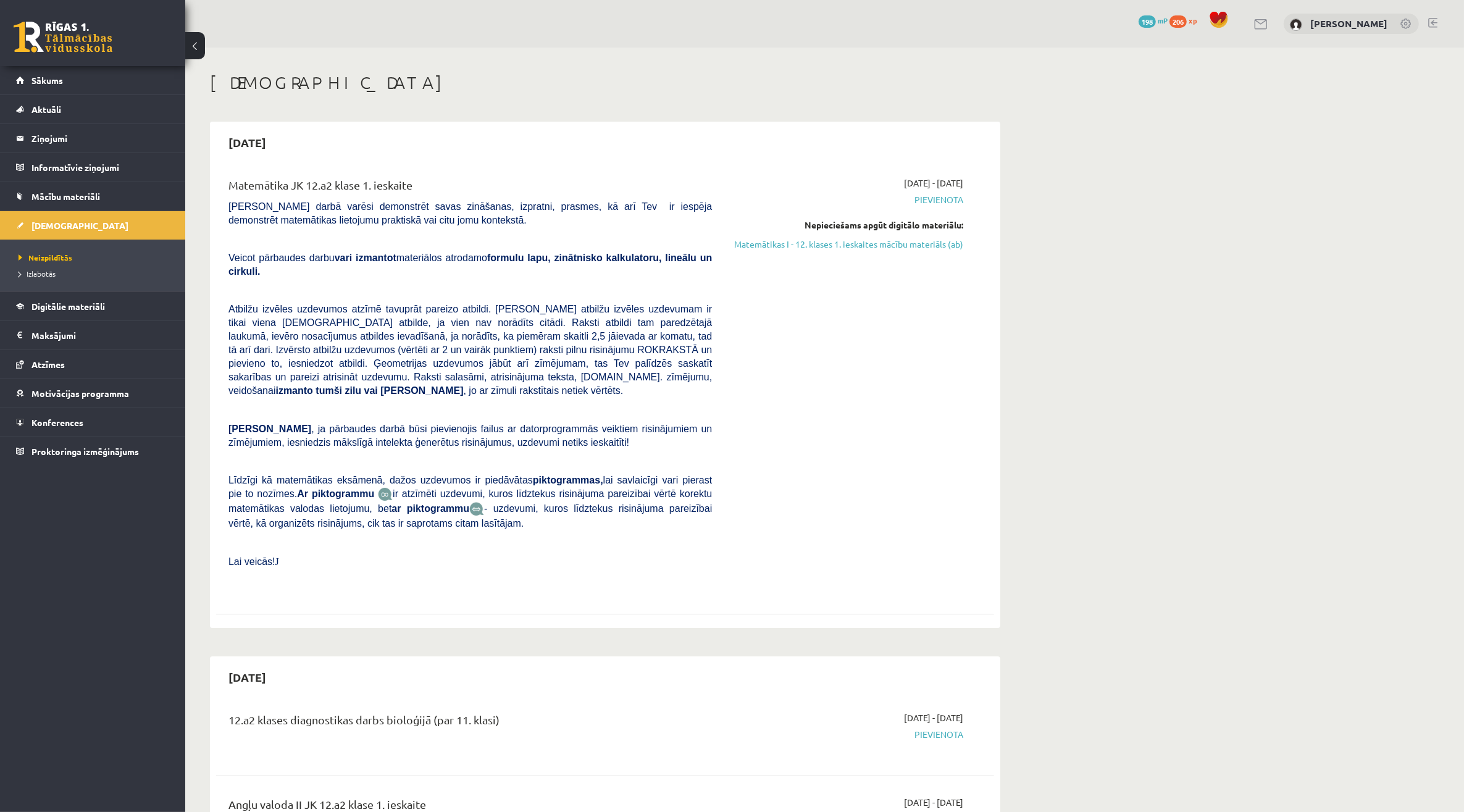
click at [147, 280] on li "Izlabotās" at bounding box center [95, 273] width 154 height 16
click at [150, 276] on link "Izlabotās" at bounding box center [95, 274] width 154 height 11
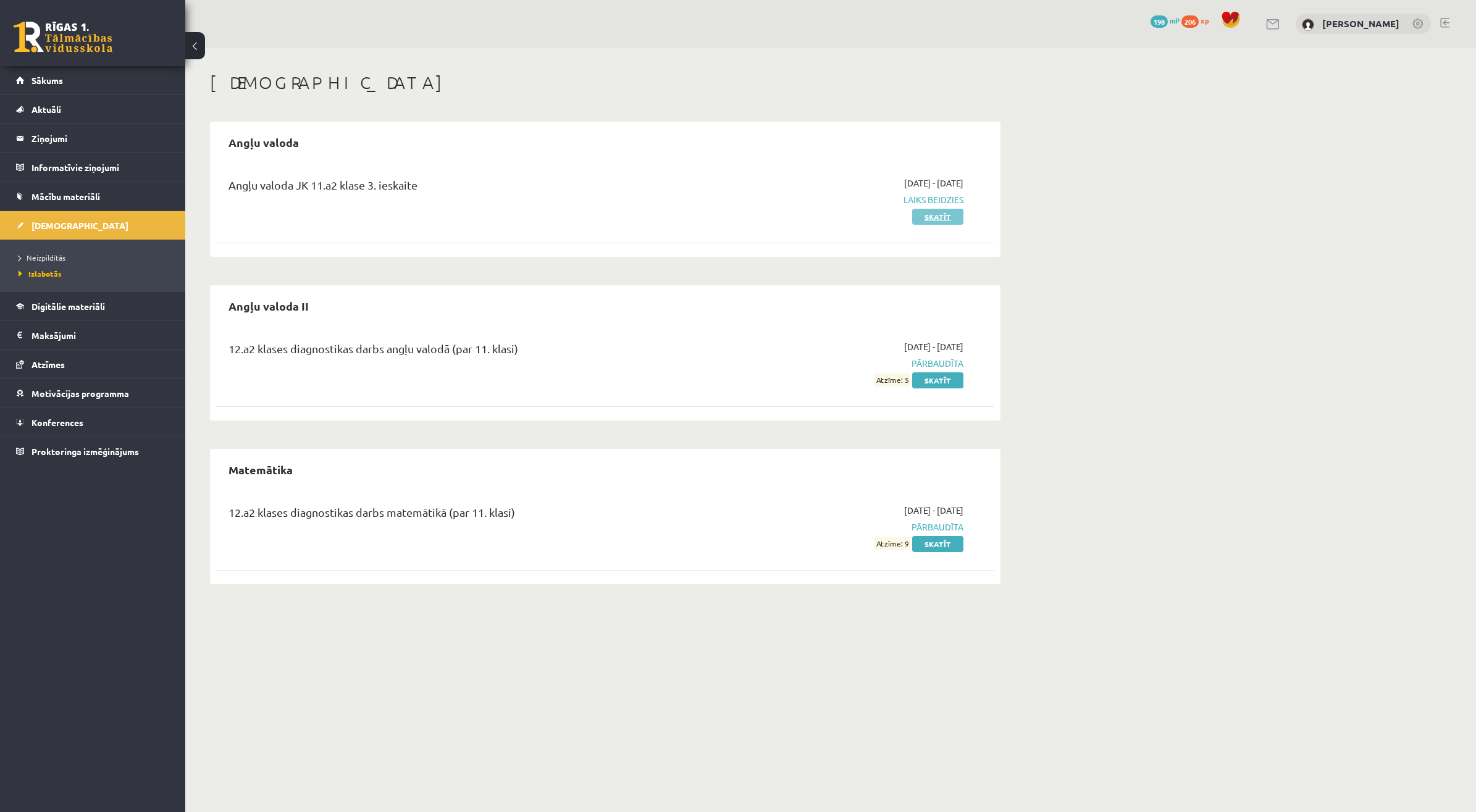
click at [924, 219] on link "Skatīt" at bounding box center [938, 216] width 51 height 16
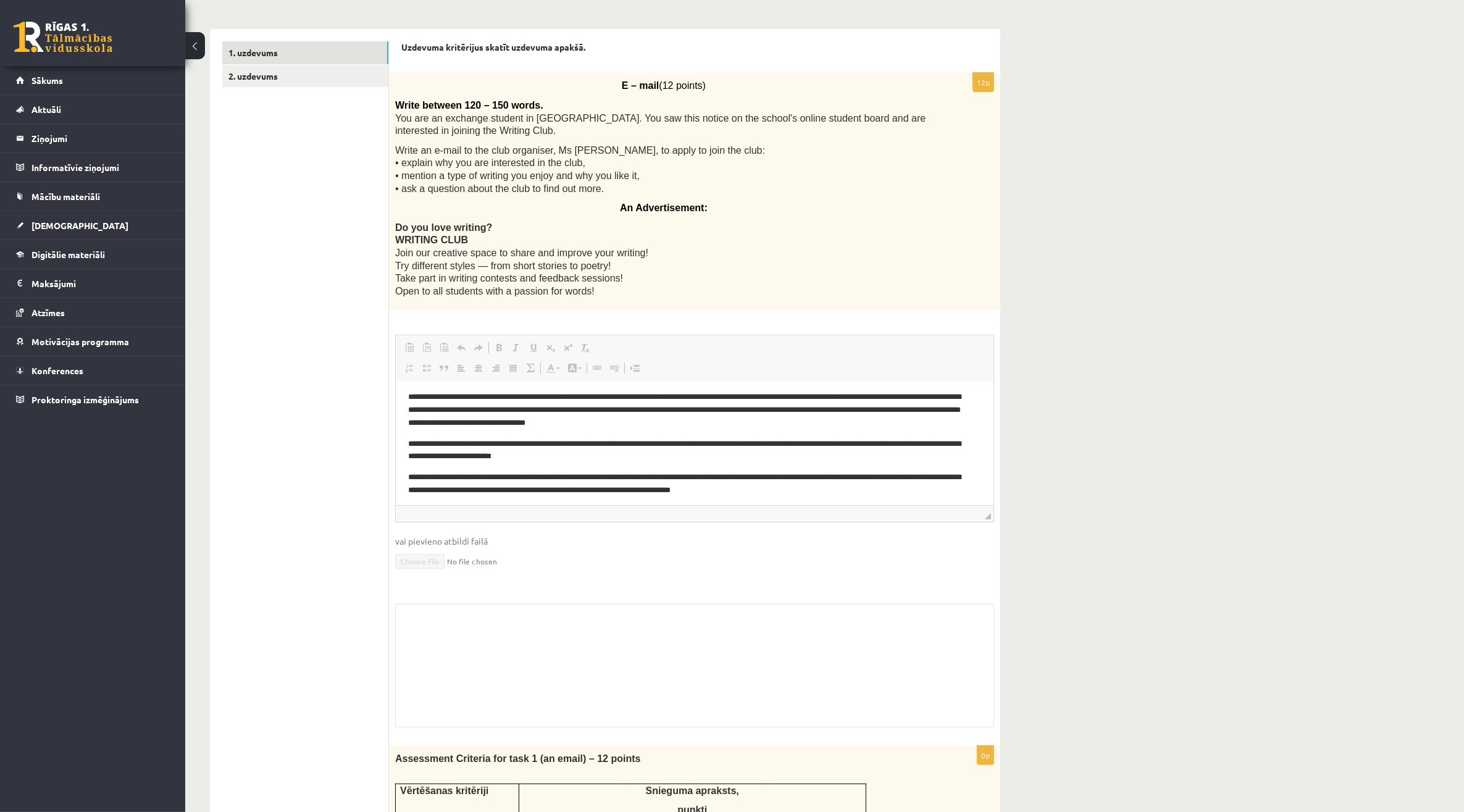
scroll to position [69, 0]
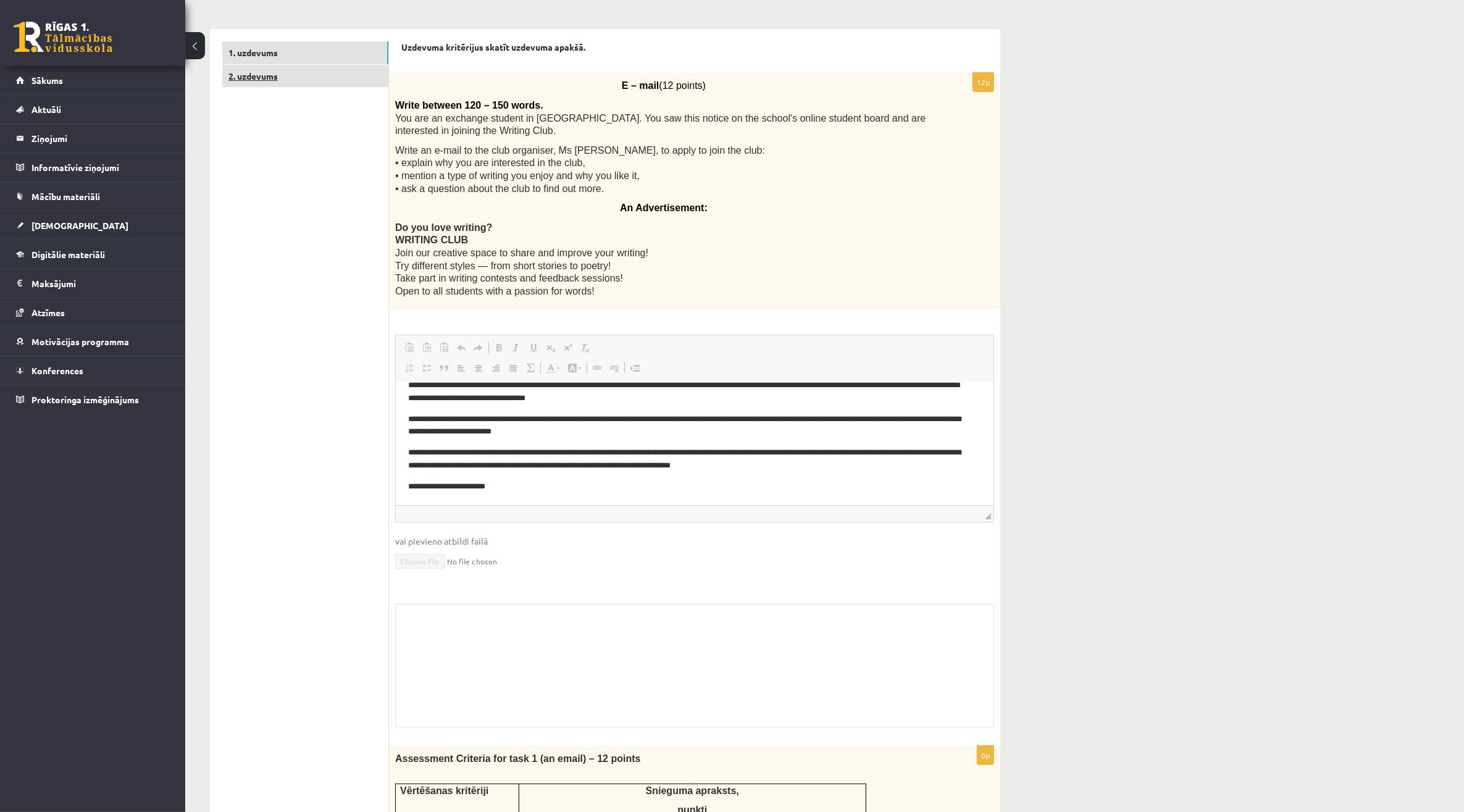
click at [323, 73] on link "2. uzdevums" at bounding box center [306, 76] width 166 height 23
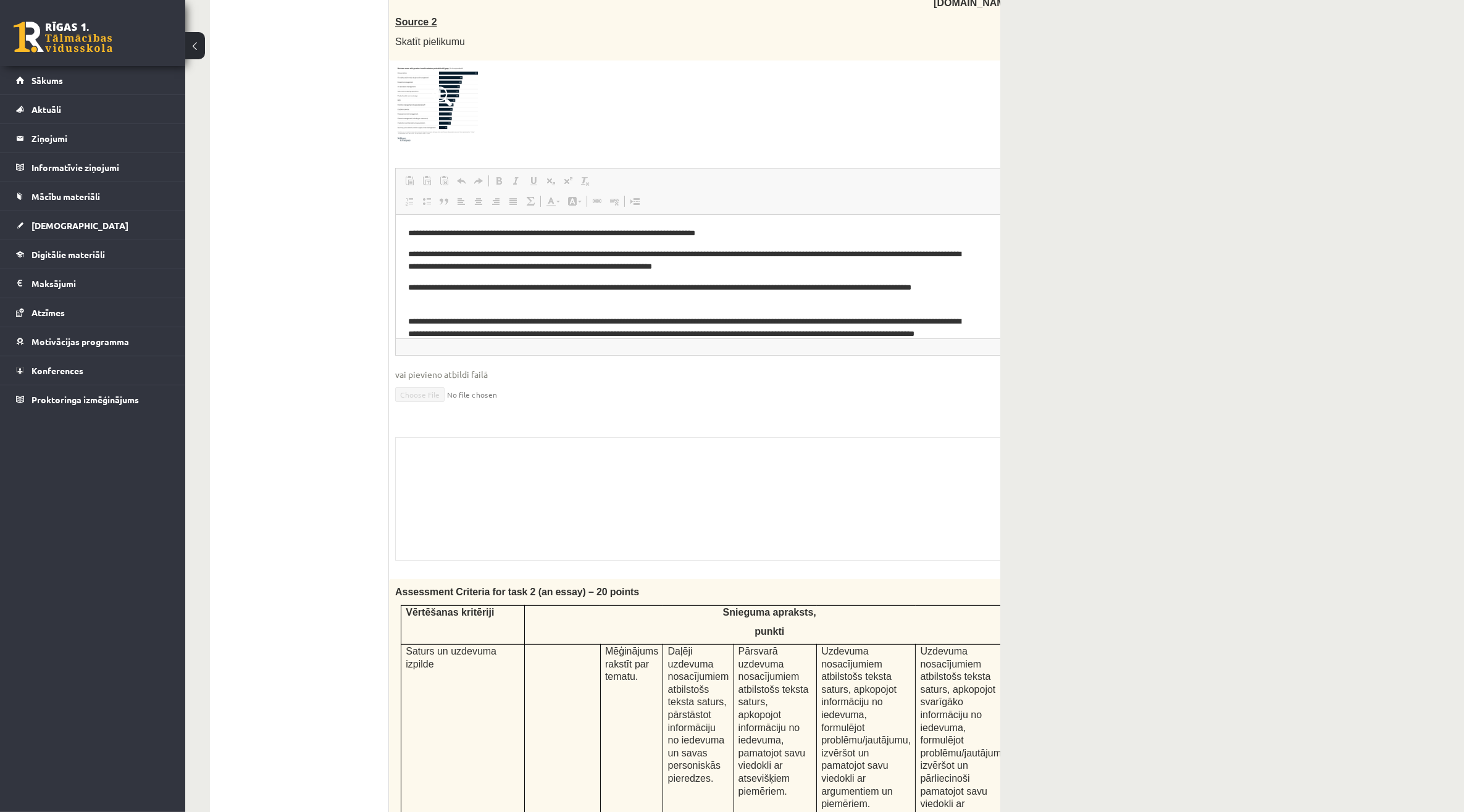
scroll to position [77, 0]
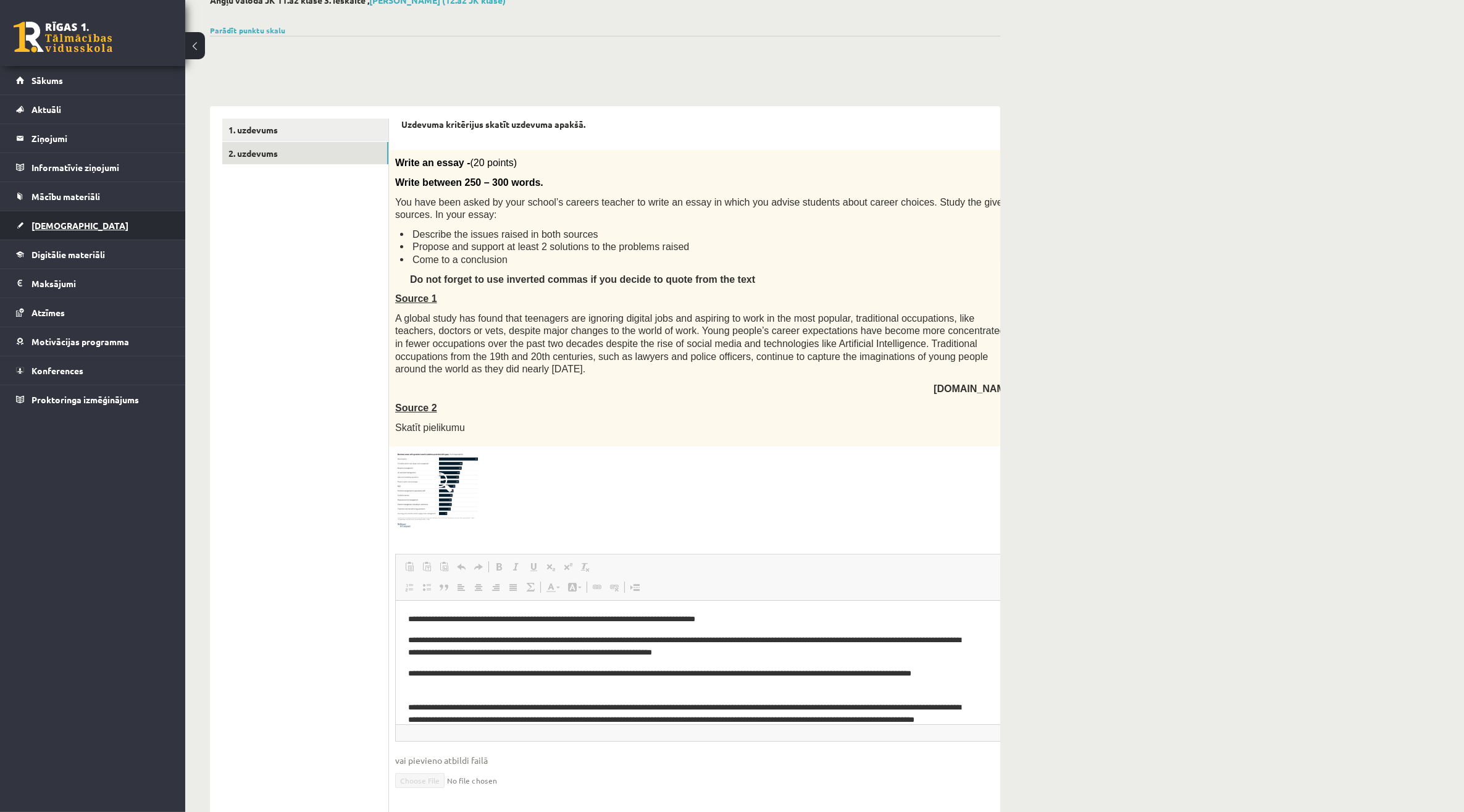
click at [84, 234] on link "[DEMOGRAPHIC_DATA]" at bounding box center [93, 225] width 153 height 28
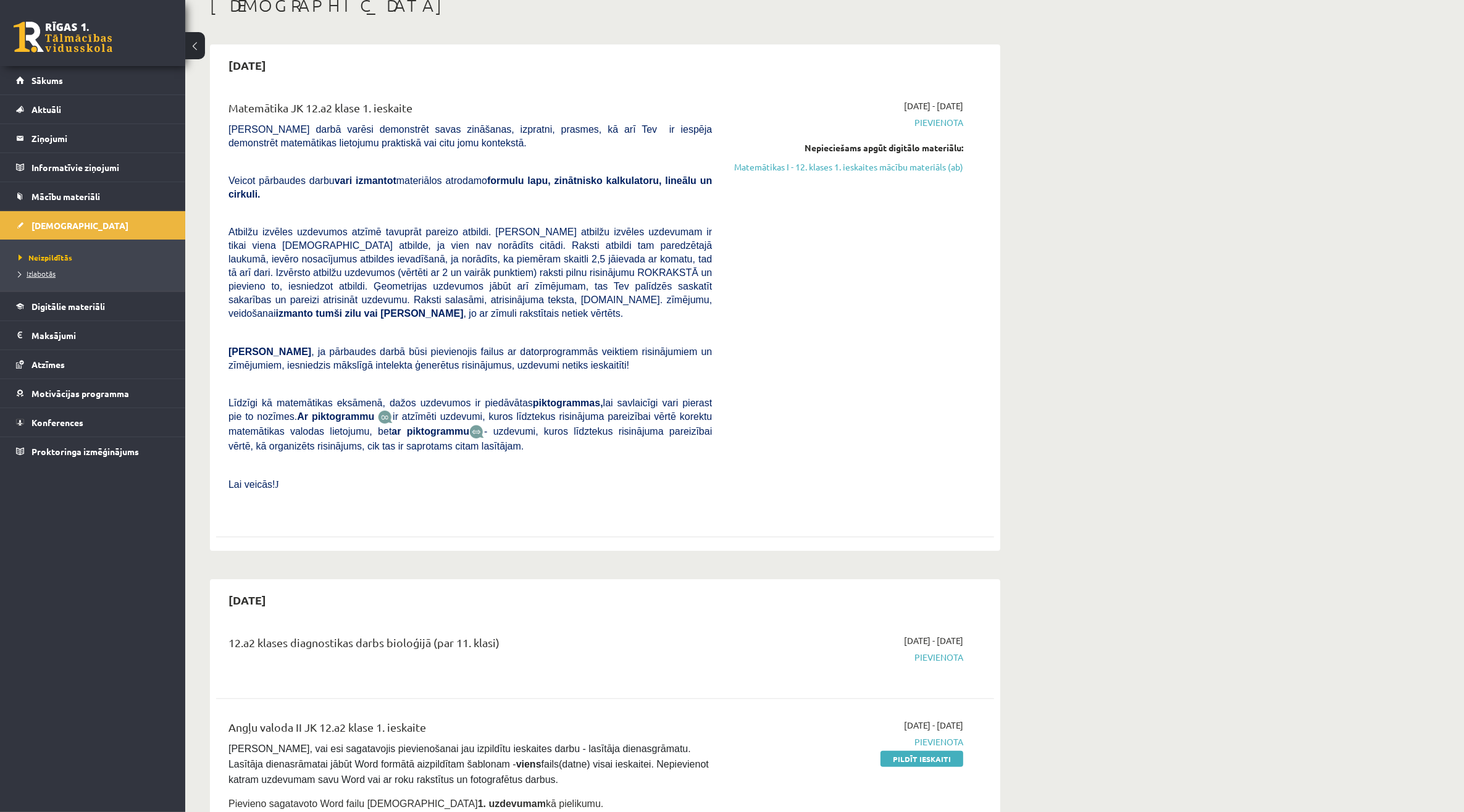
click at [82, 279] on link "Izlabotās" at bounding box center [95, 274] width 154 height 11
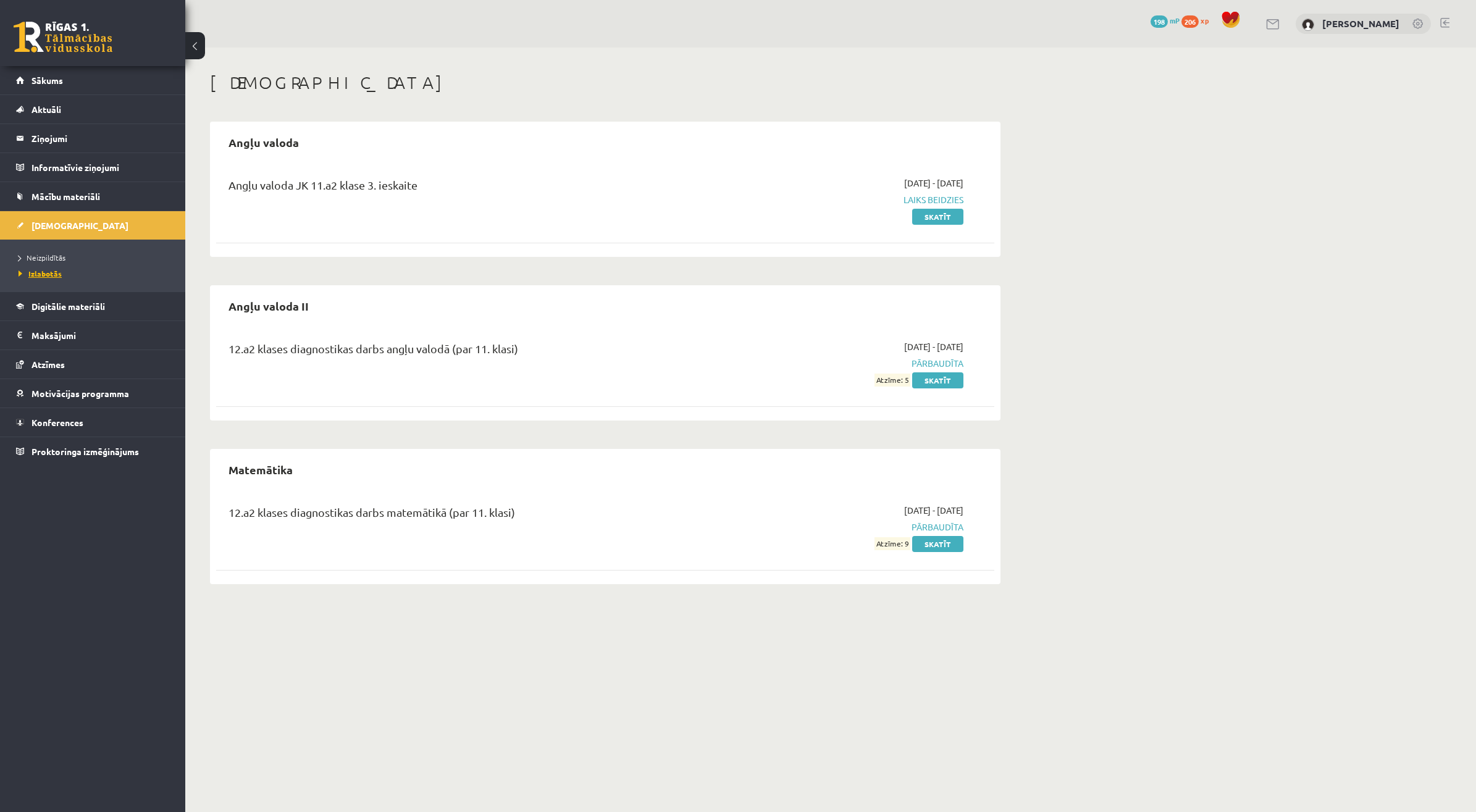
click at [91, 269] on link "Izlabotās" at bounding box center [95, 274] width 154 height 11
click at [94, 258] on link "Neizpildītās" at bounding box center [95, 257] width 154 height 11
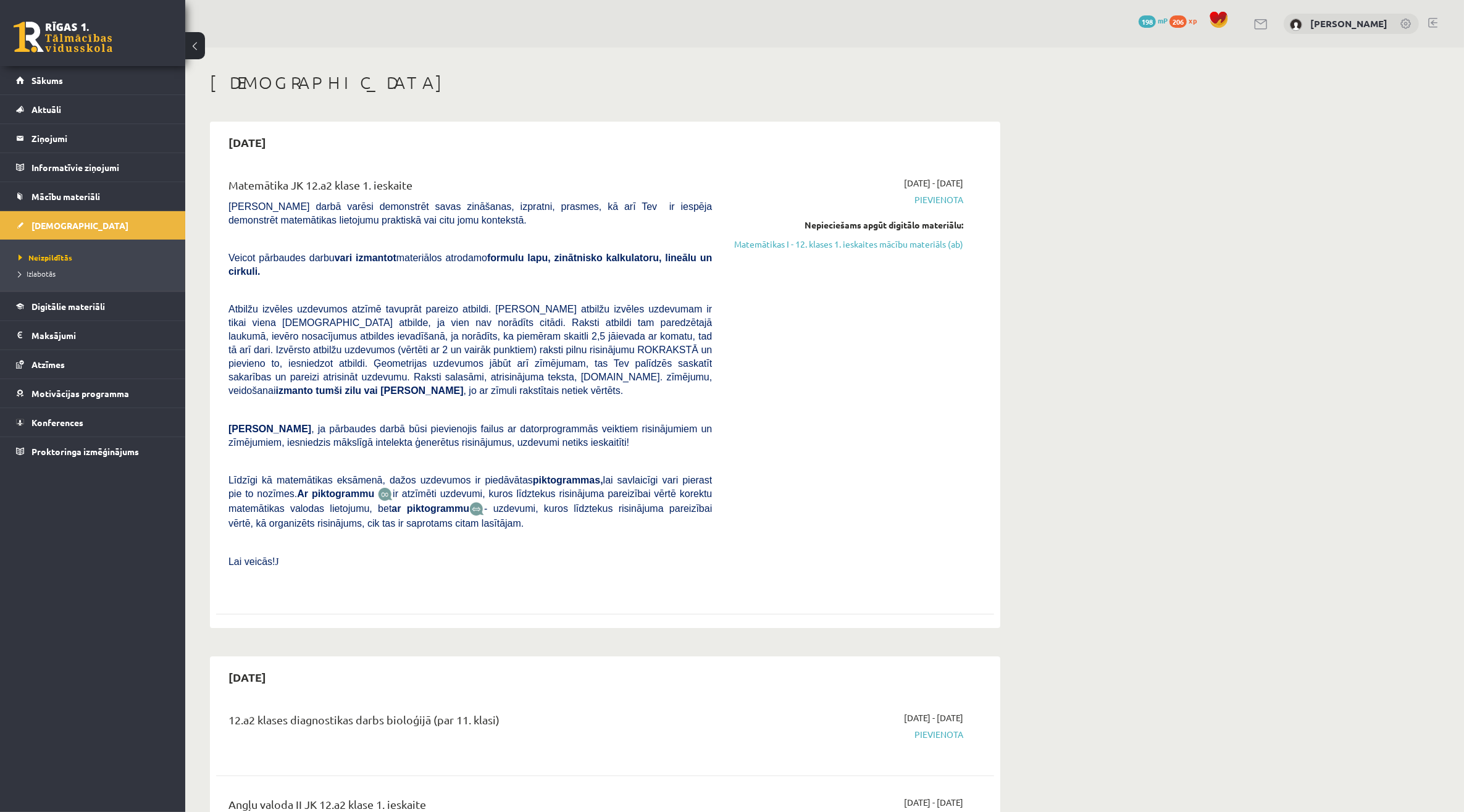
click at [1436, 20] on link at bounding box center [1432, 23] width 9 height 10
